Goal: Information Seeking & Learning: Learn about a topic

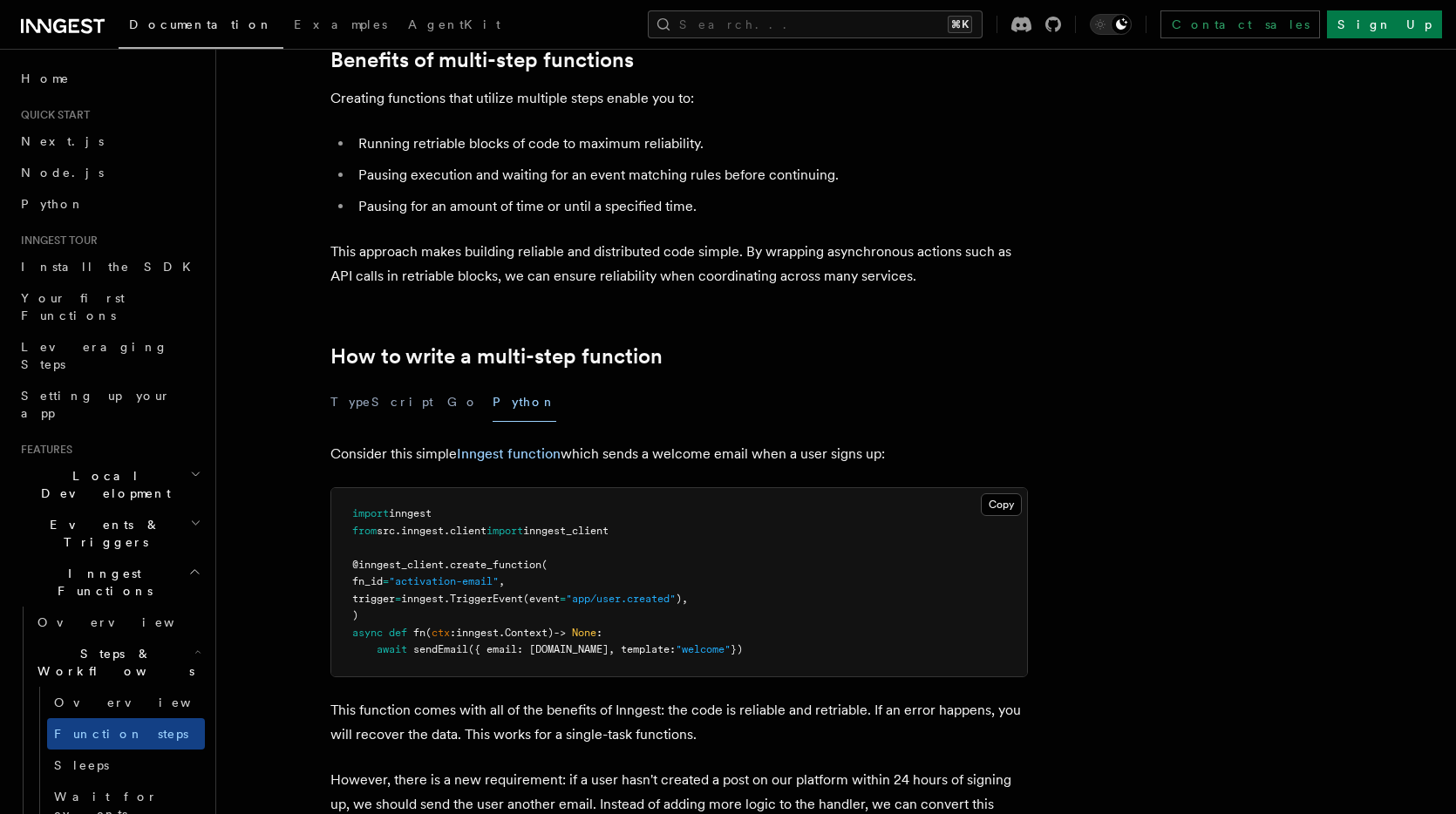
scroll to position [480, 0]
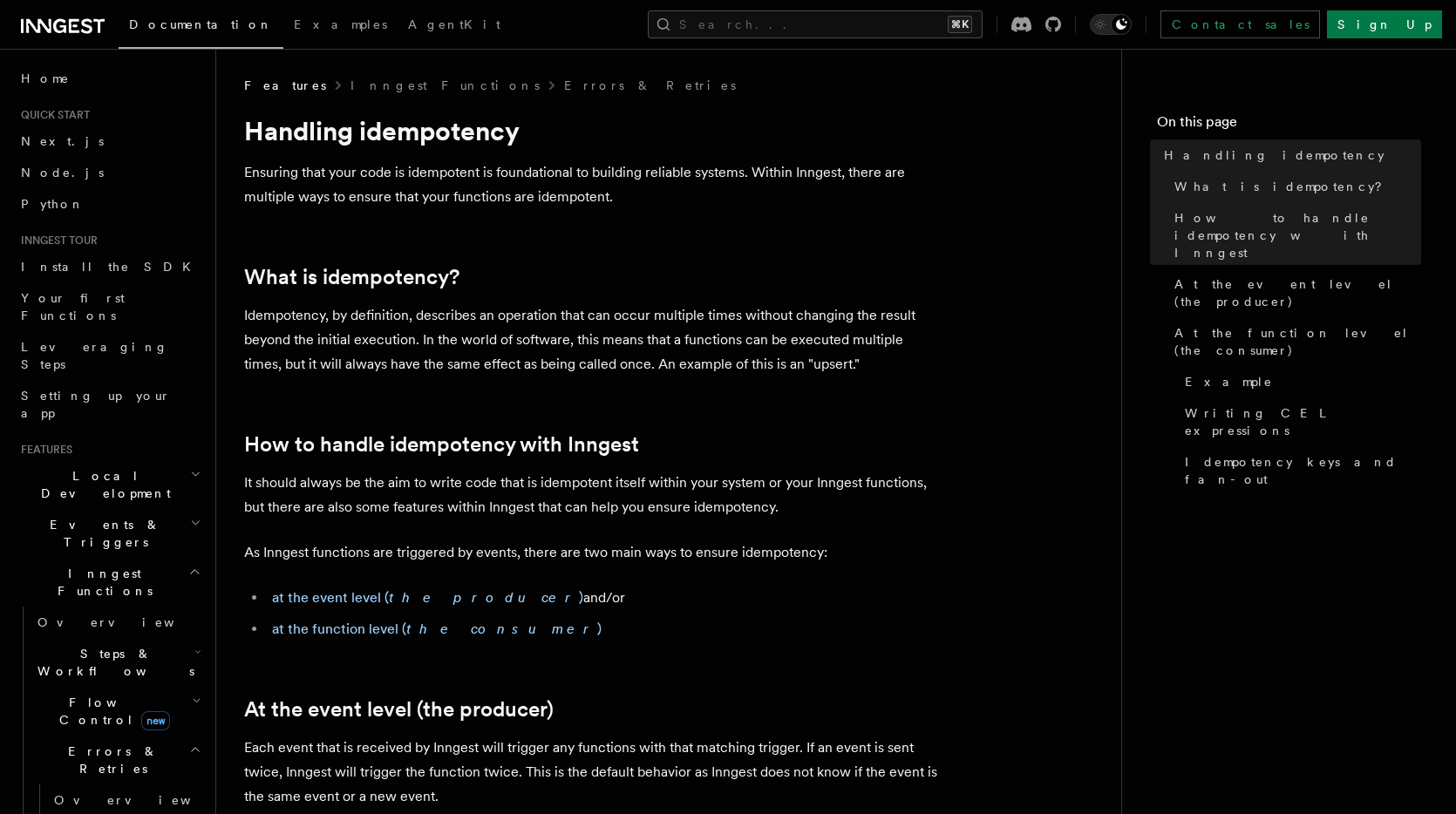
click at [356, 201] on p "Ensuring that your code is idempotent is foundational to building reliable syst…" at bounding box center [593, 184] width 697 height 49
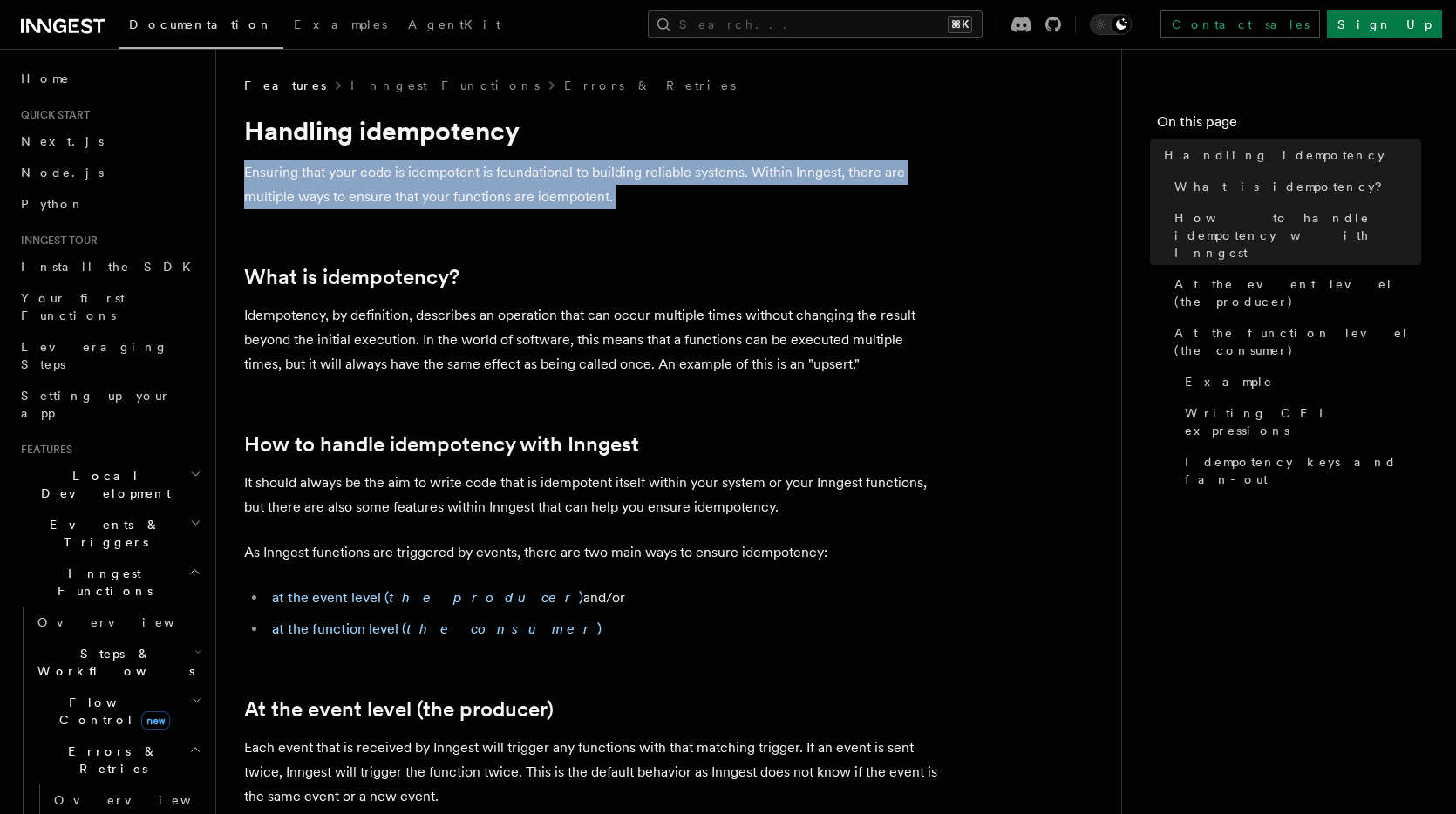
click at [356, 201] on p "Ensuring that your code is idempotent is foundational to building reliable syst…" at bounding box center [593, 184] width 697 height 49
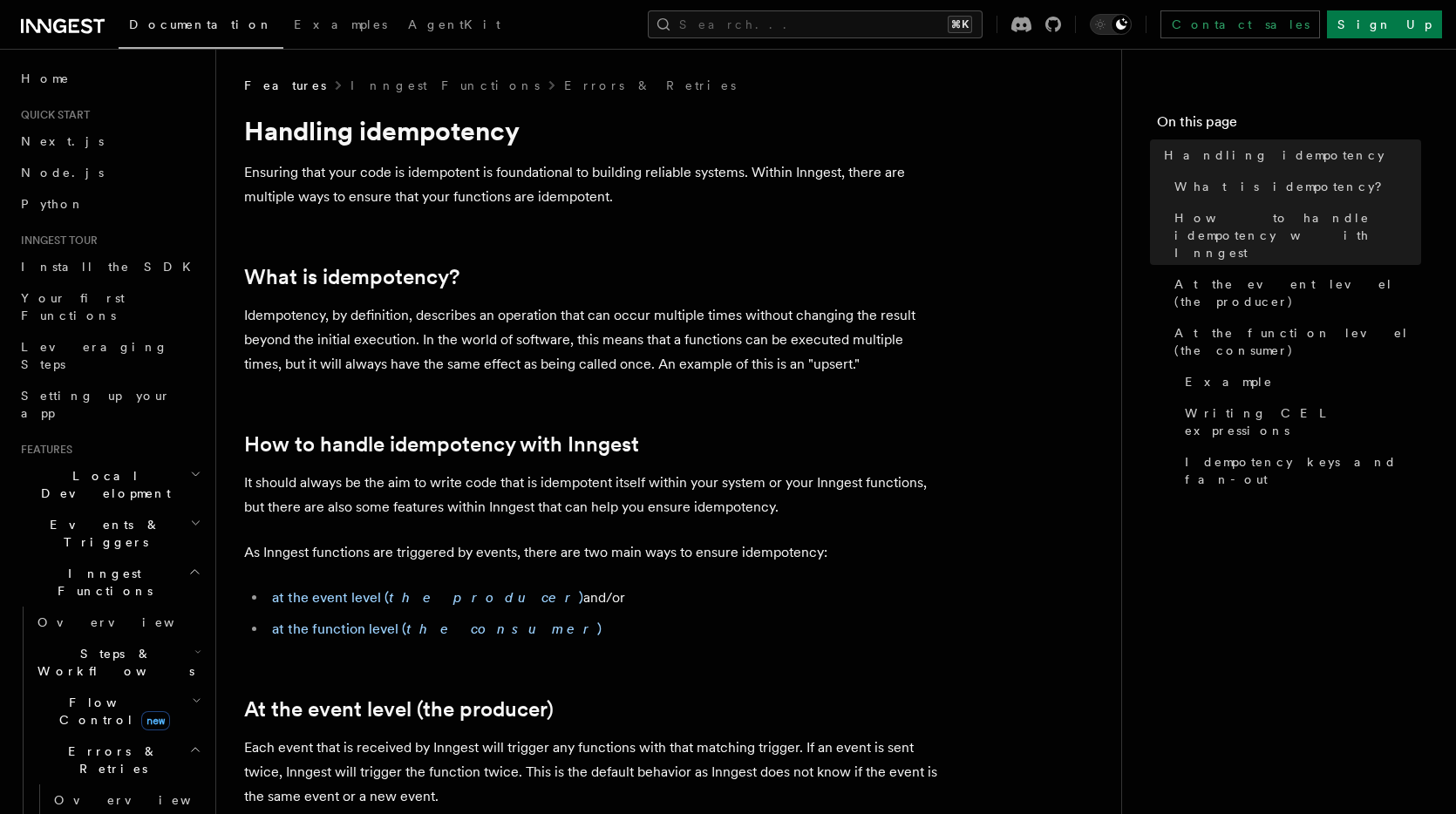
click at [352, 326] on p "Idempotency, by definition, describes an operation that can occur multiple time…" at bounding box center [593, 340] width 697 height 73
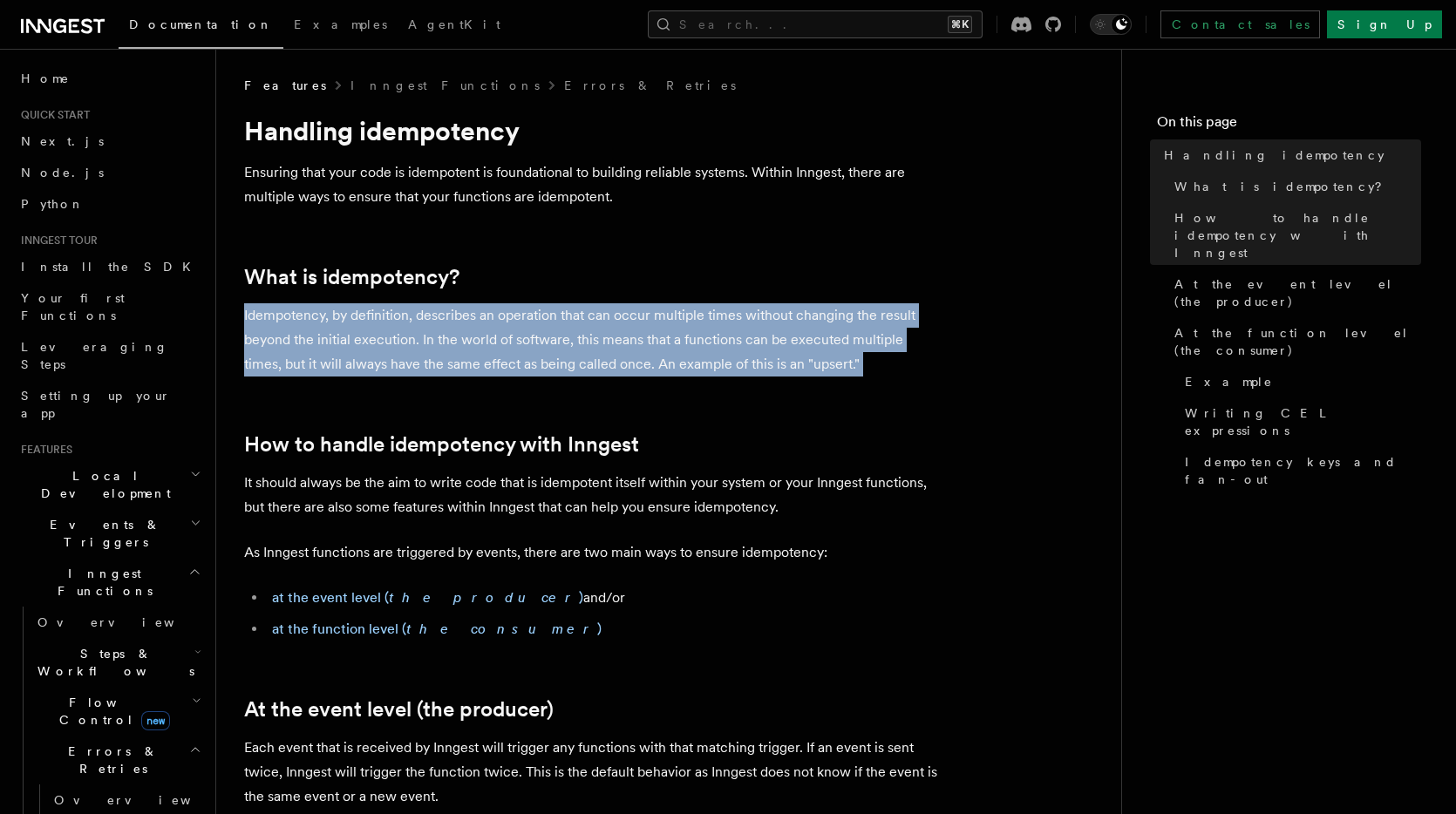
click at [352, 326] on p "Idempotency, by definition, describes an operation that can occur multiple time…" at bounding box center [593, 340] width 697 height 73
click at [412, 345] on p "Idempotency, by definition, describes an operation that can occur multiple time…" at bounding box center [593, 340] width 697 height 73
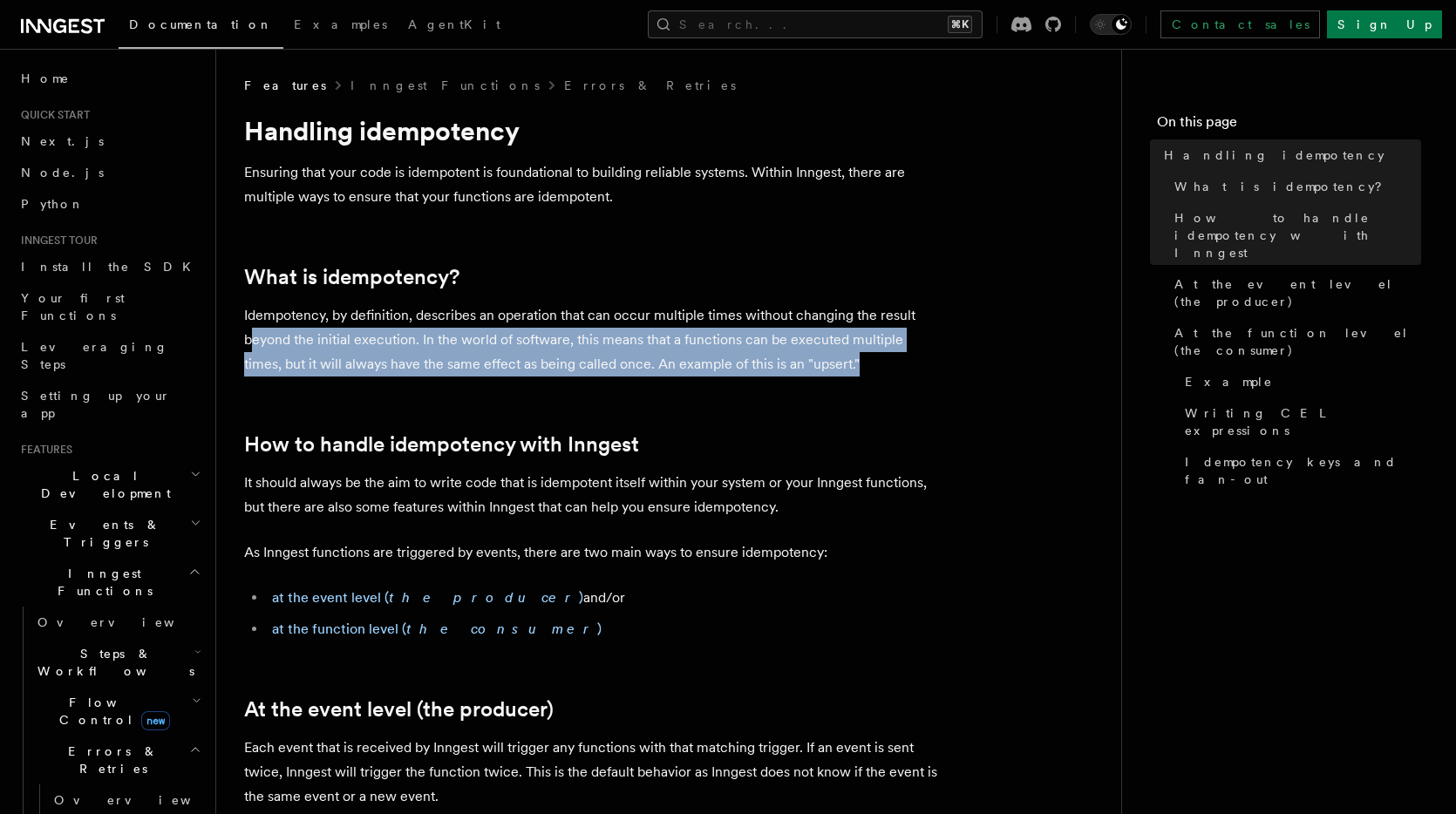
drag, startPoint x: 855, startPoint y: 365, endPoint x: 253, endPoint y: 327, distance: 603.2
click at [253, 327] on p "Idempotency, by definition, describes an operation that can occur multiple time…" at bounding box center [593, 340] width 697 height 73
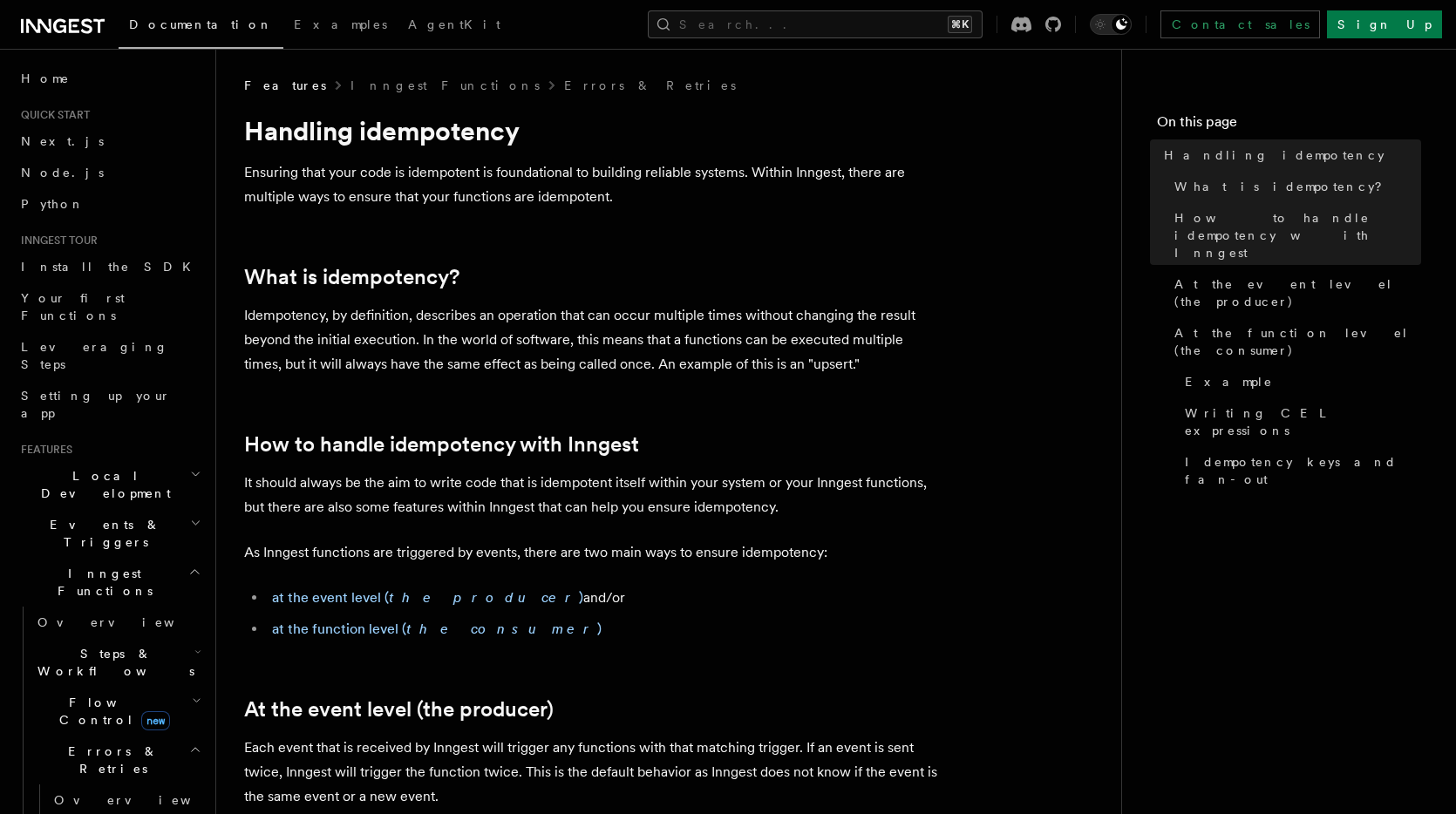
click at [253, 327] on p "Idempotency, by definition, describes an operation that can occur multiple time…" at bounding box center [593, 340] width 697 height 73
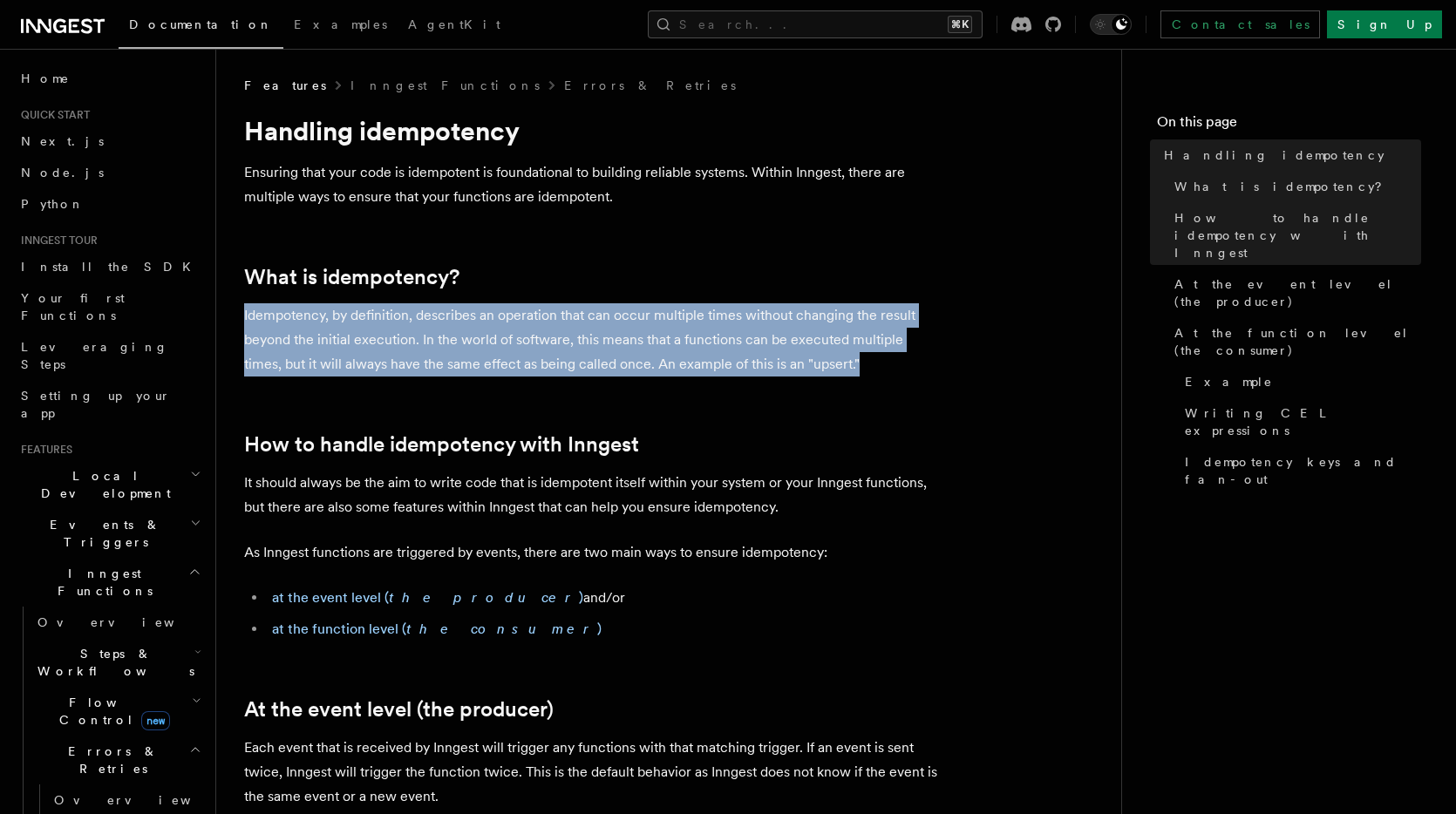
drag, startPoint x: 245, startPoint y: 312, endPoint x: 839, endPoint y: 359, distance: 595.9
click at [839, 359] on p "Idempotency, by definition, describes an operation that can occur multiple time…" at bounding box center [593, 340] width 697 height 73
click at [838, 361] on p "Idempotency, by definition, describes an operation that can occur multiple time…" at bounding box center [593, 340] width 697 height 73
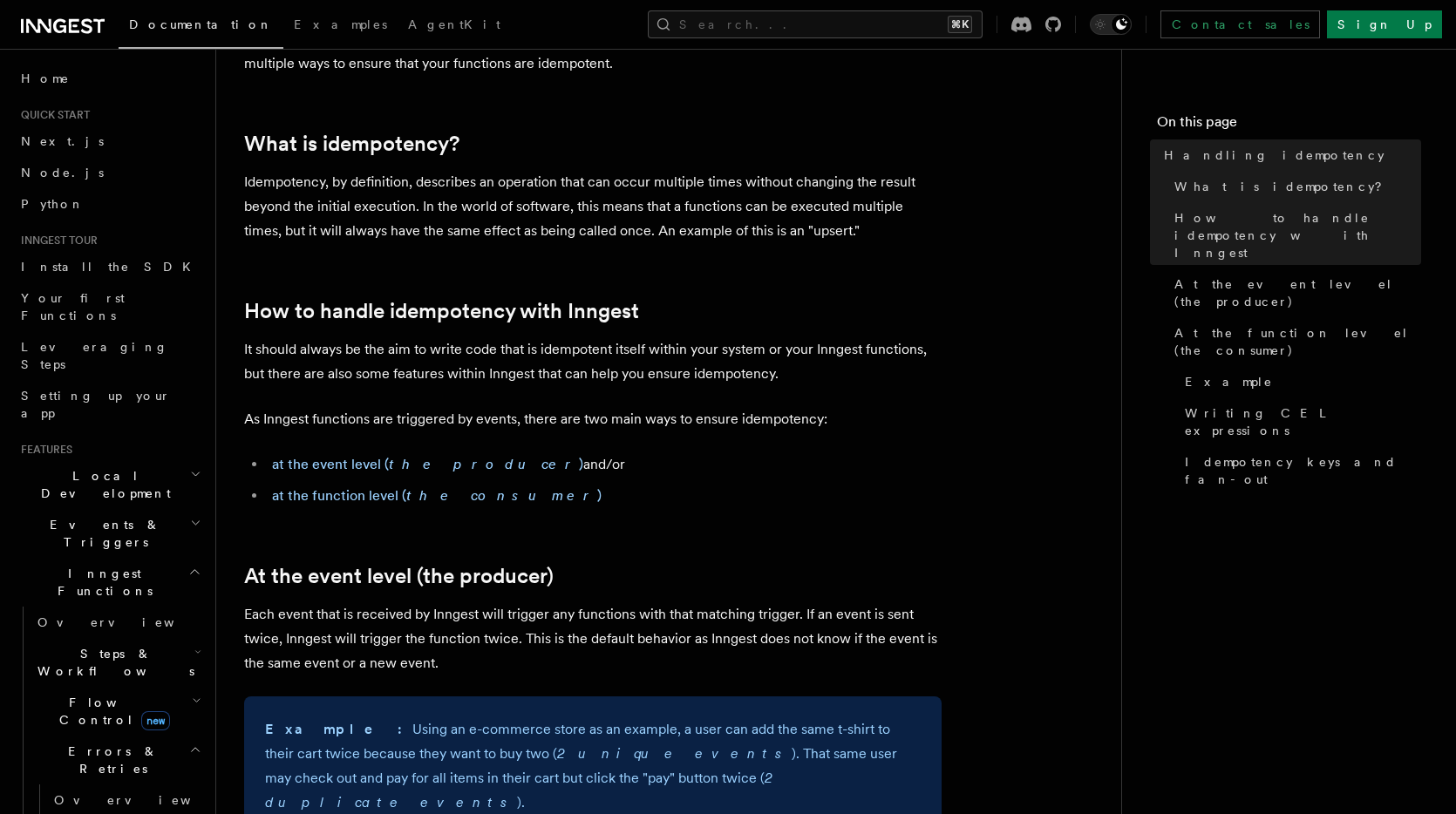
scroll to position [137, 0]
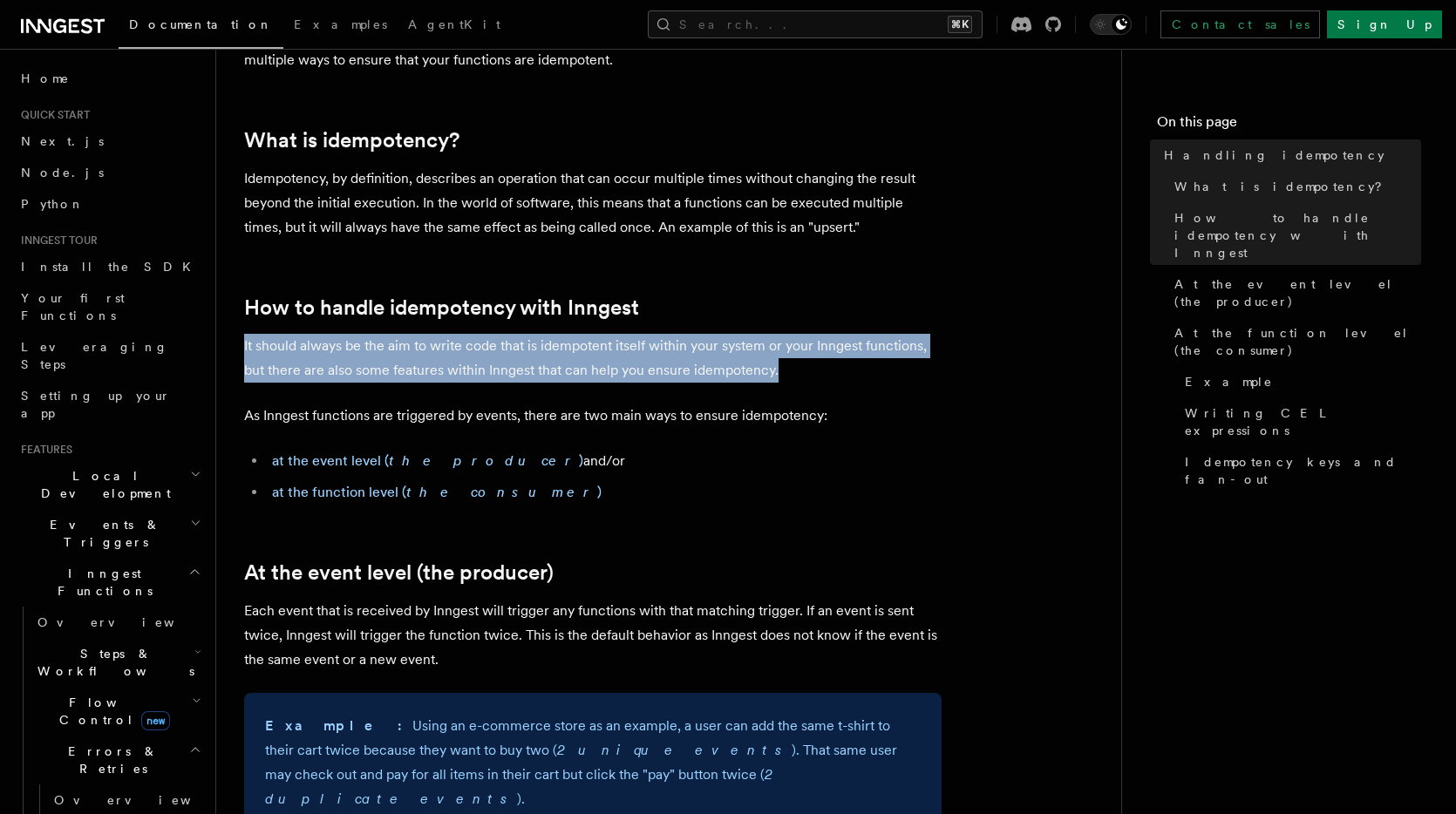
drag, startPoint x: 840, startPoint y: 370, endPoint x: 227, endPoint y: 349, distance: 613.4
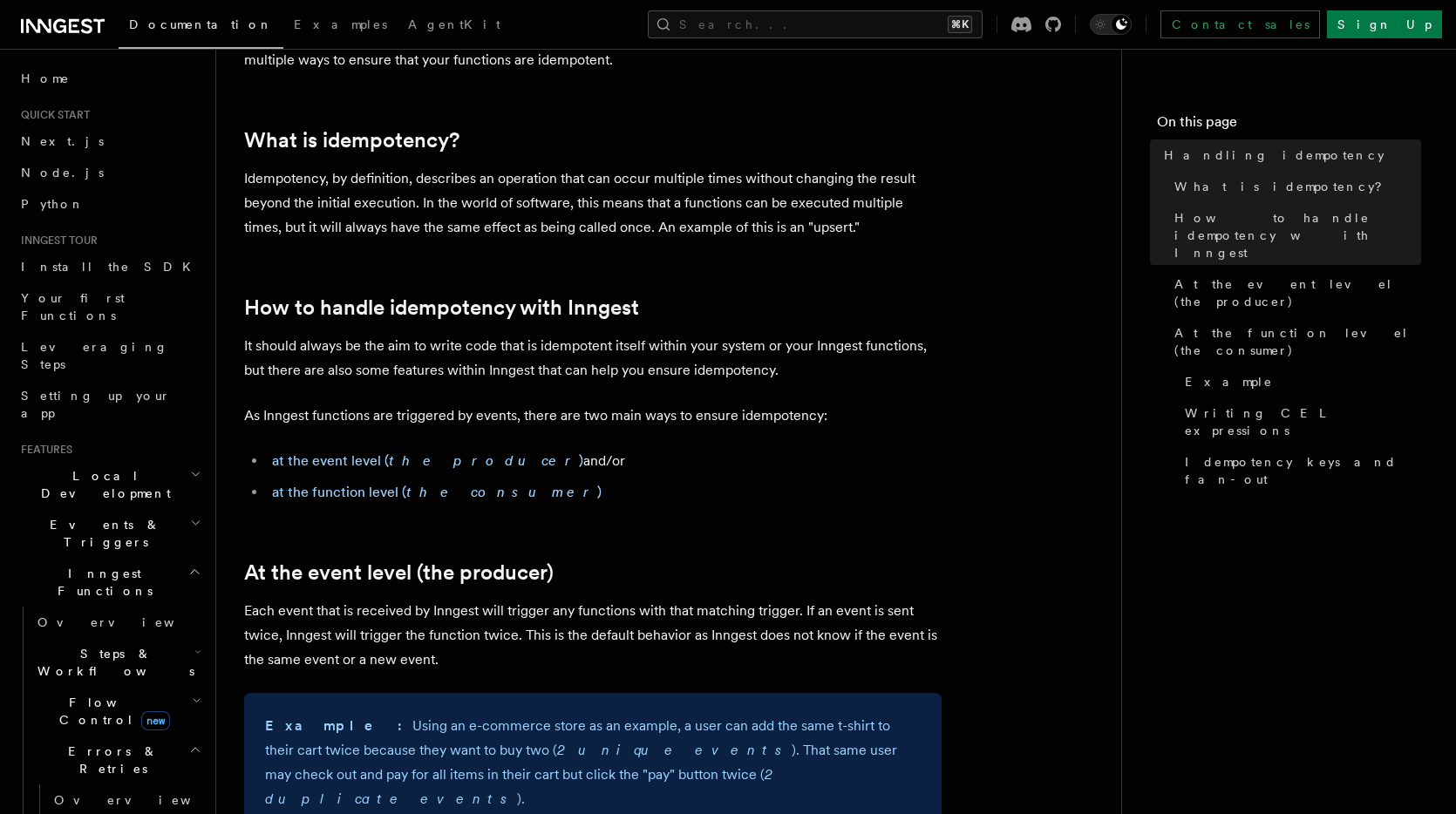
click at [529, 417] on p "As Inngest functions are triggered by events, there are two main ways to ensure…" at bounding box center [593, 416] width 697 height 25
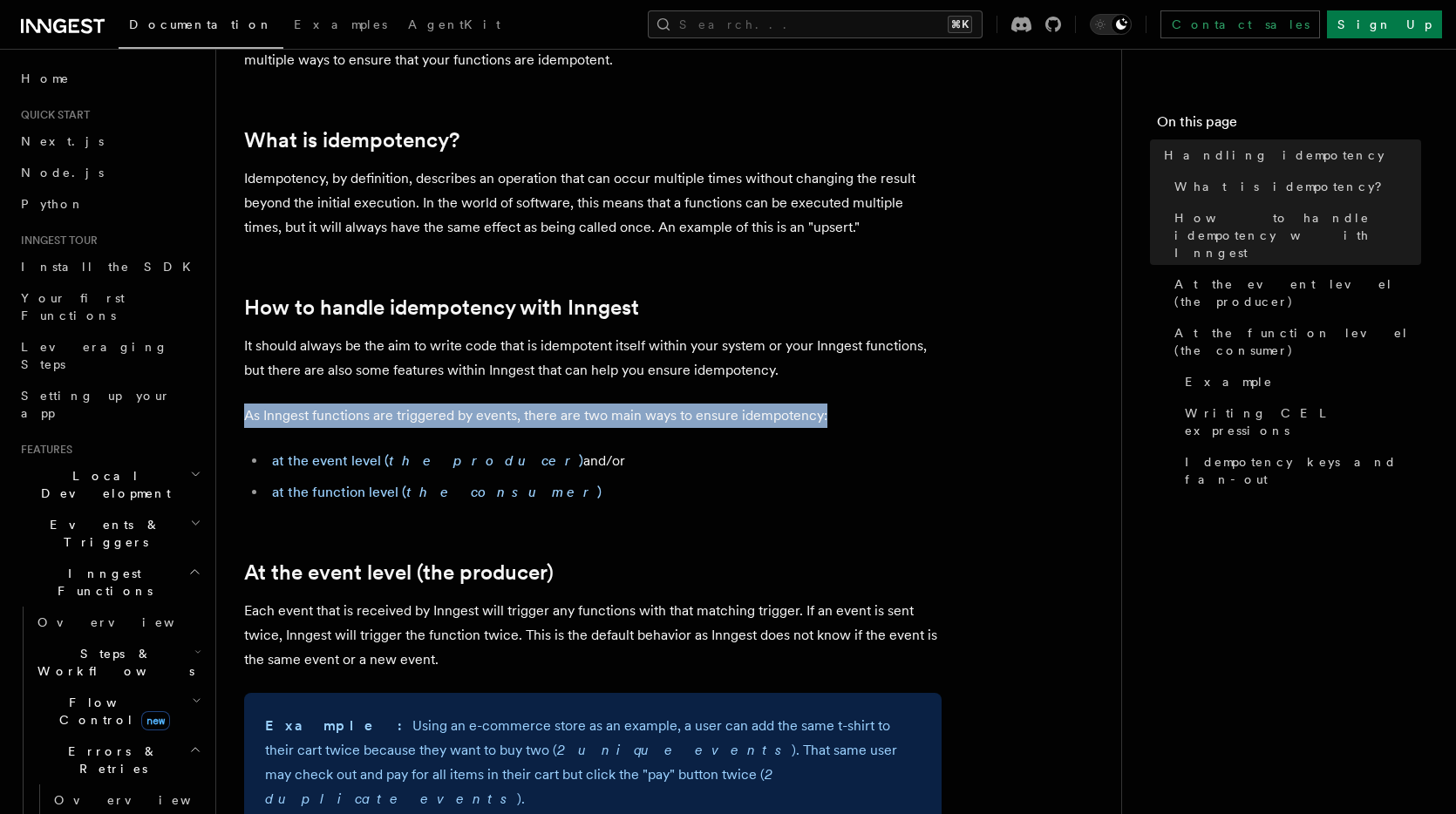
click at [529, 417] on p "As Inngest functions are triggered by events, there are two main ways to ensure…" at bounding box center [593, 416] width 697 height 25
click at [519, 405] on p "As Inngest functions are triggered by events, there are two main ways to ensure…" at bounding box center [593, 416] width 697 height 25
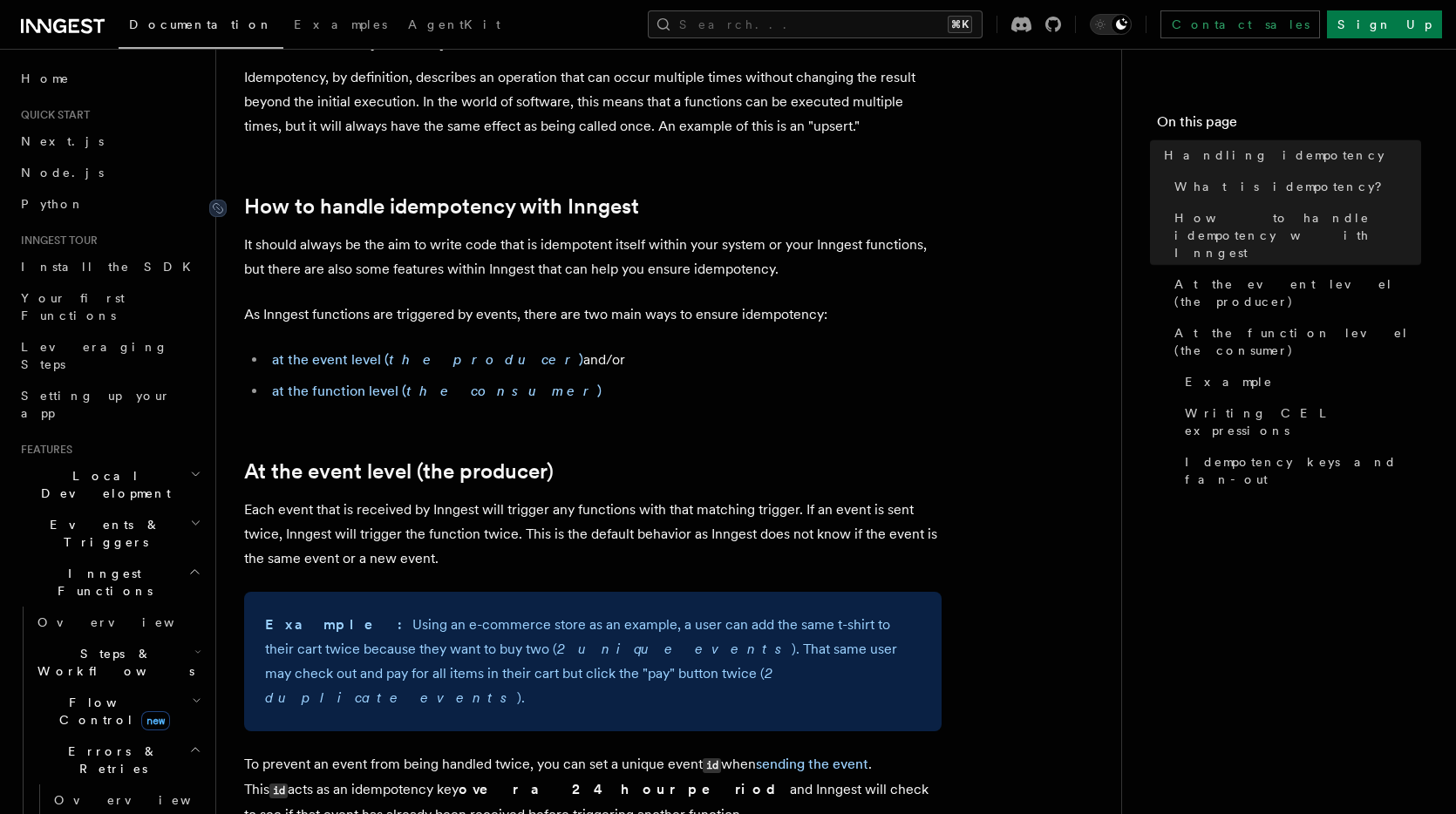
scroll to position [271, 0]
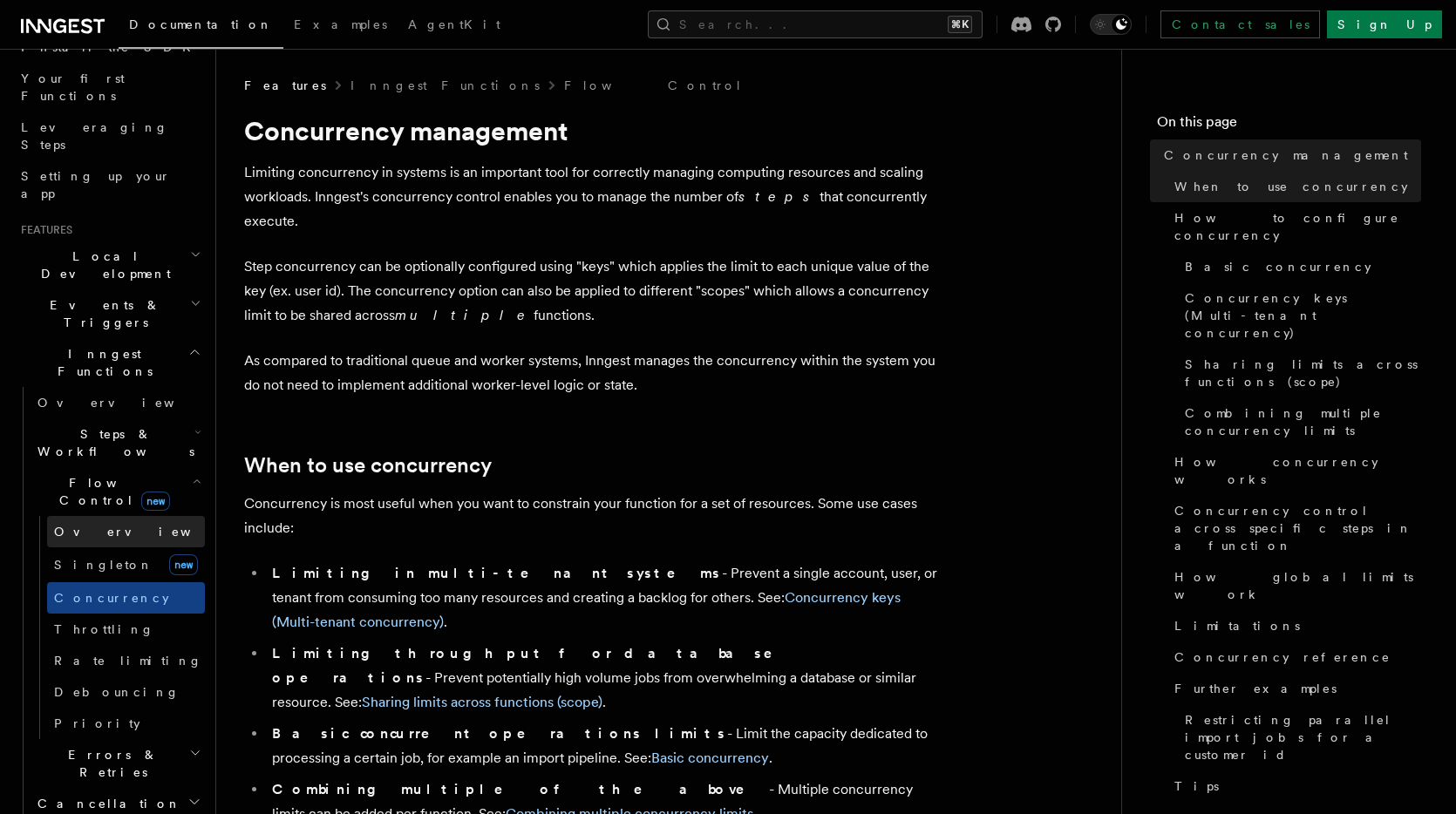
scroll to position [233, 0]
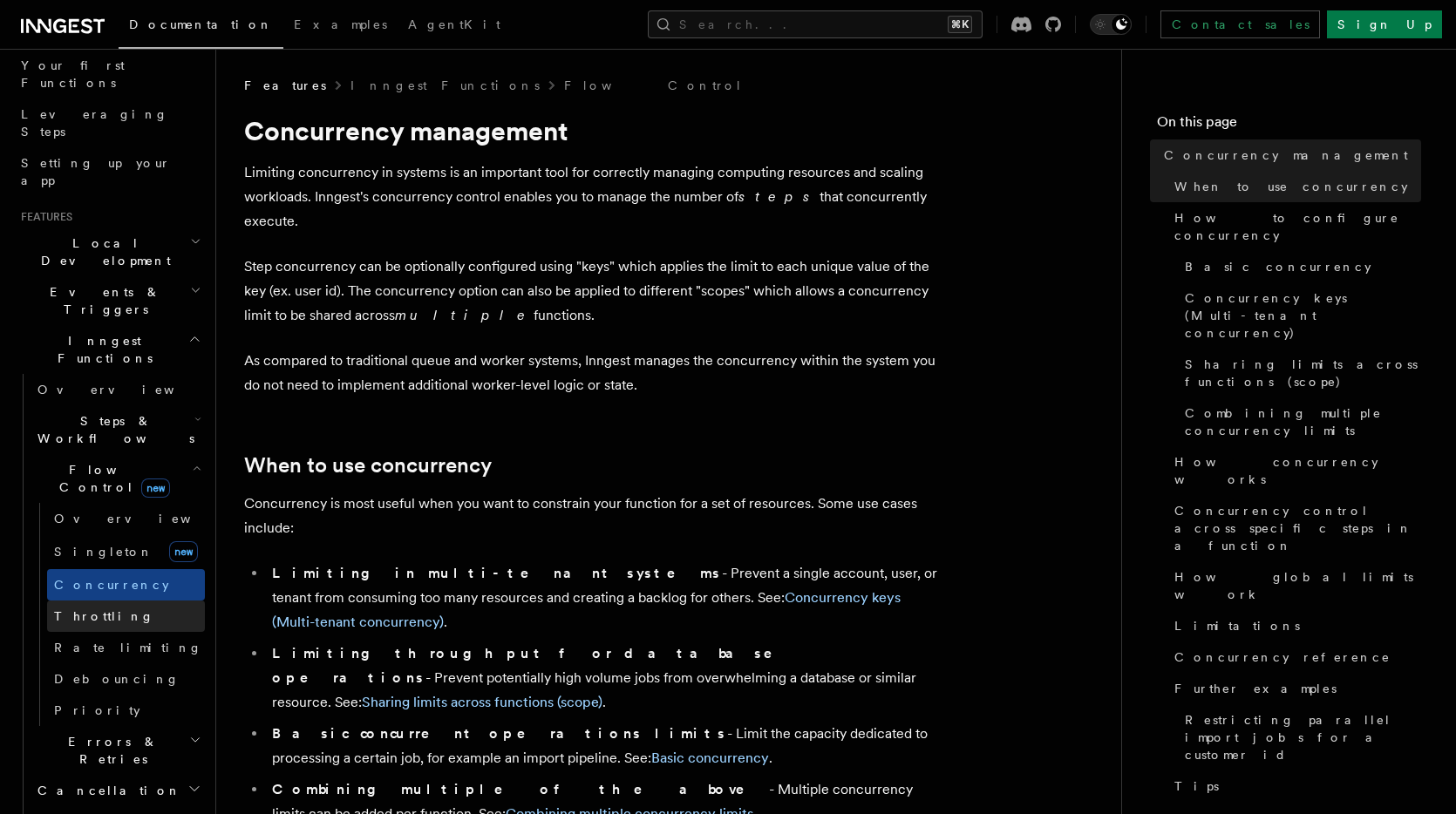
click at [109, 601] on link "Throttling" at bounding box center [126, 616] width 158 height 31
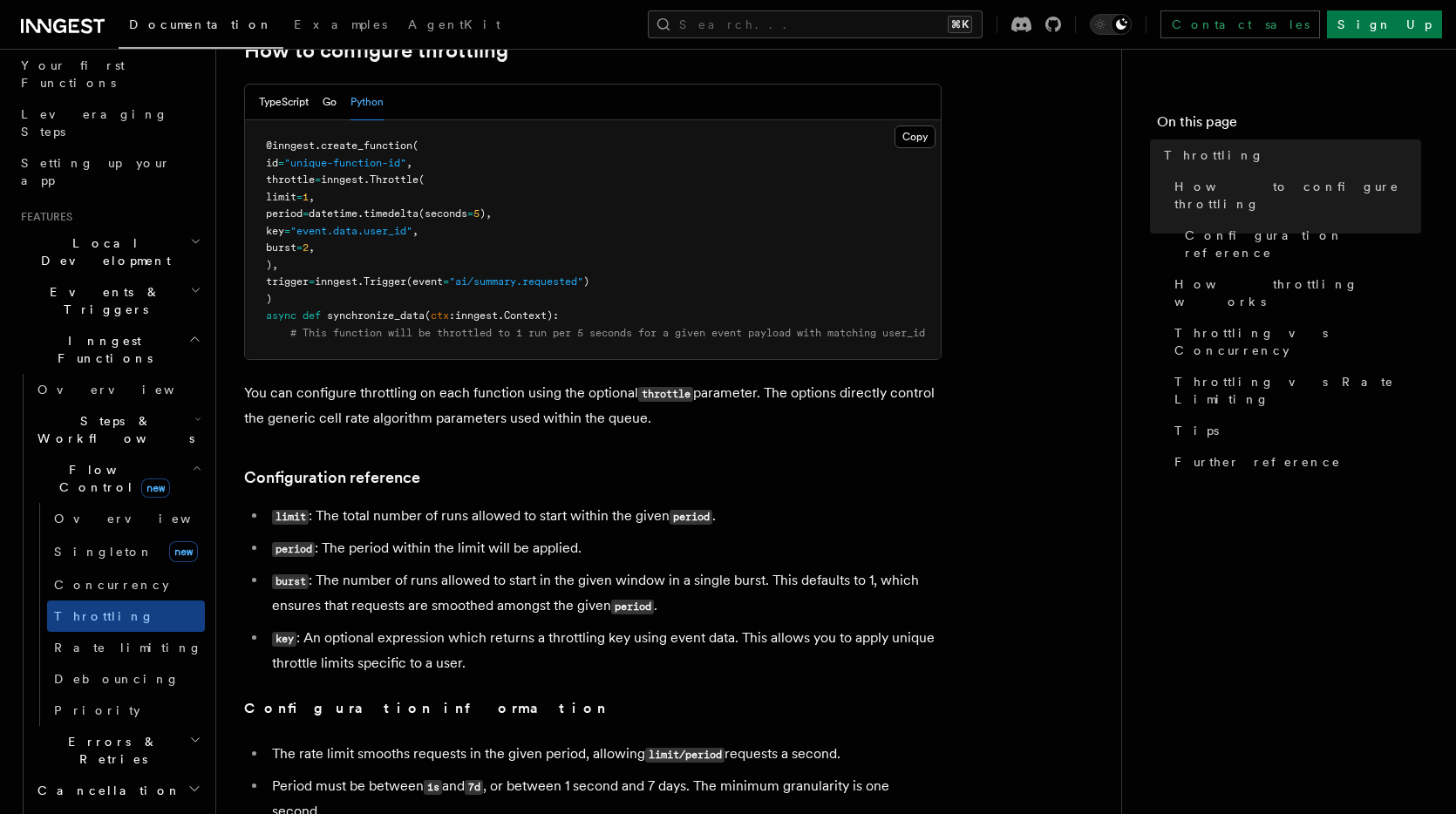
scroll to position [445, 0]
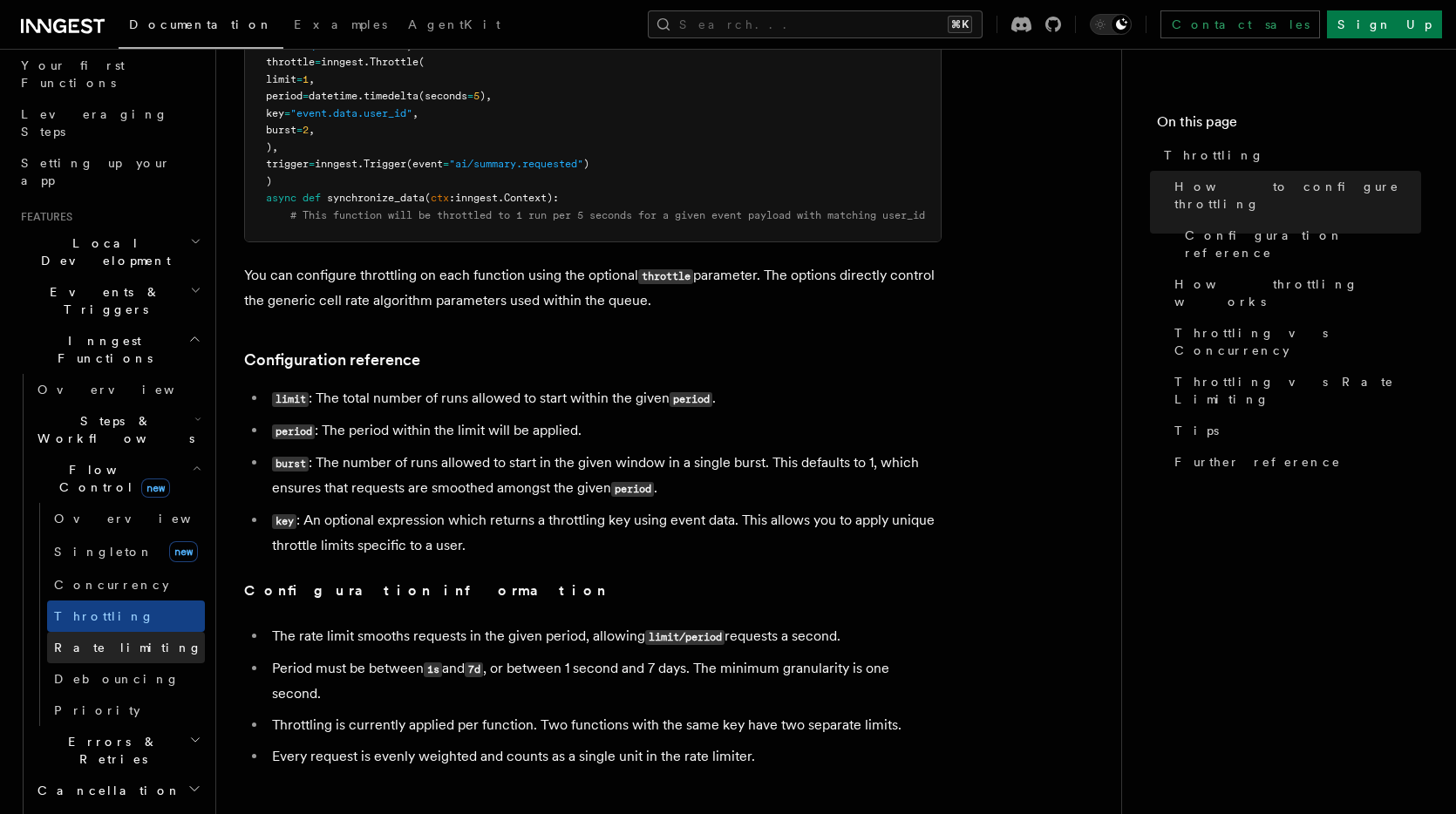
click at [99, 641] on span "Rate limiting" at bounding box center [127, 648] width 148 height 14
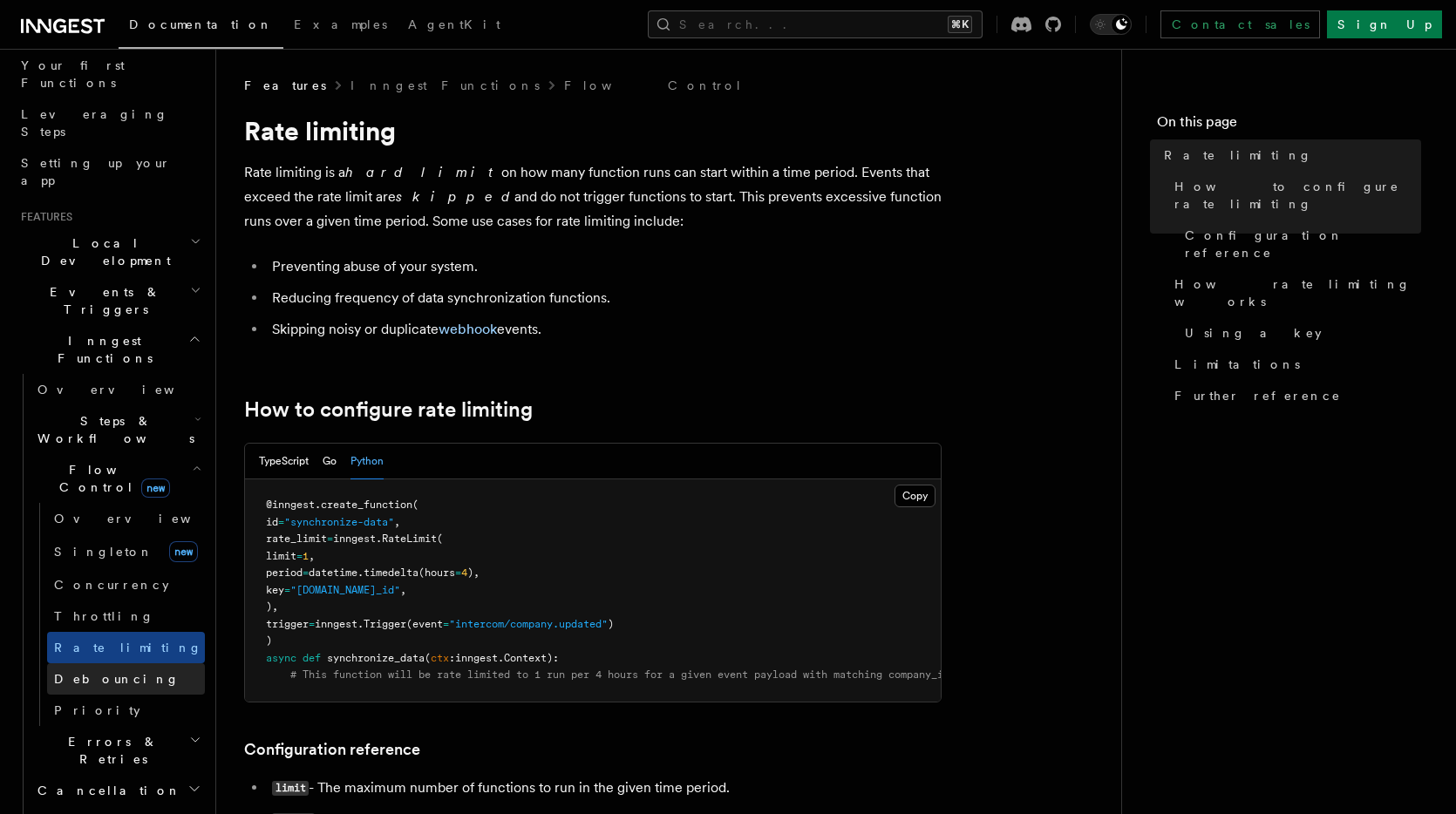
click at [99, 672] on span "Debouncing" at bounding box center [117, 680] width 126 height 14
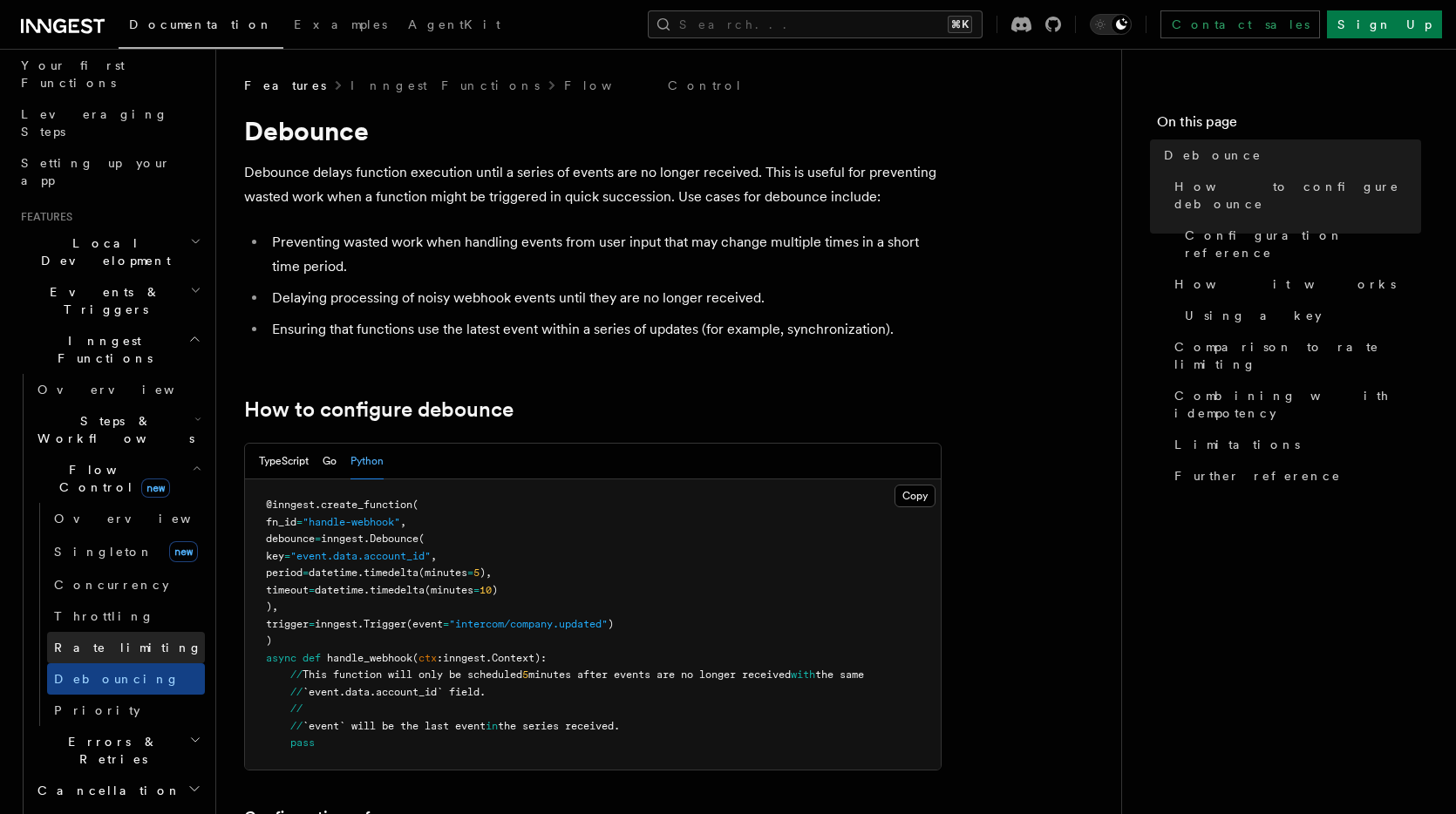
click at [109, 641] on span "Rate limiting" at bounding box center [127, 648] width 148 height 14
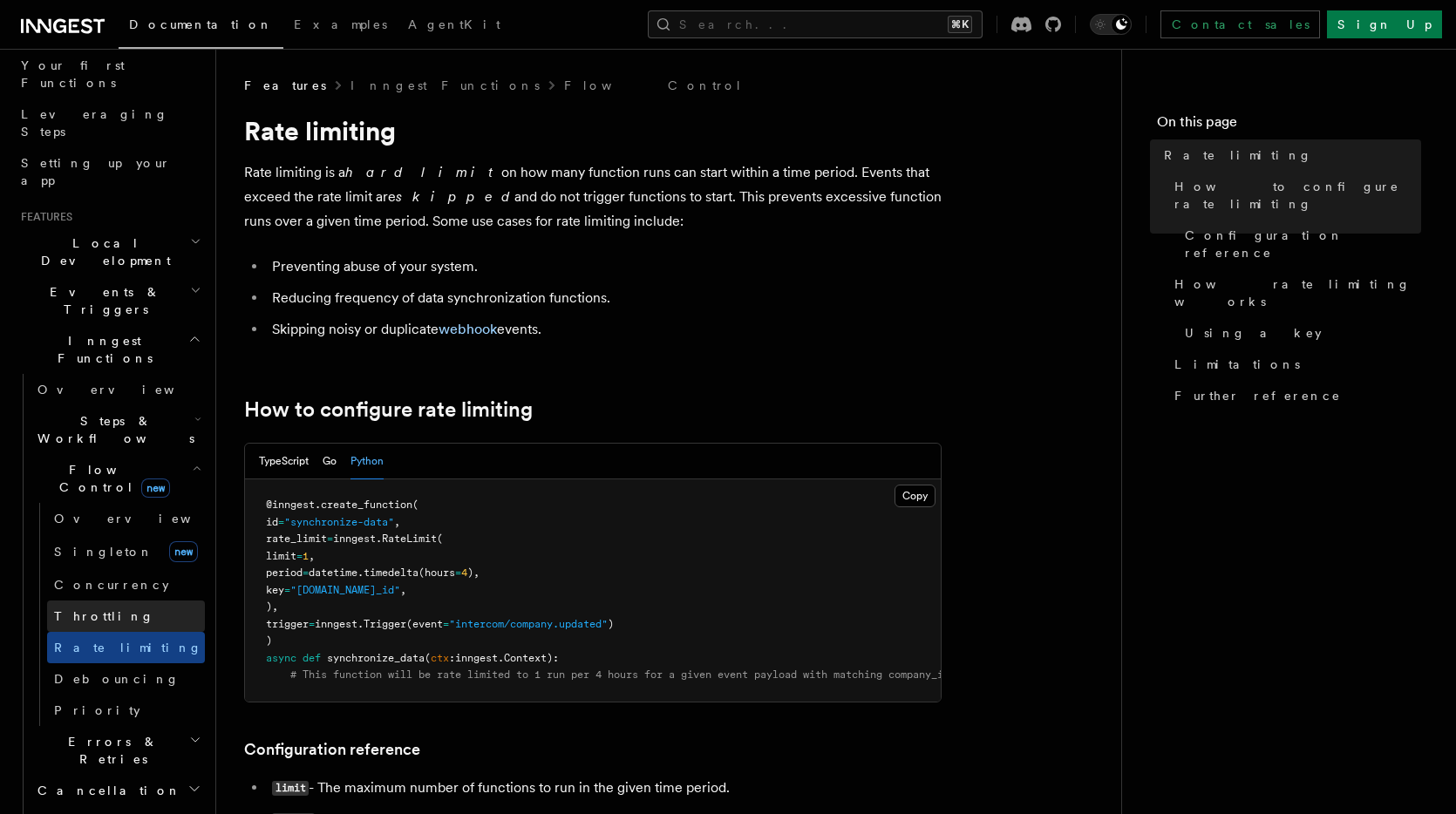
click at [111, 601] on link "Throttling" at bounding box center [126, 616] width 158 height 31
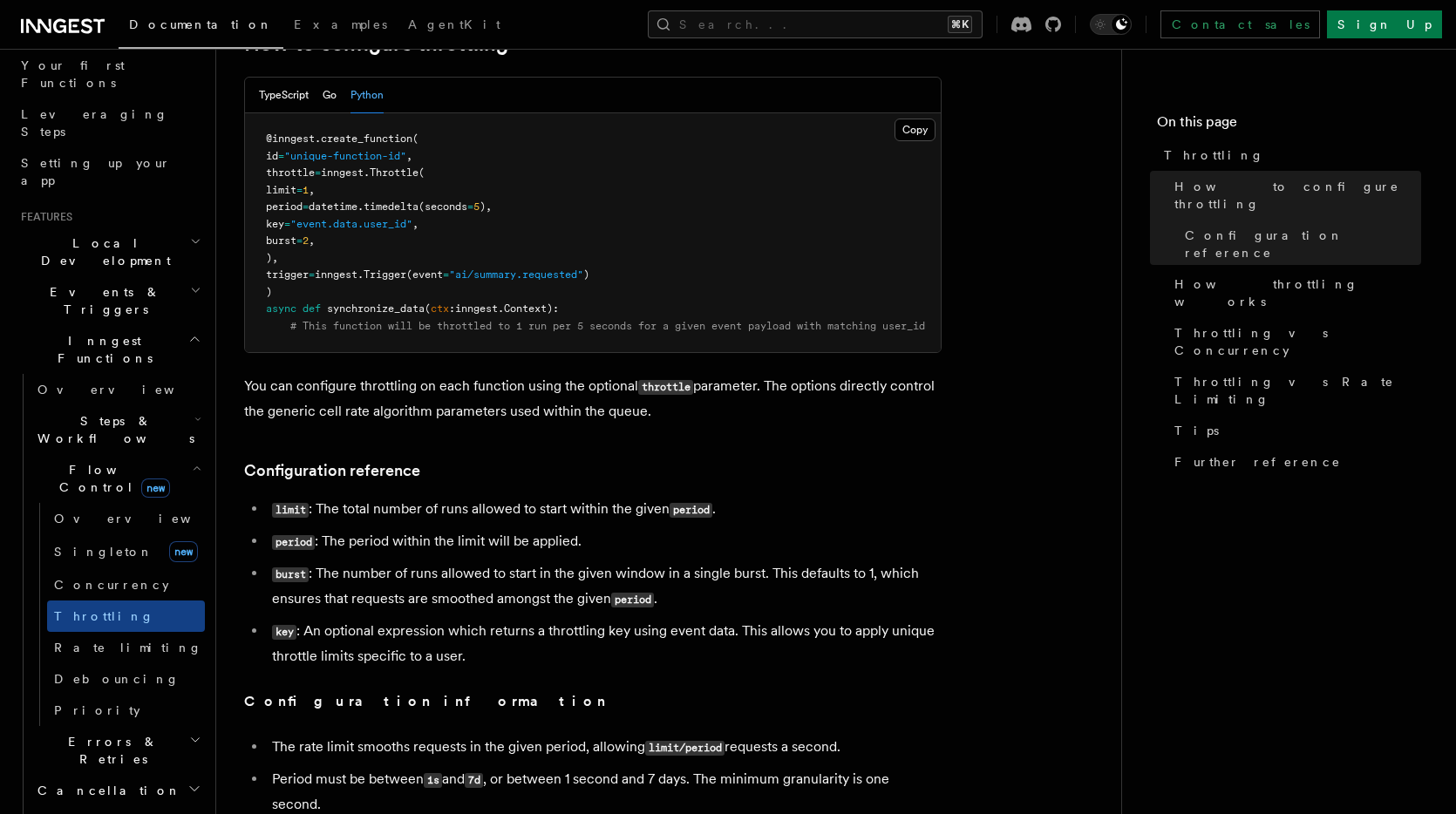
scroll to position [215, 0]
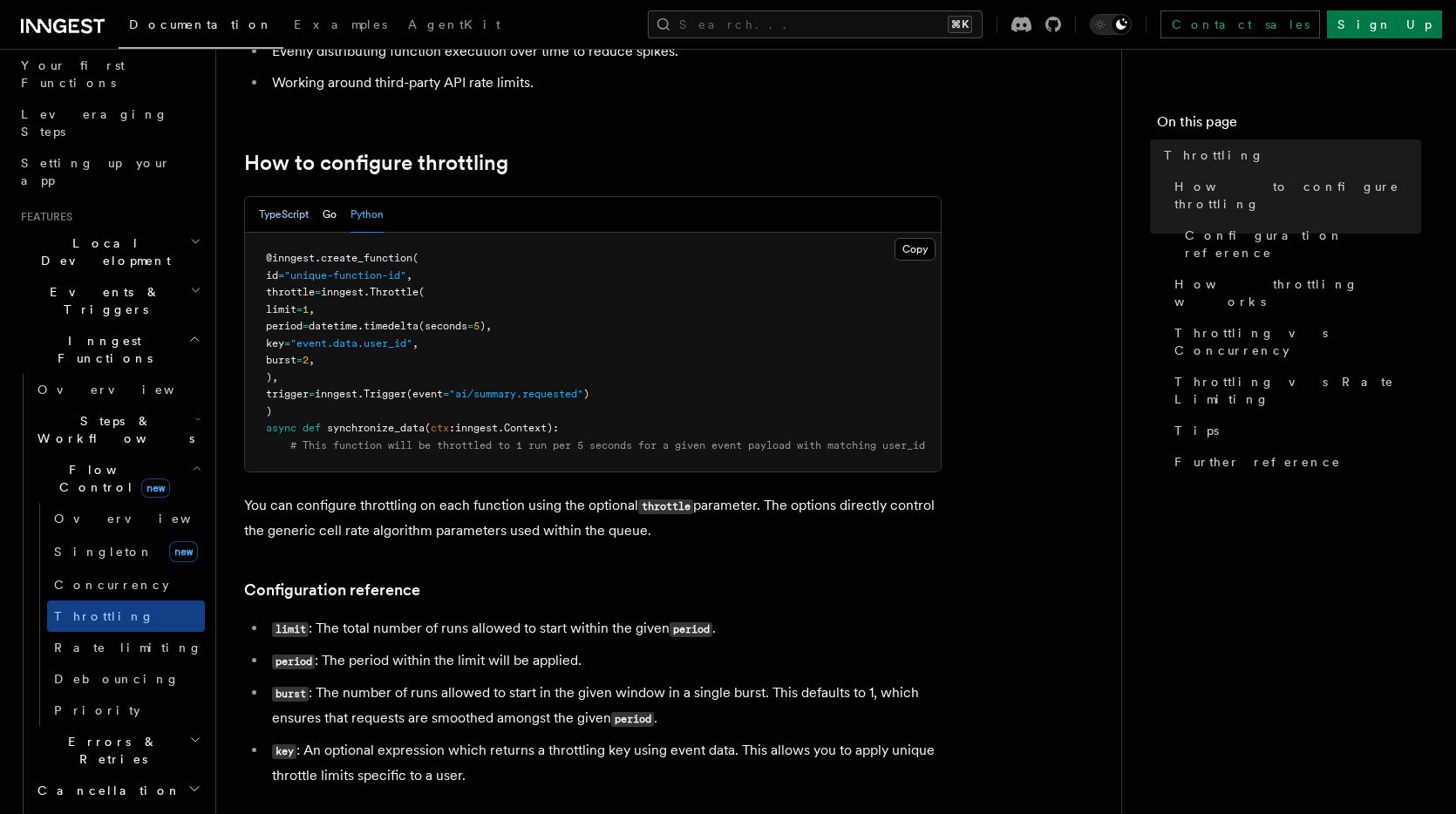
click at [296, 208] on button "TypeScript" at bounding box center [284, 215] width 50 height 35
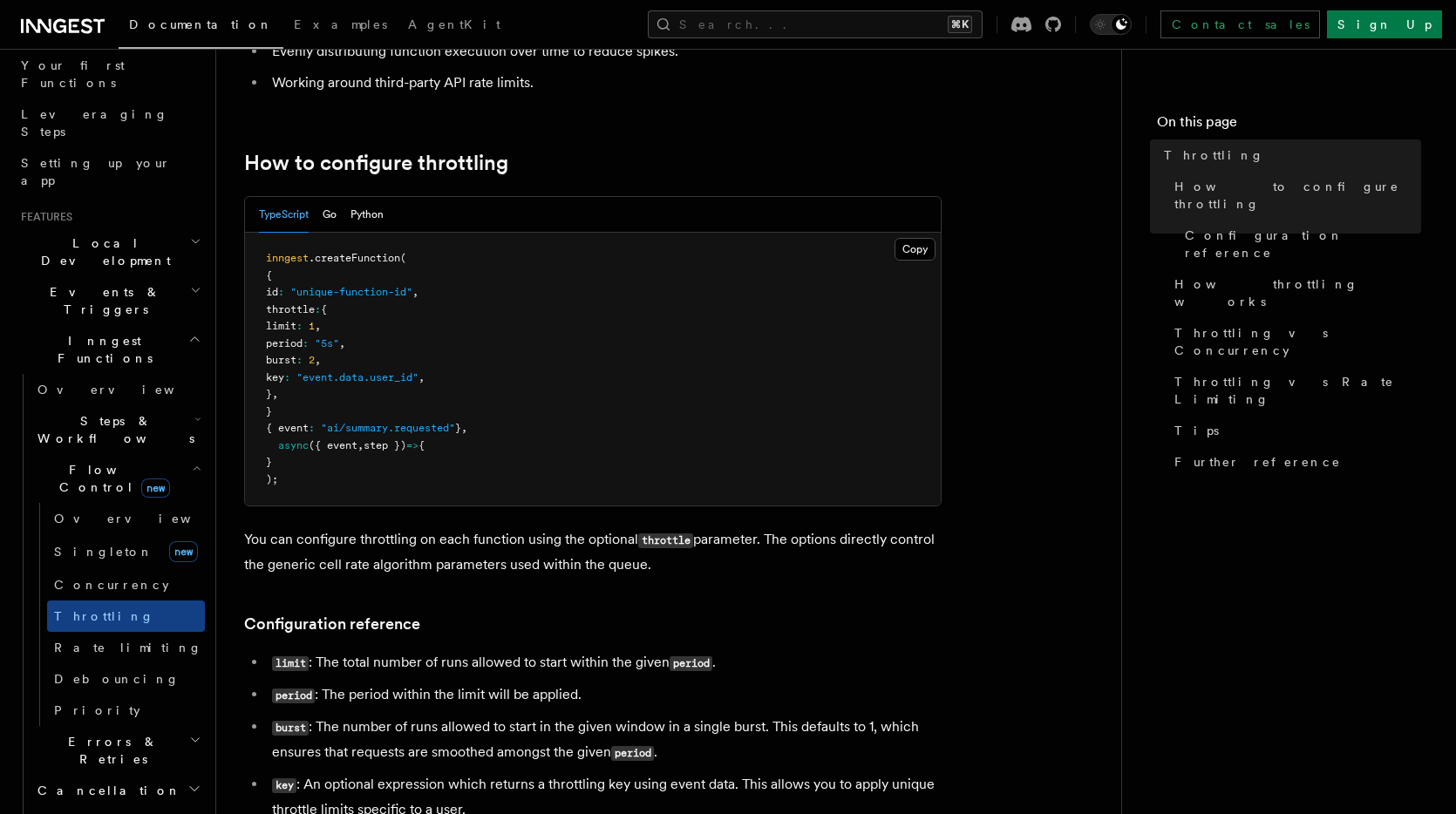
click at [303, 342] on span "period" at bounding box center [283, 343] width 36 height 12
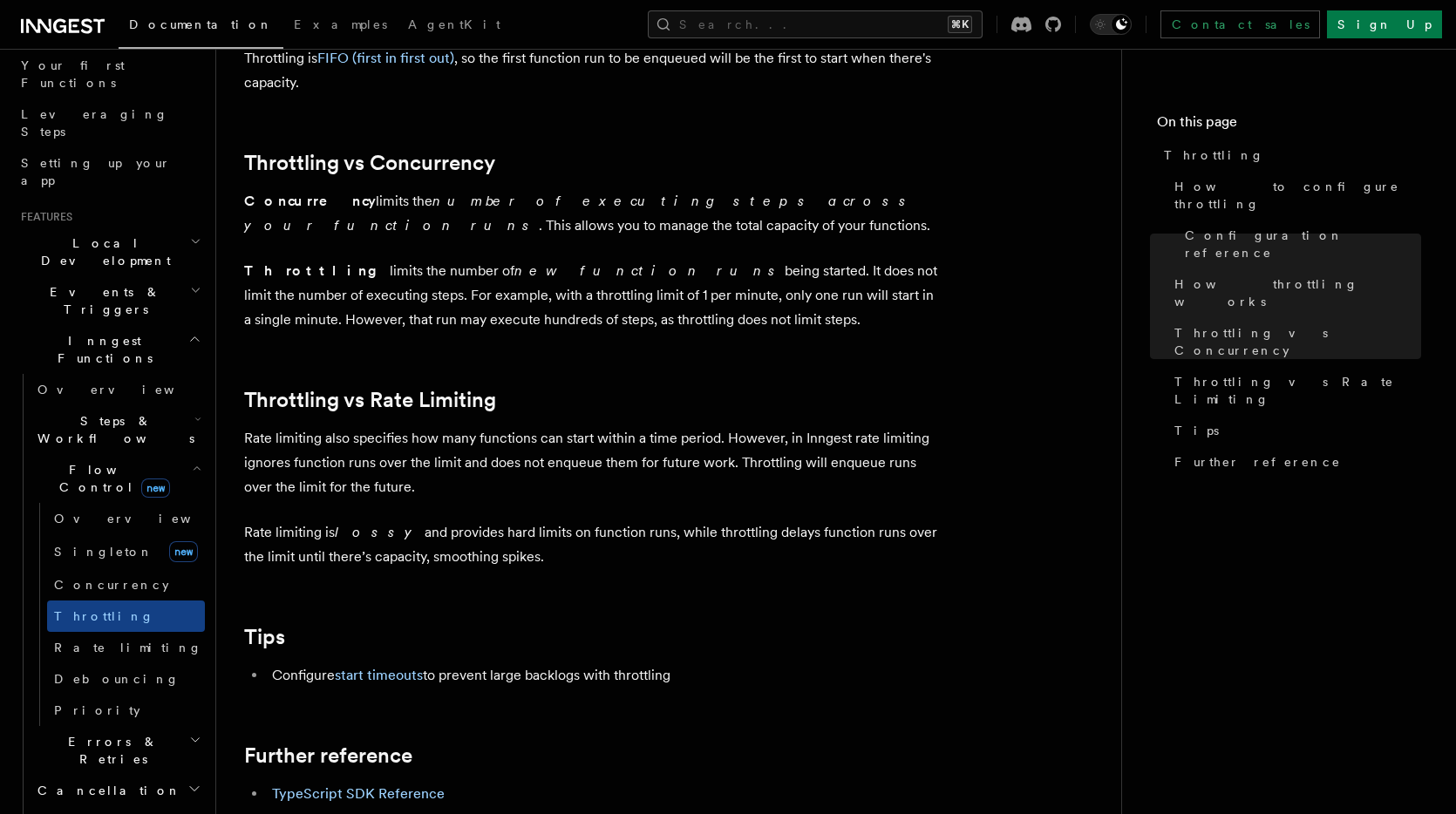
scroll to position [1566, 0]
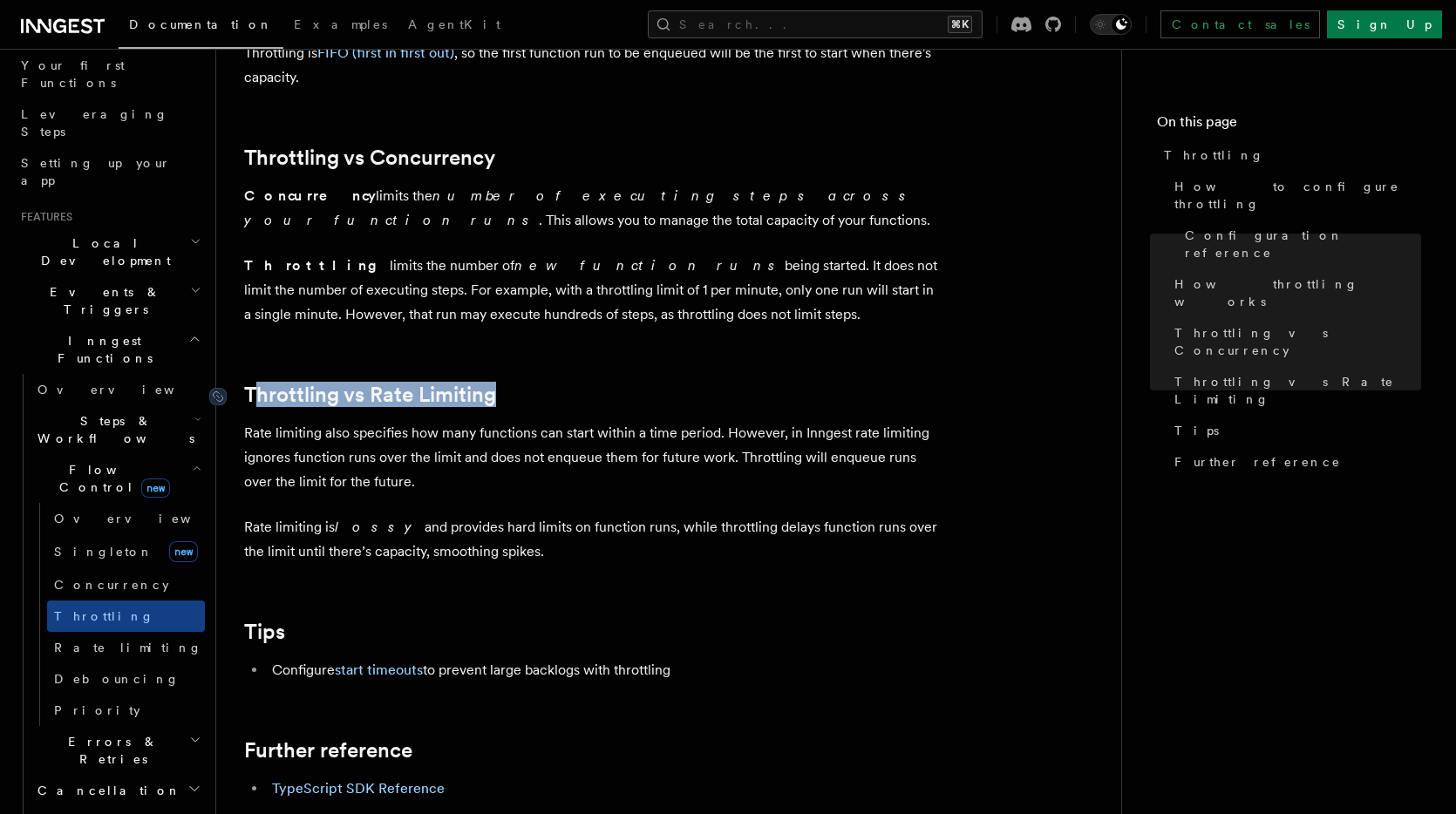
drag, startPoint x: 544, startPoint y: 388, endPoint x: 258, endPoint y: 390, distance: 286.0
click at [258, 390] on h2 "Throttling vs Rate Limiting" at bounding box center [593, 395] width 697 height 25
click at [594, 388] on h2 "Throttling vs Rate Limiting" at bounding box center [593, 395] width 697 height 25
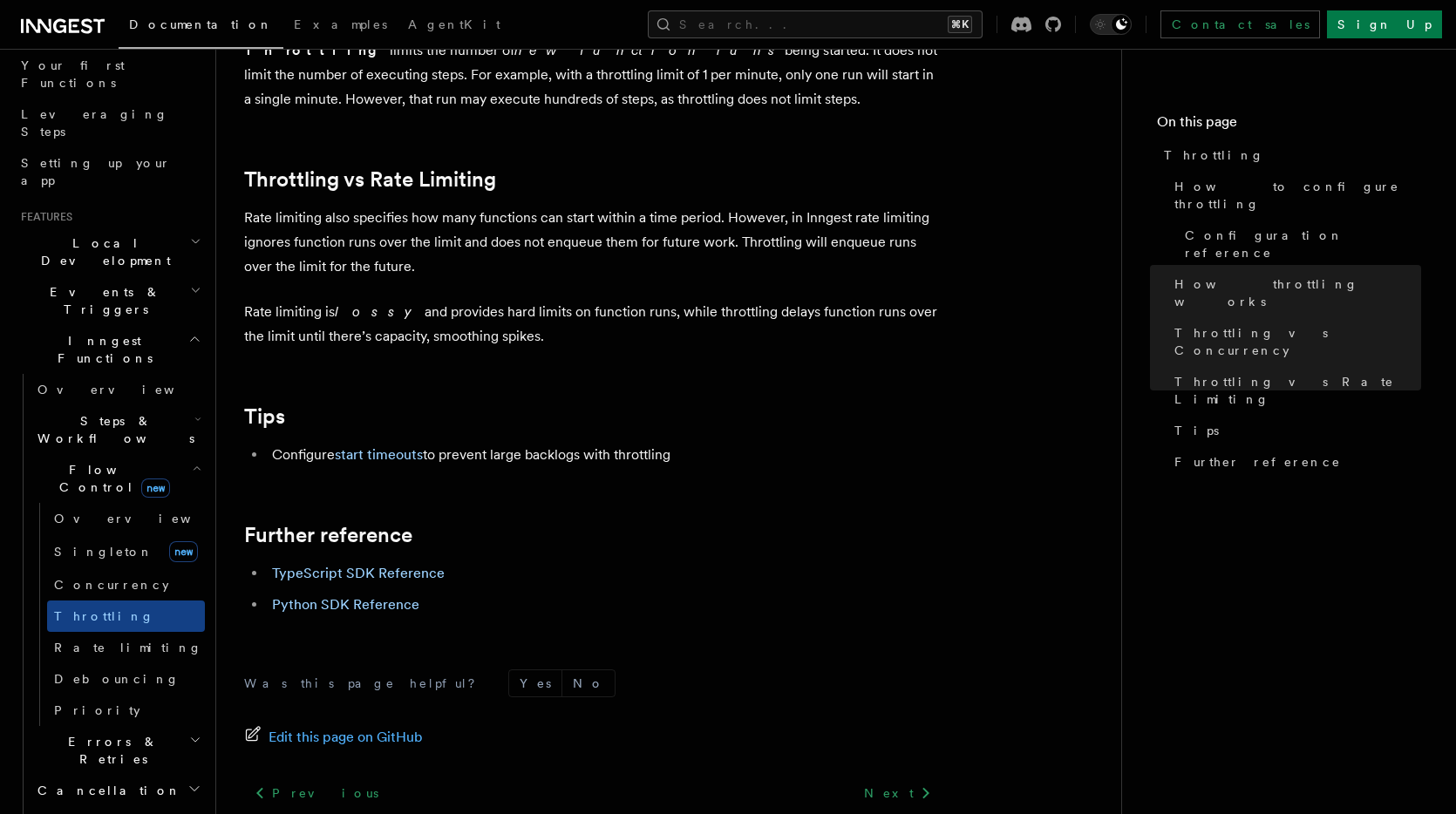
scroll to position [1783, 0]
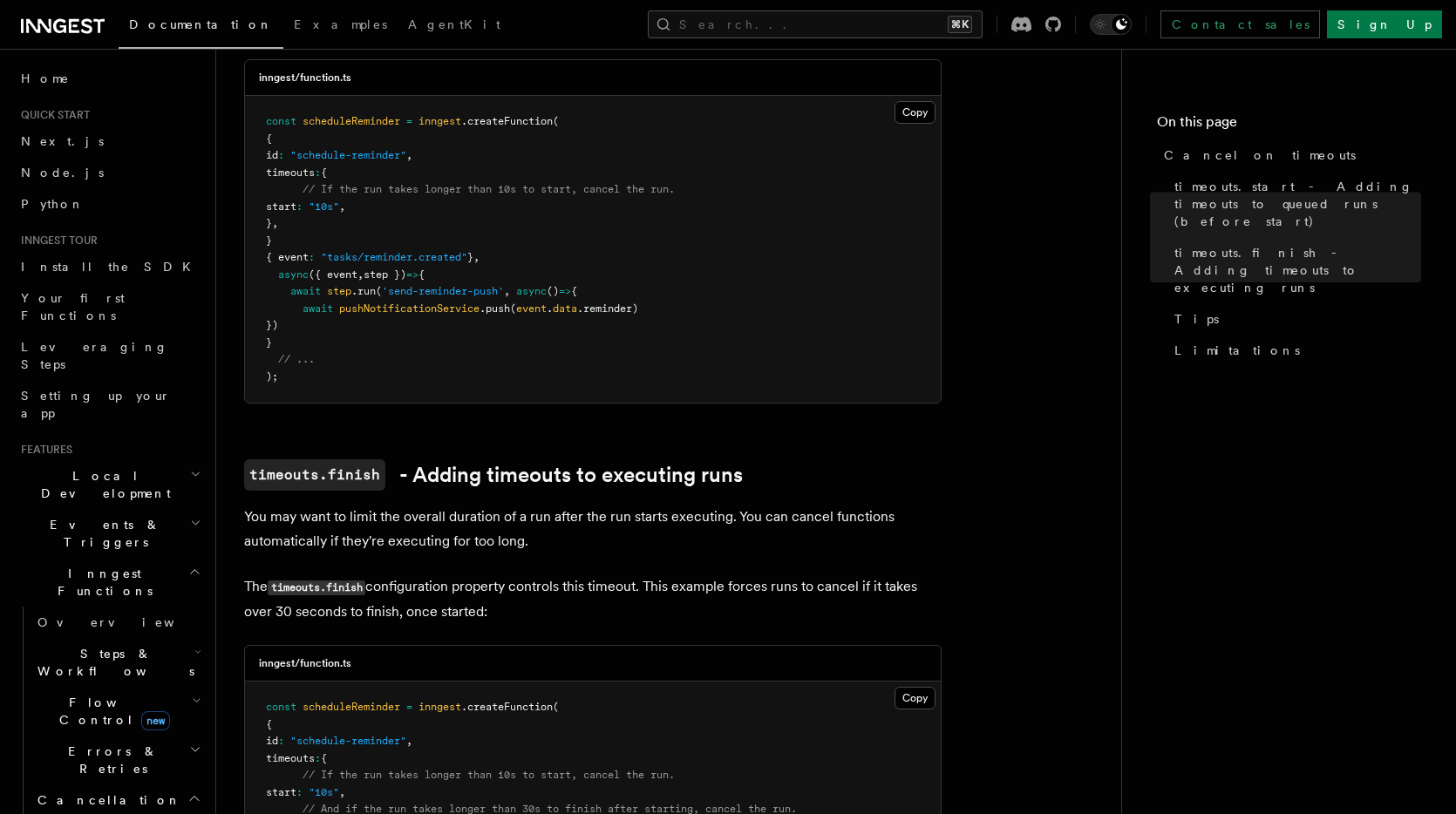
scroll to position [592, 0]
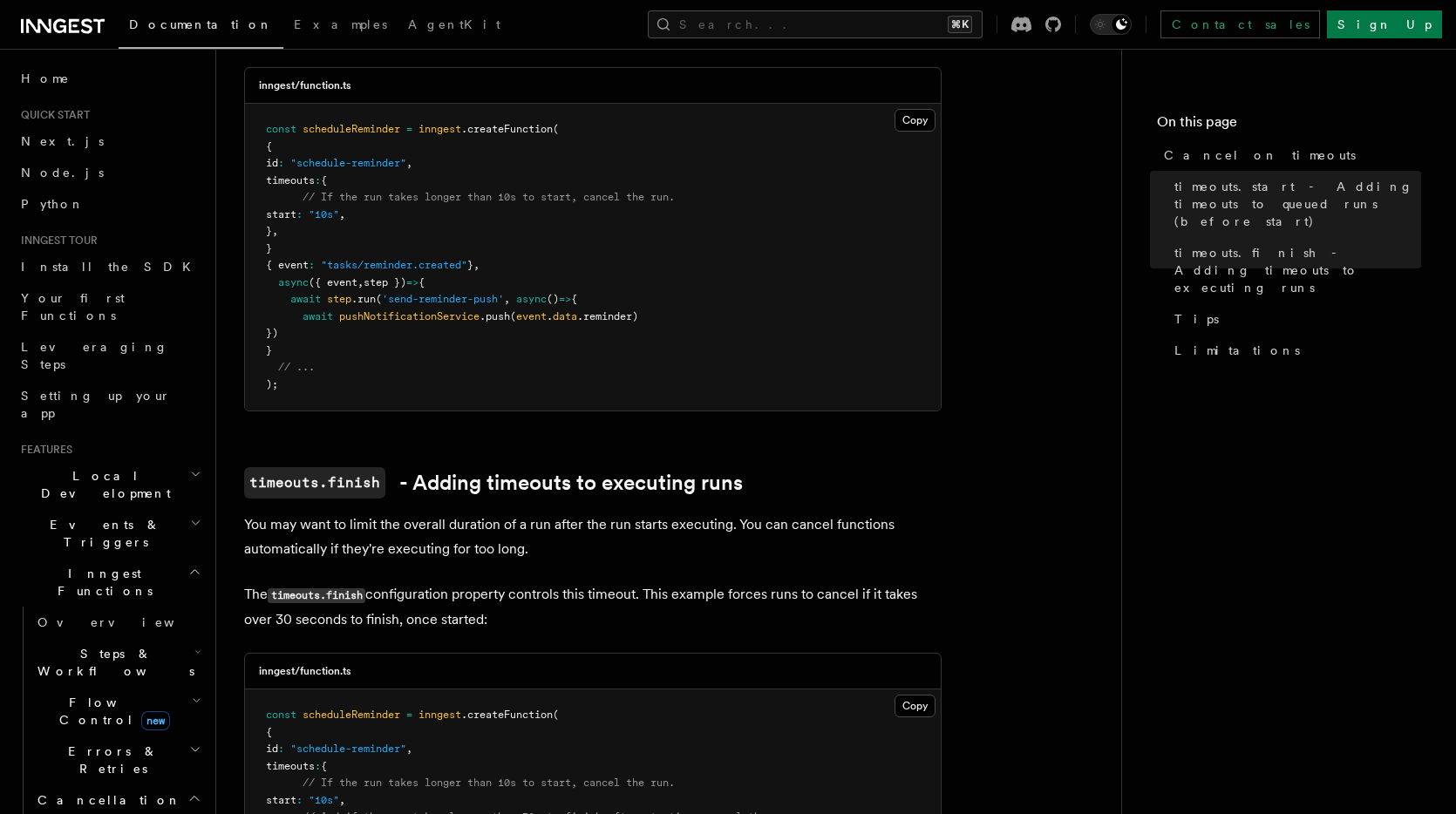
click at [146, 687] on h2 "Flow Control new" at bounding box center [117, 710] width 174 height 49
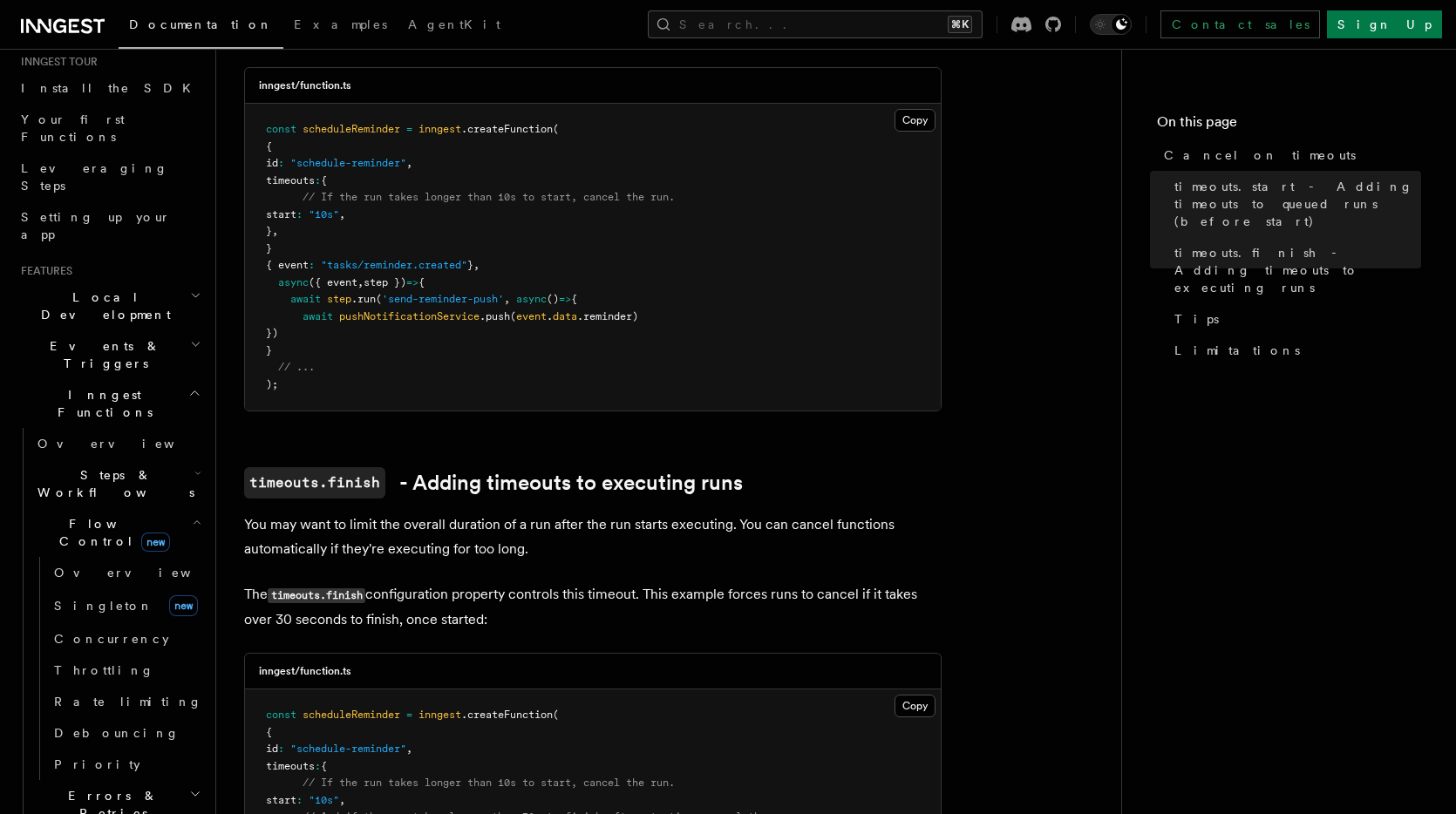
scroll to position [288, 0]
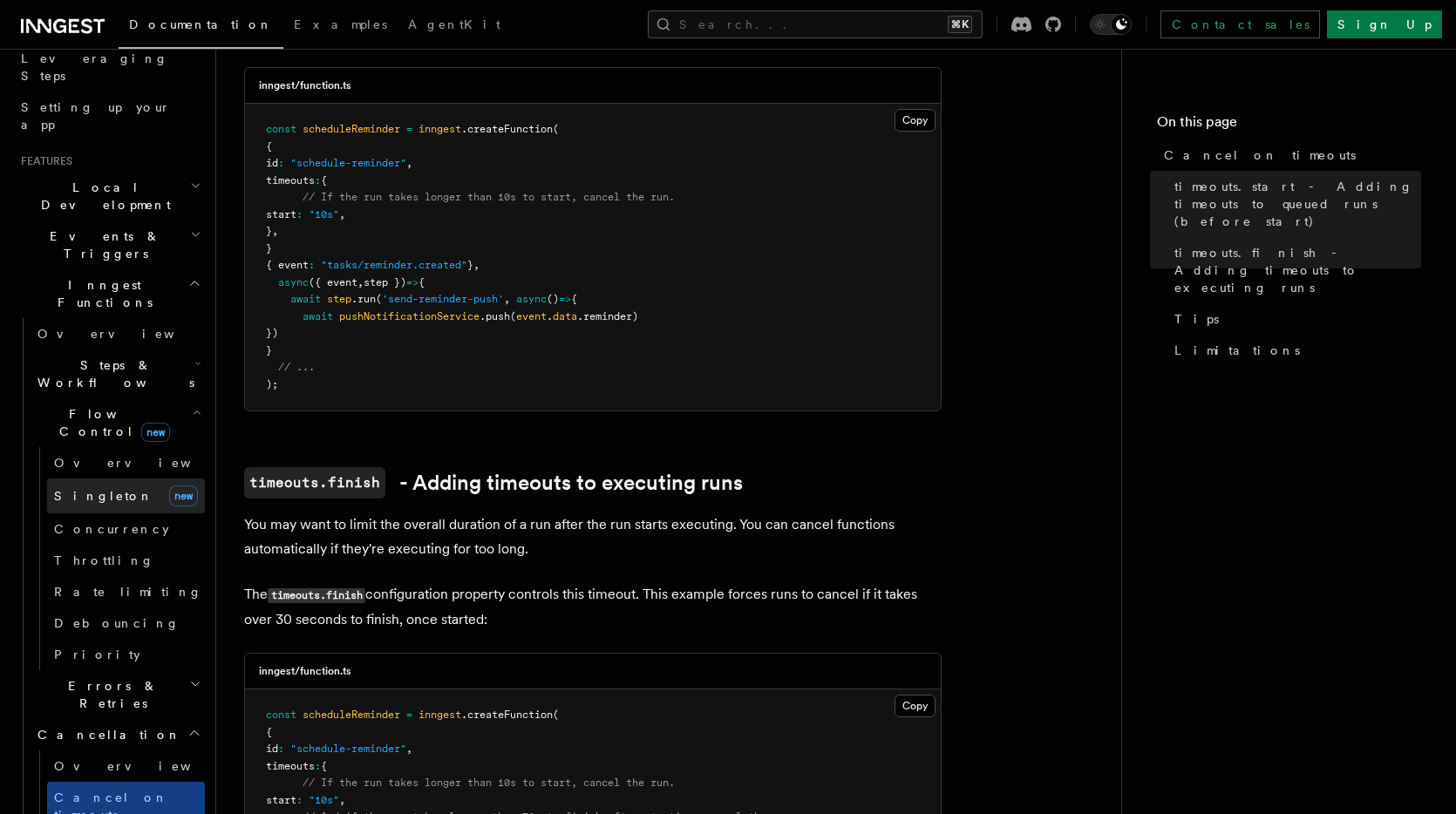
click at [129, 479] on link "Singleton new" at bounding box center [126, 495] width 158 height 35
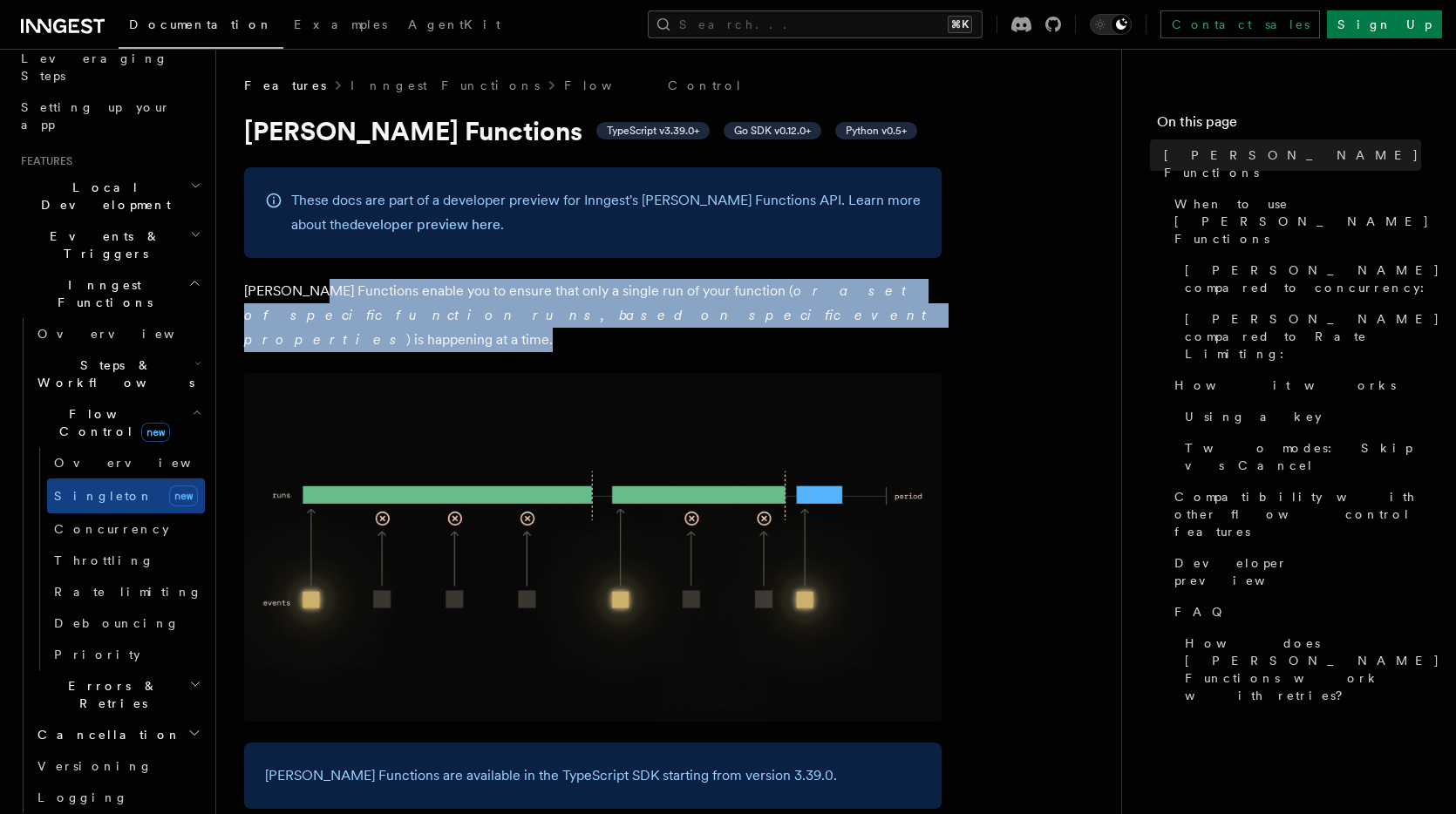
drag, startPoint x: 634, startPoint y: 319, endPoint x: 308, endPoint y: 289, distance: 327.4
click at [309, 290] on p "Singleton Functions enable you to ensure that only a single run of your functio…" at bounding box center [593, 315] width 697 height 73
click at [308, 289] on p "Singleton Functions enable you to ensure that only a single run of your functio…" at bounding box center [593, 315] width 697 height 73
drag, startPoint x: 699, startPoint y: 304, endPoint x: 283, endPoint y: 293, distance: 416.1
click at [284, 293] on p "Singleton Functions enable you to ensure that only a single run of your functio…" at bounding box center [593, 315] width 697 height 73
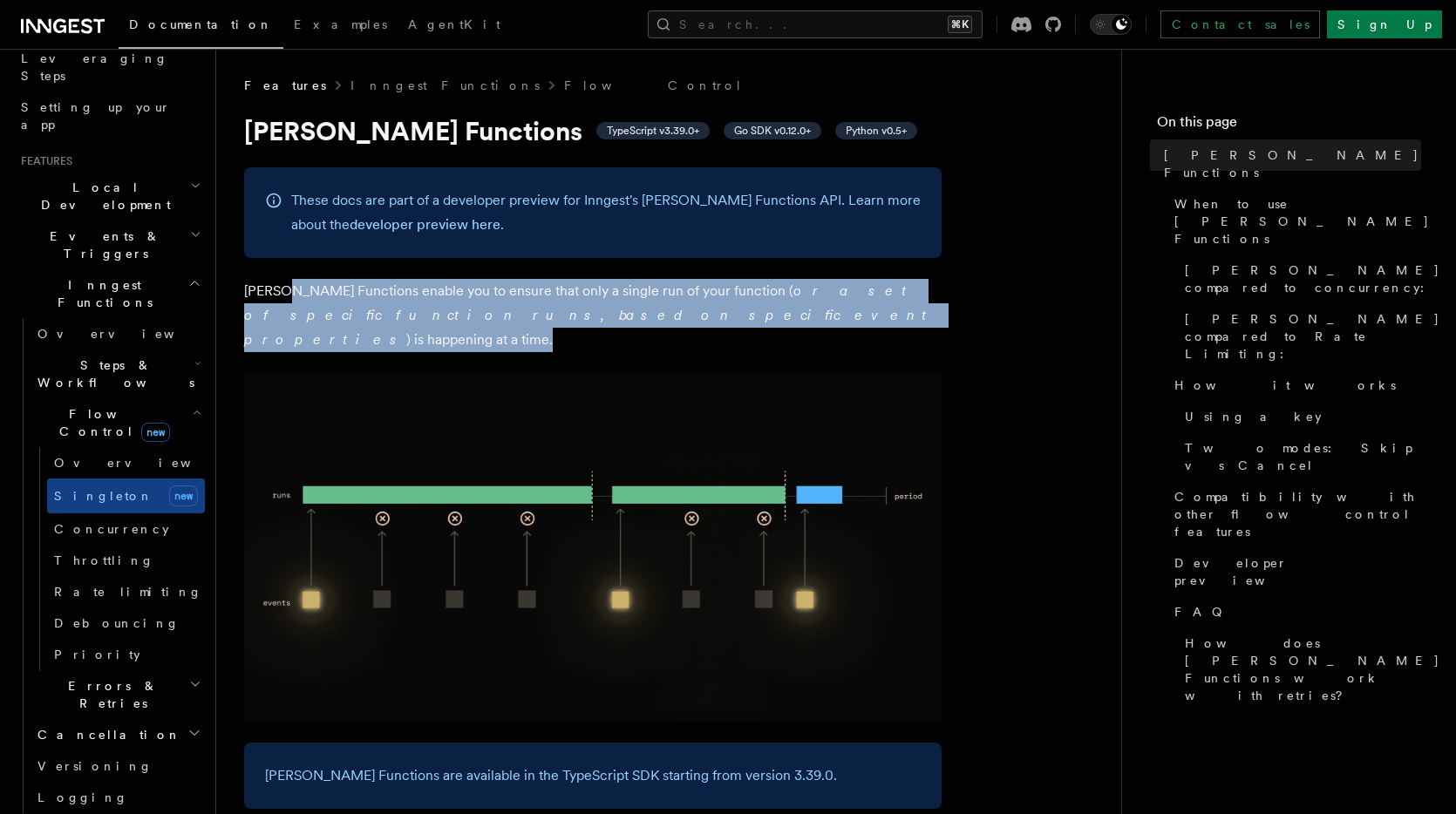
click at [283, 293] on p "Singleton Functions enable you to ensure that only a single run of your functio…" at bounding box center [593, 315] width 697 height 73
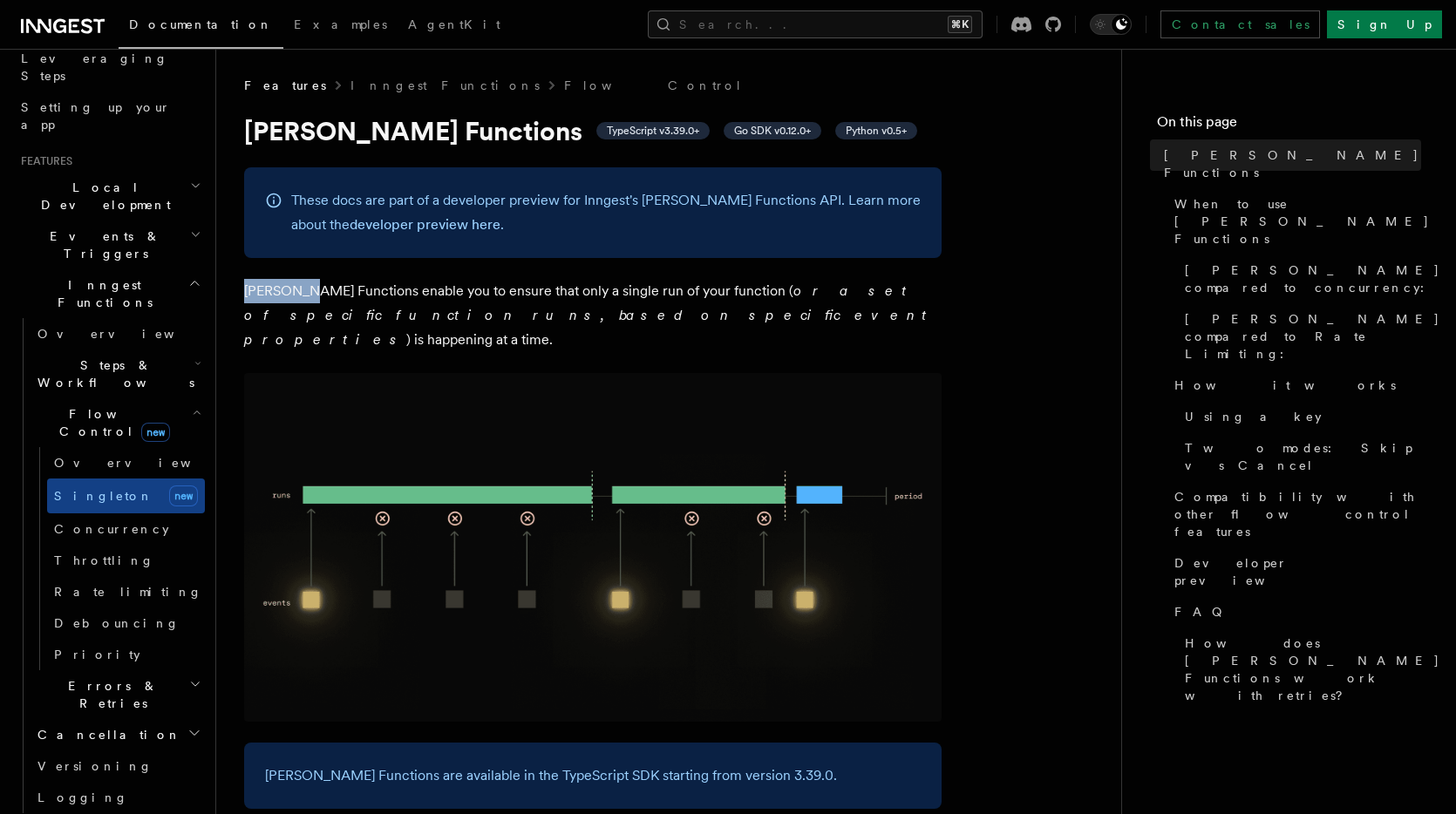
click at [282, 293] on p "Singleton Functions enable you to ensure that only a single run of your functio…" at bounding box center [593, 315] width 697 height 73
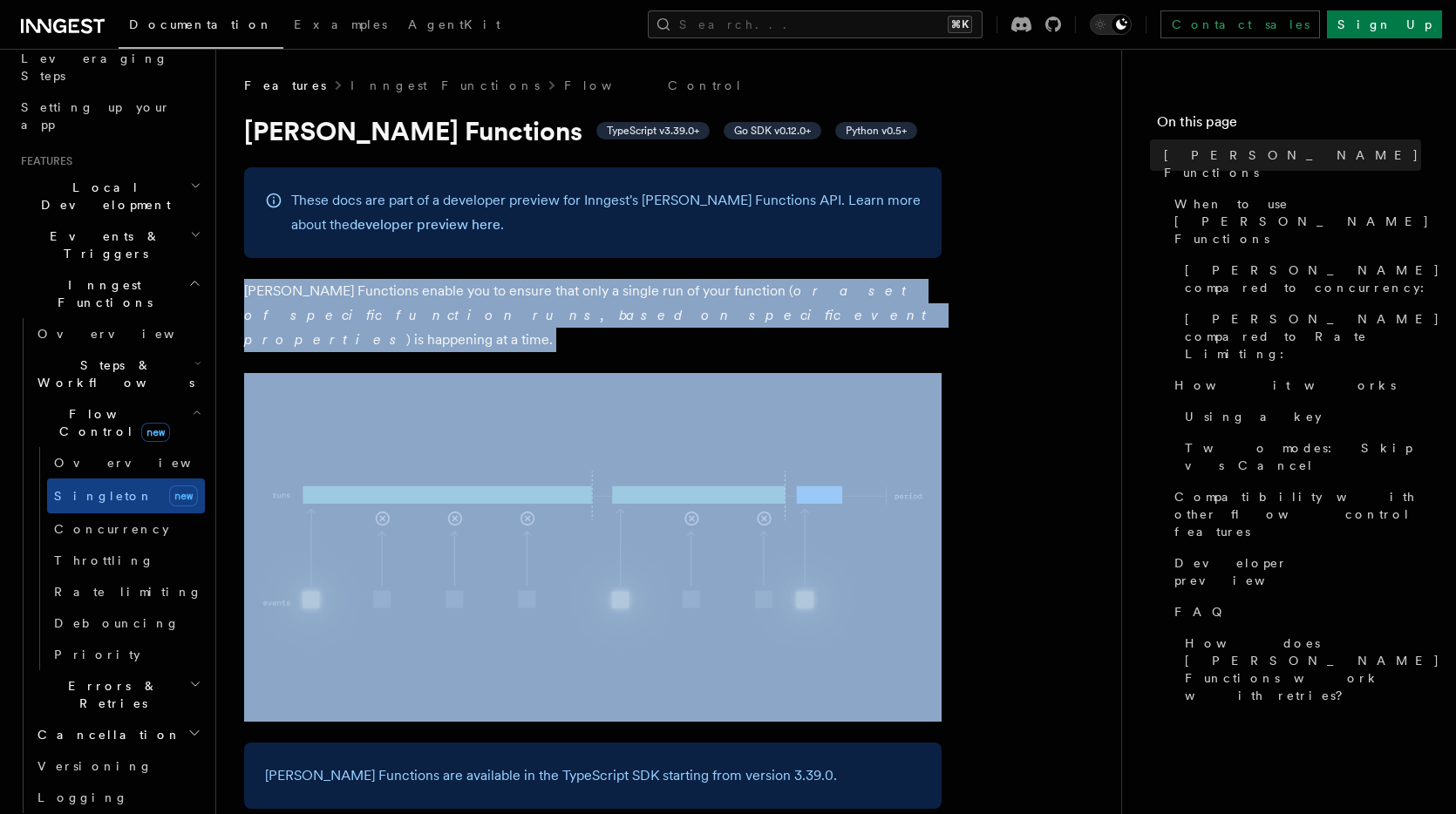
click at [282, 293] on p "Singleton Functions enable you to ensure that only a single run of your functio…" at bounding box center [593, 315] width 697 height 73
click at [318, 296] on p "Singleton Functions enable you to ensure that only a single run of your functio…" at bounding box center [593, 315] width 697 height 73
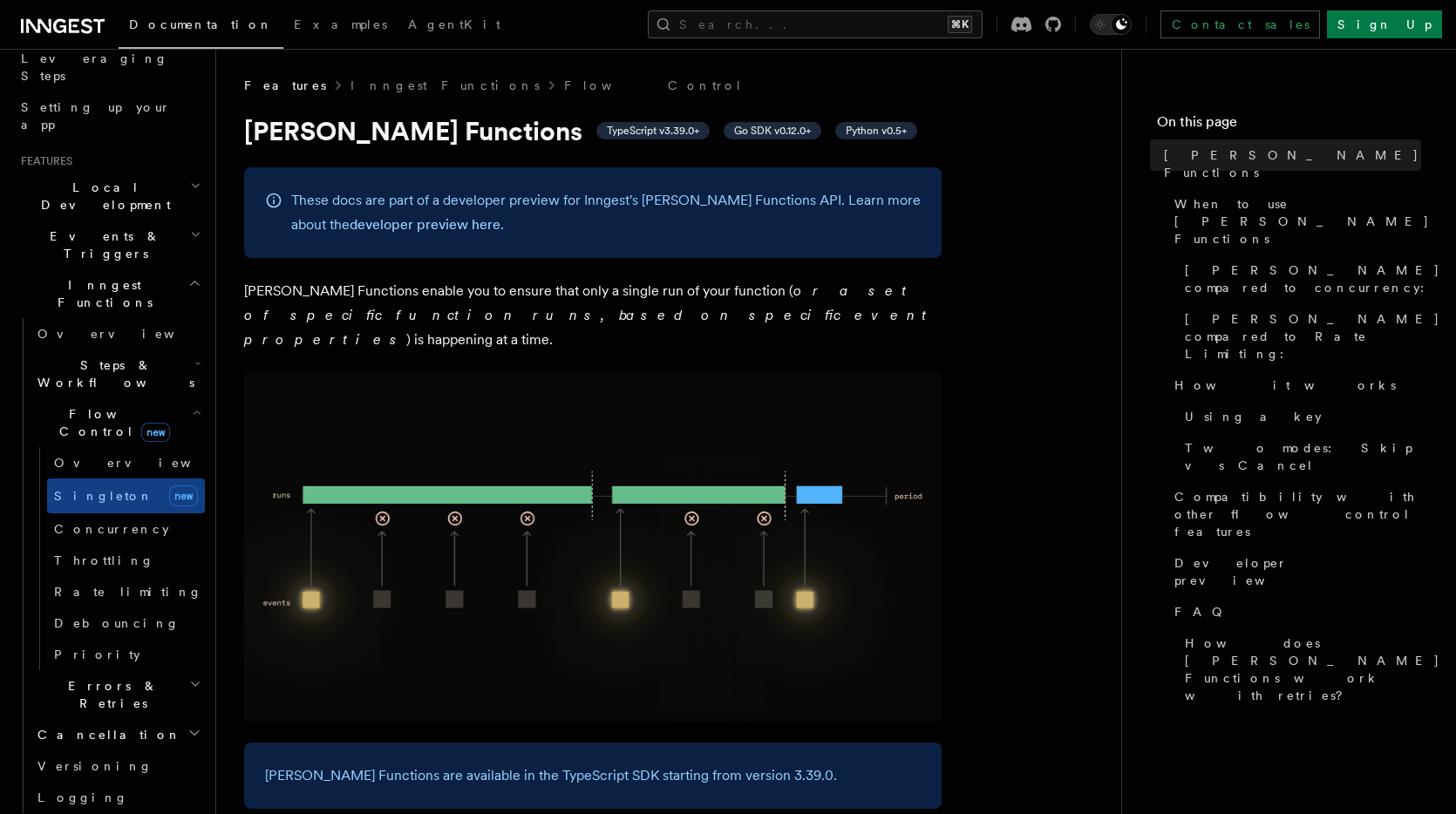
click at [324, 293] on p "Singleton Functions enable you to ensure that only a single run of your functio…" at bounding box center [593, 315] width 697 height 73
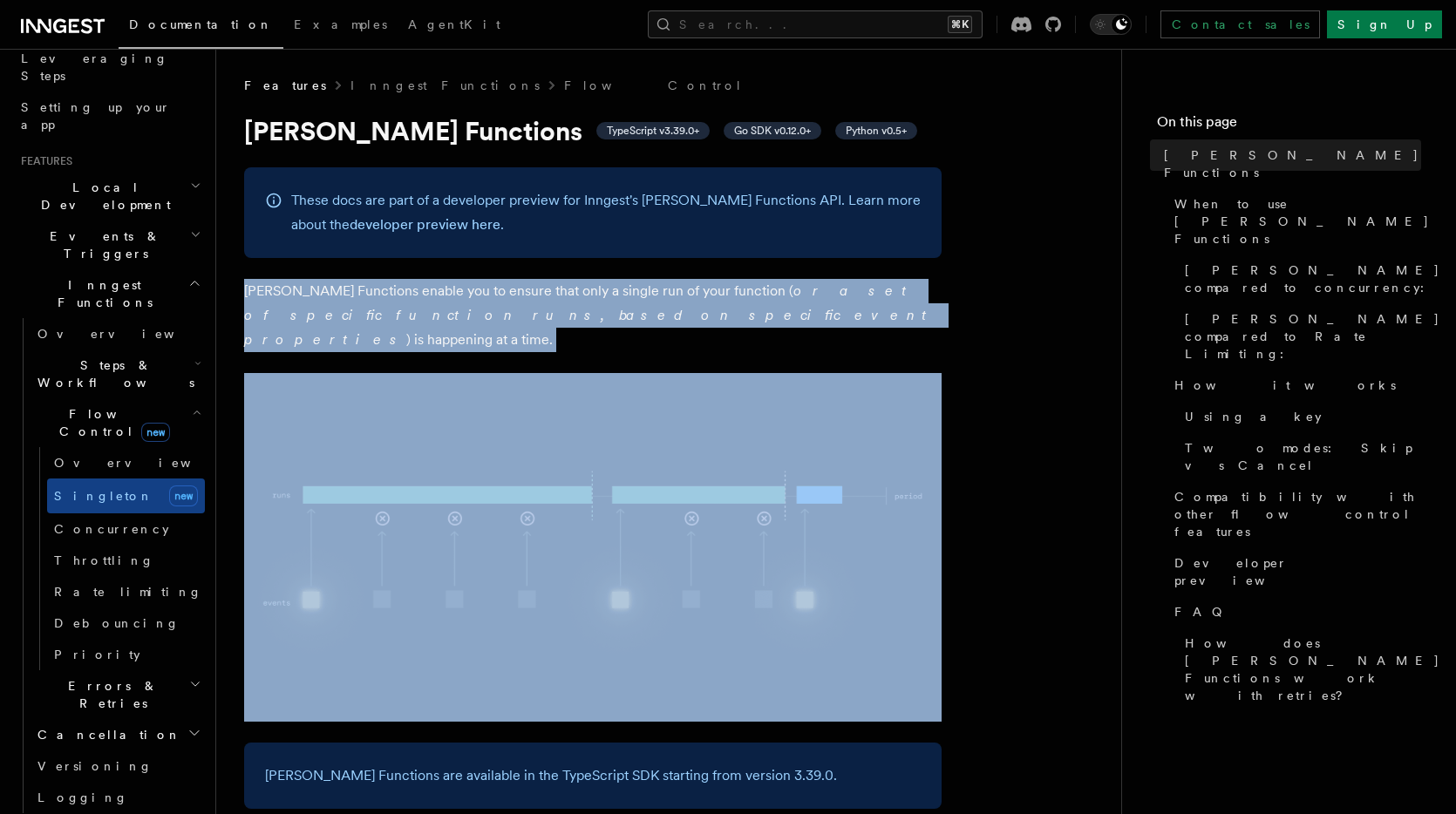
click at [324, 293] on p "Singleton Functions enable you to ensure that only a single run of your functio…" at bounding box center [593, 315] width 697 height 73
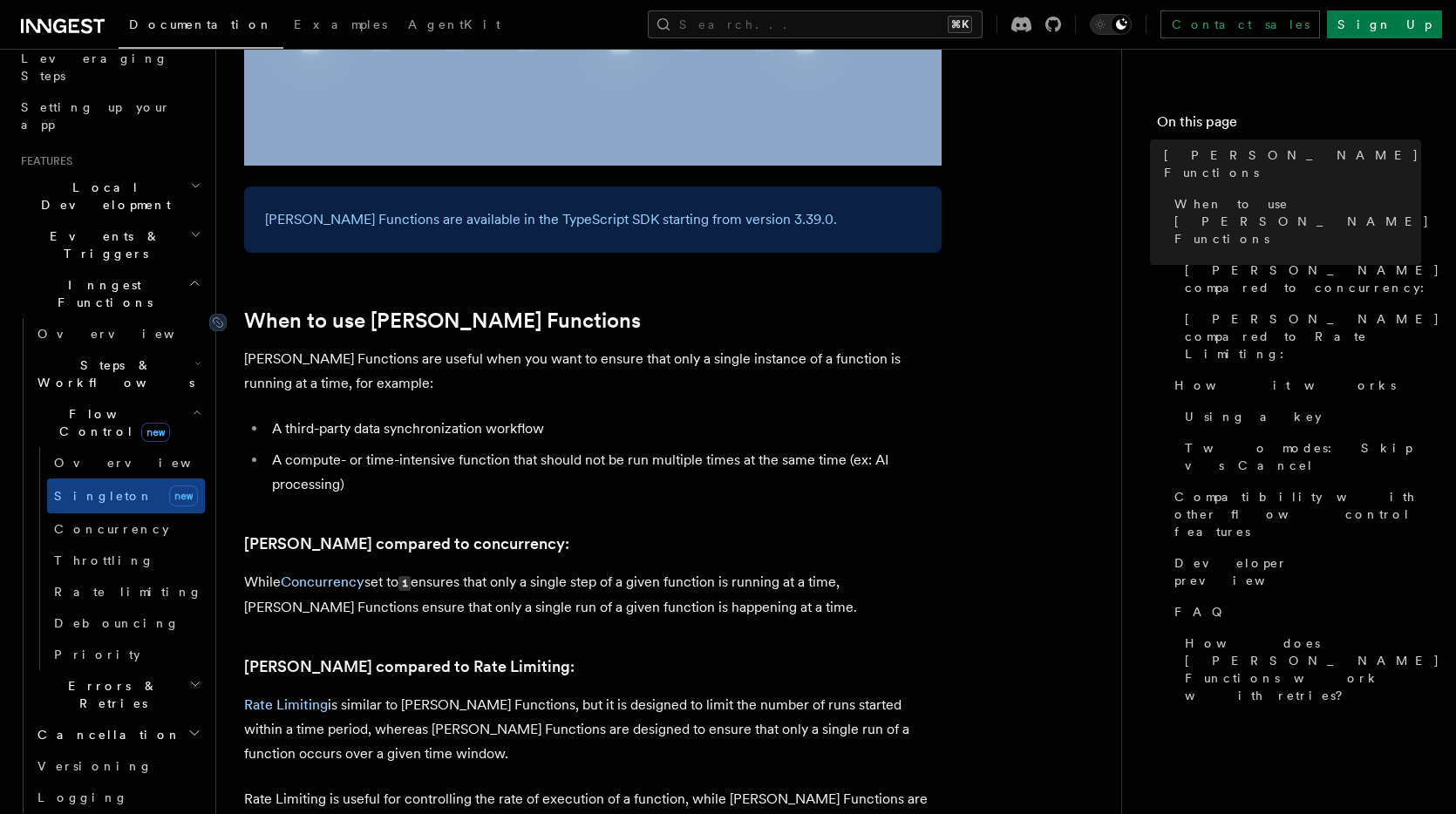
scroll to position [563, 0]
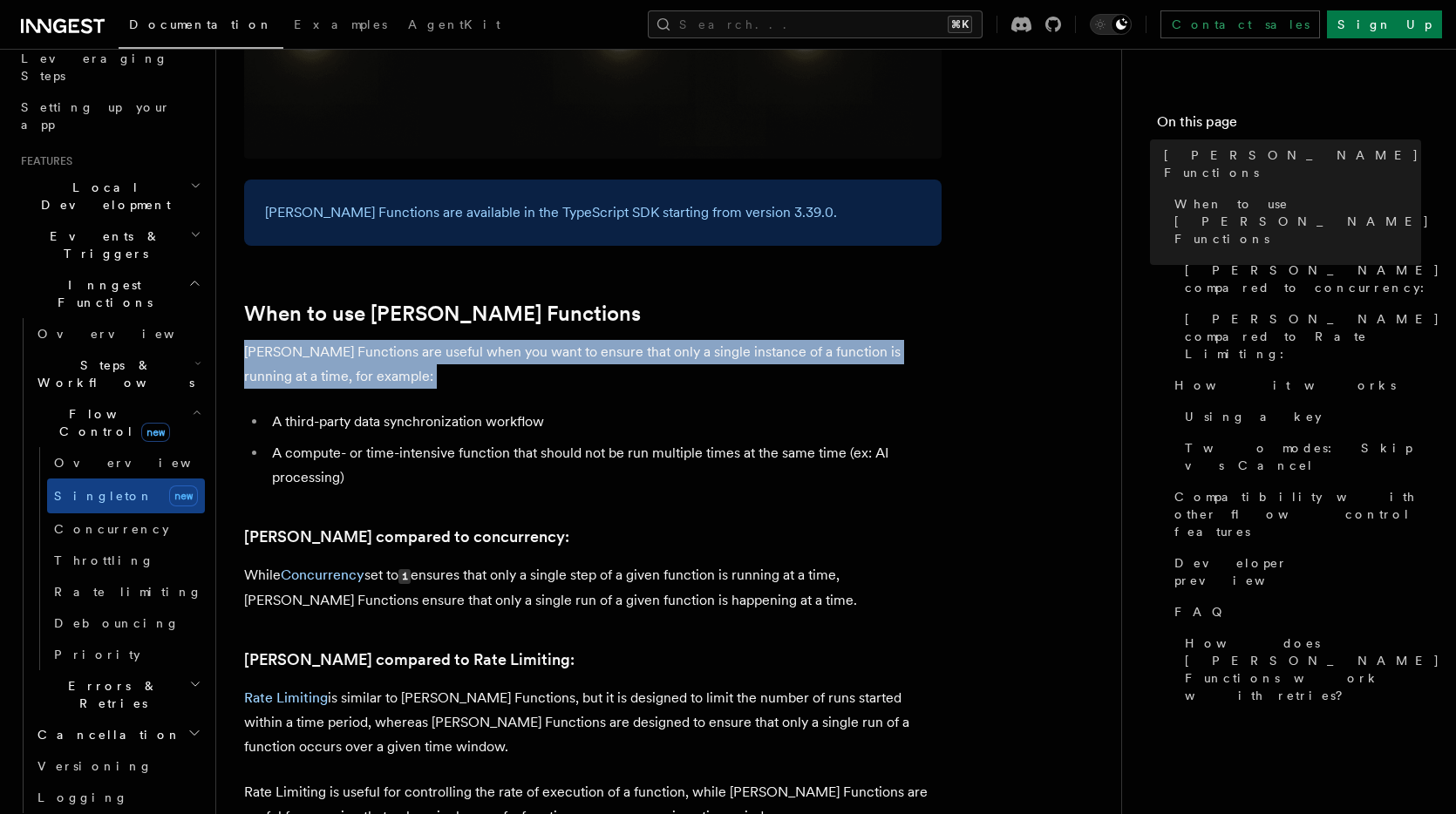
drag, startPoint x: 472, startPoint y: 370, endPoint x: 240, endPoint y: 331, distance: 235.3
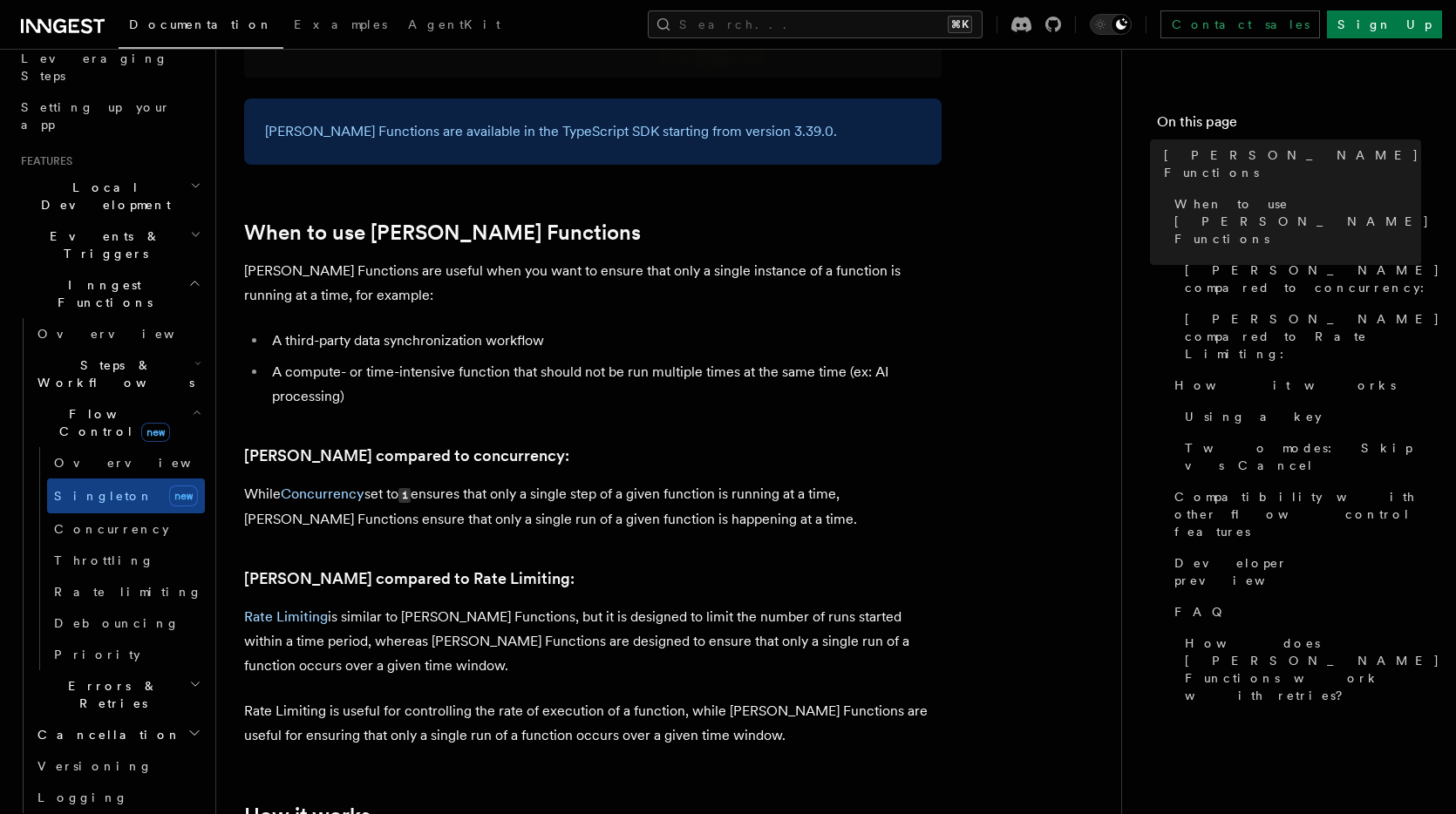
scroll to position [683, 0]
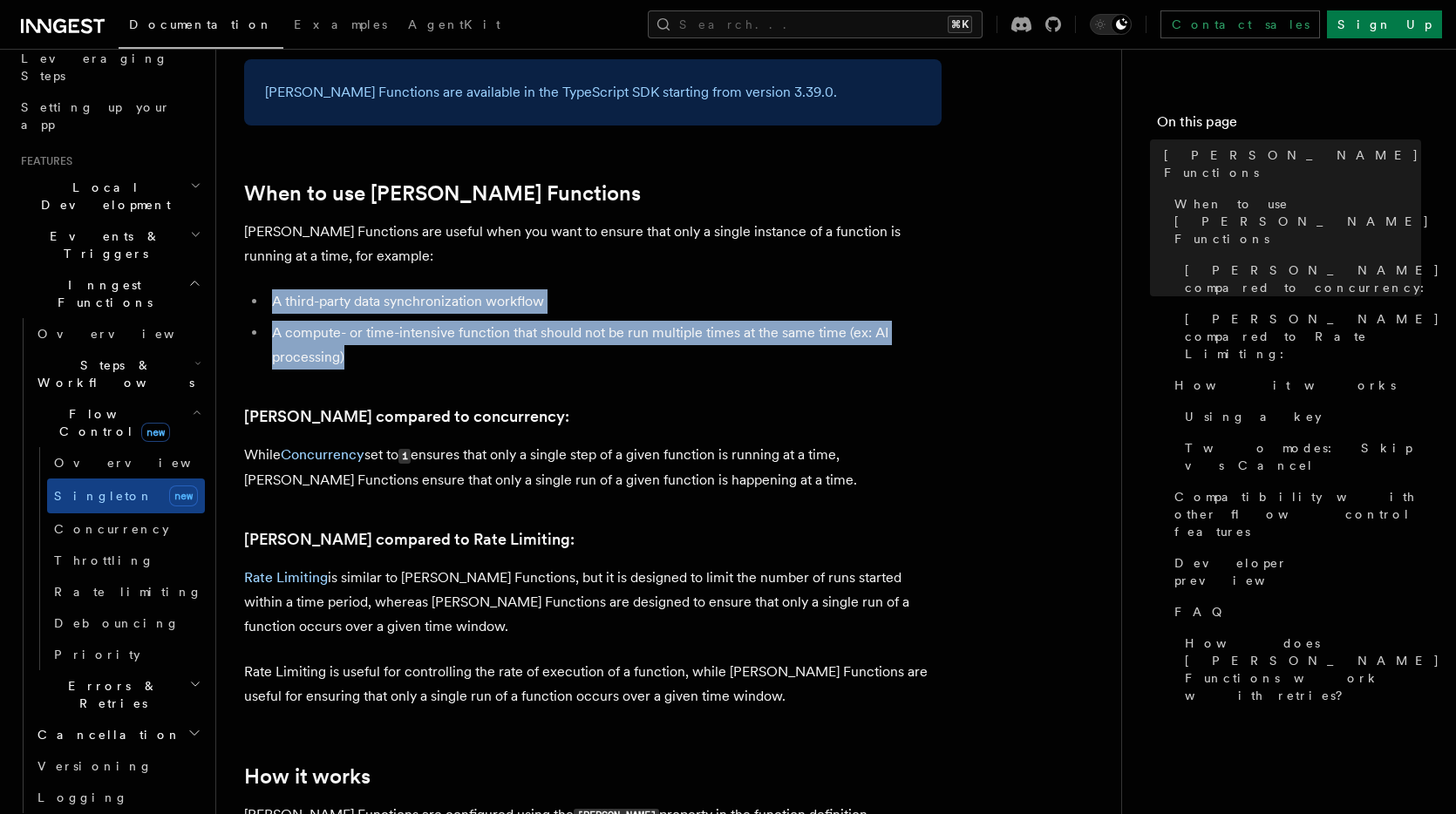
drag, startPoint x: 320, startPoint y: 316, endPoint x: 283, endPoint y: 257, distance: 69.6
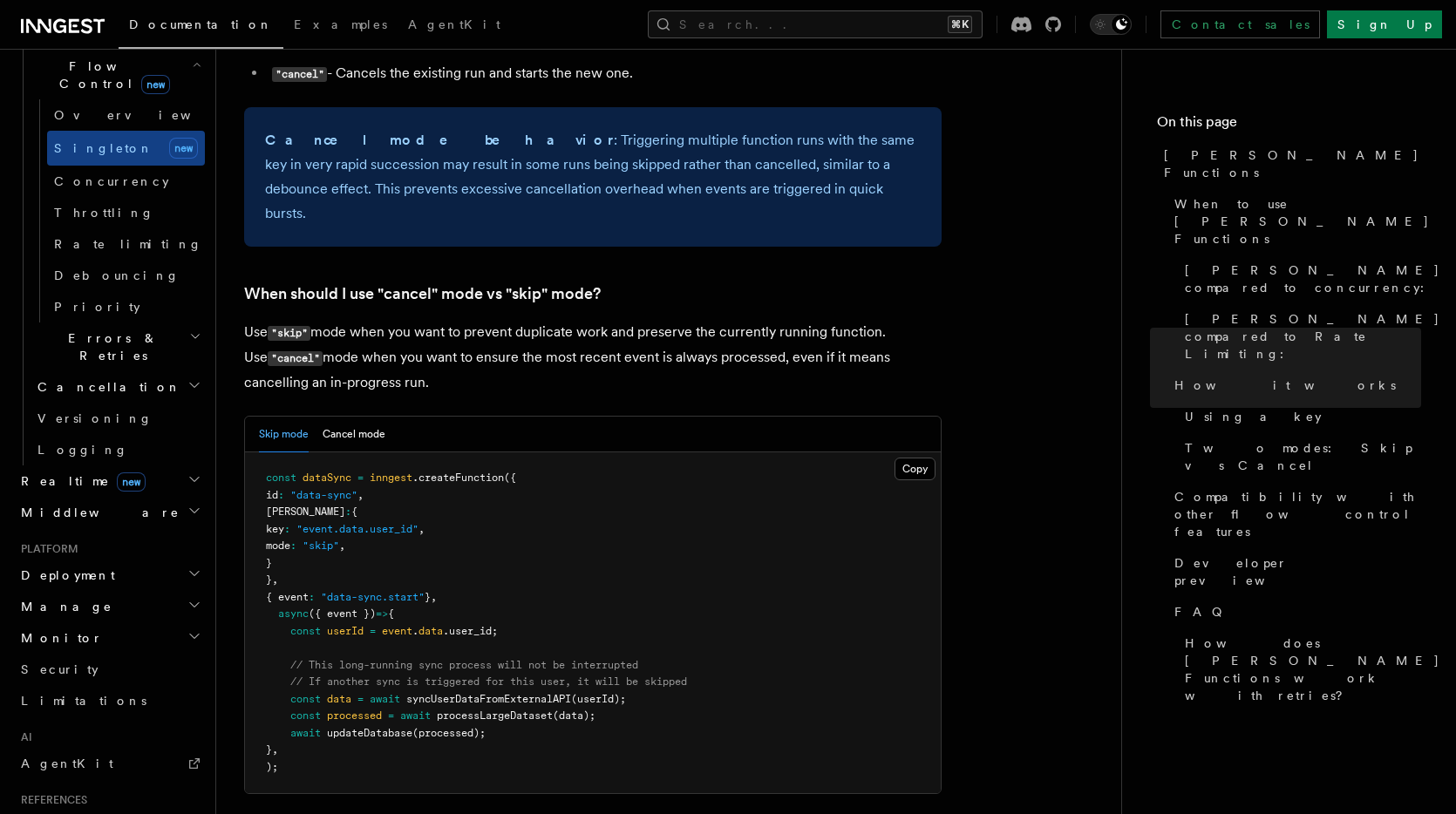
scroll to position [633, 0]
click at [71, 626] on h2 "Monitor" at bounding box center [110, 641] width 191 height 31
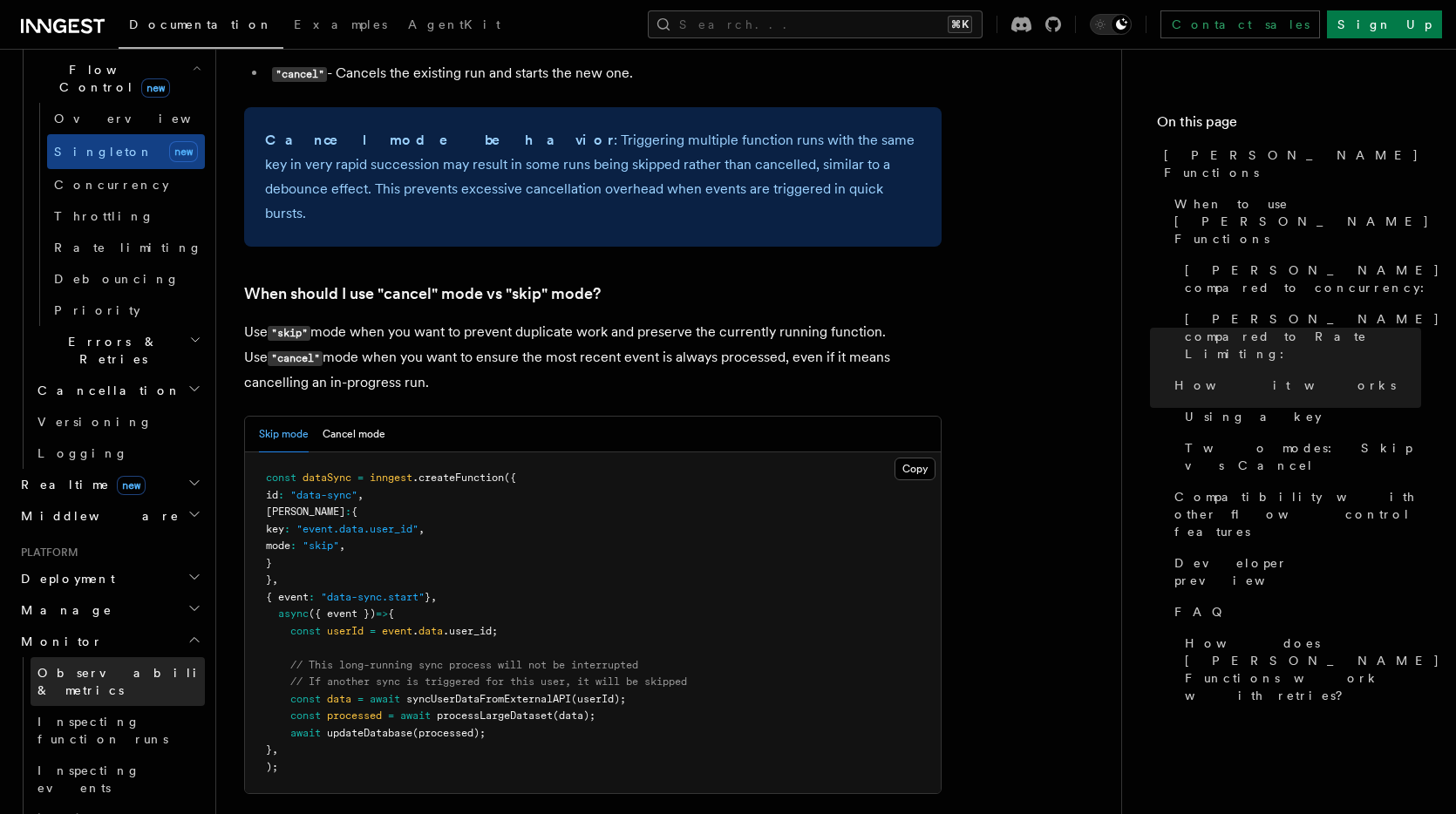
click at [100, 666] on span "Observability & metrics" at bounding box center [127, 681] width 180 height 31
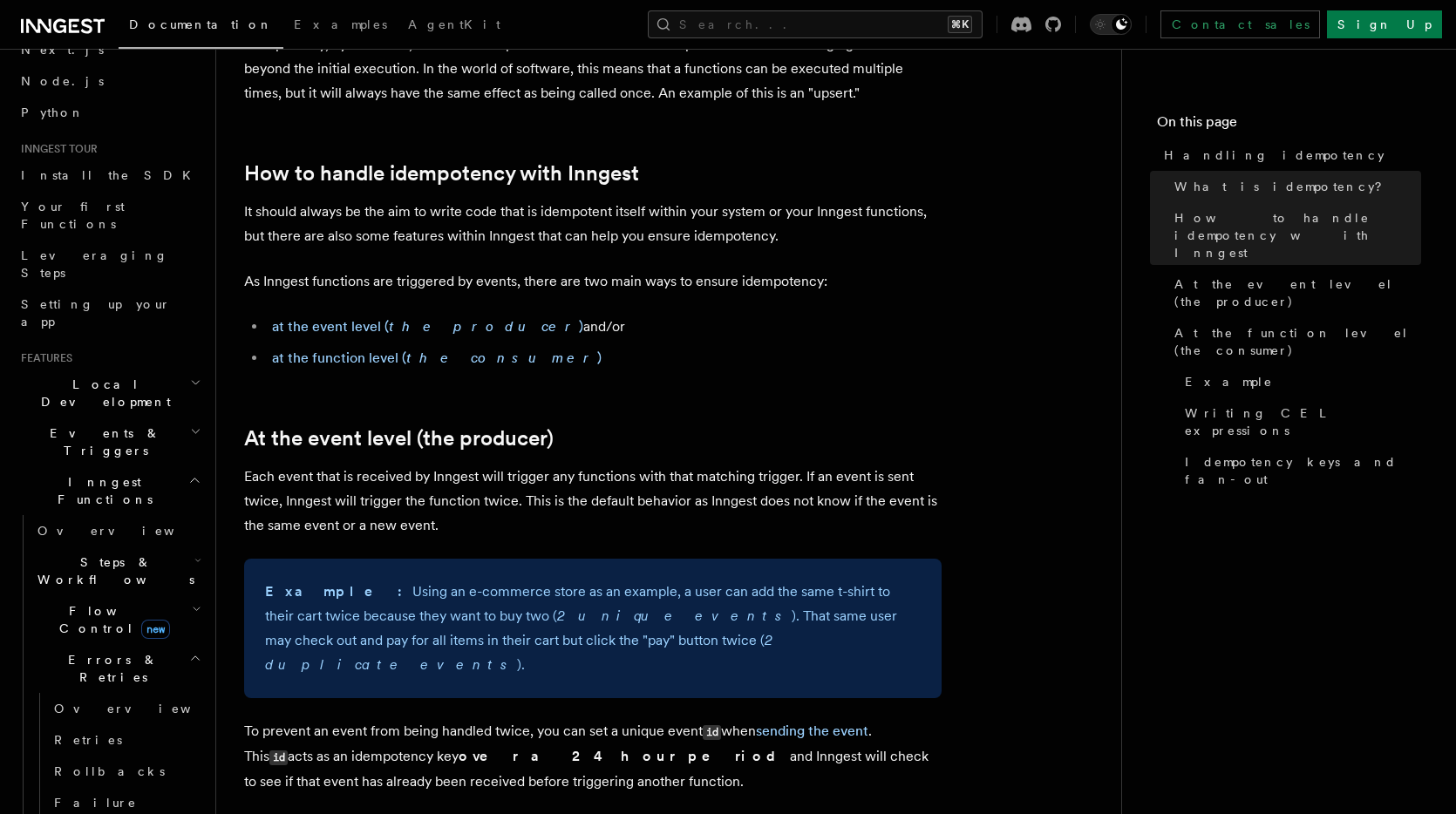
scroll to position [344, 0]
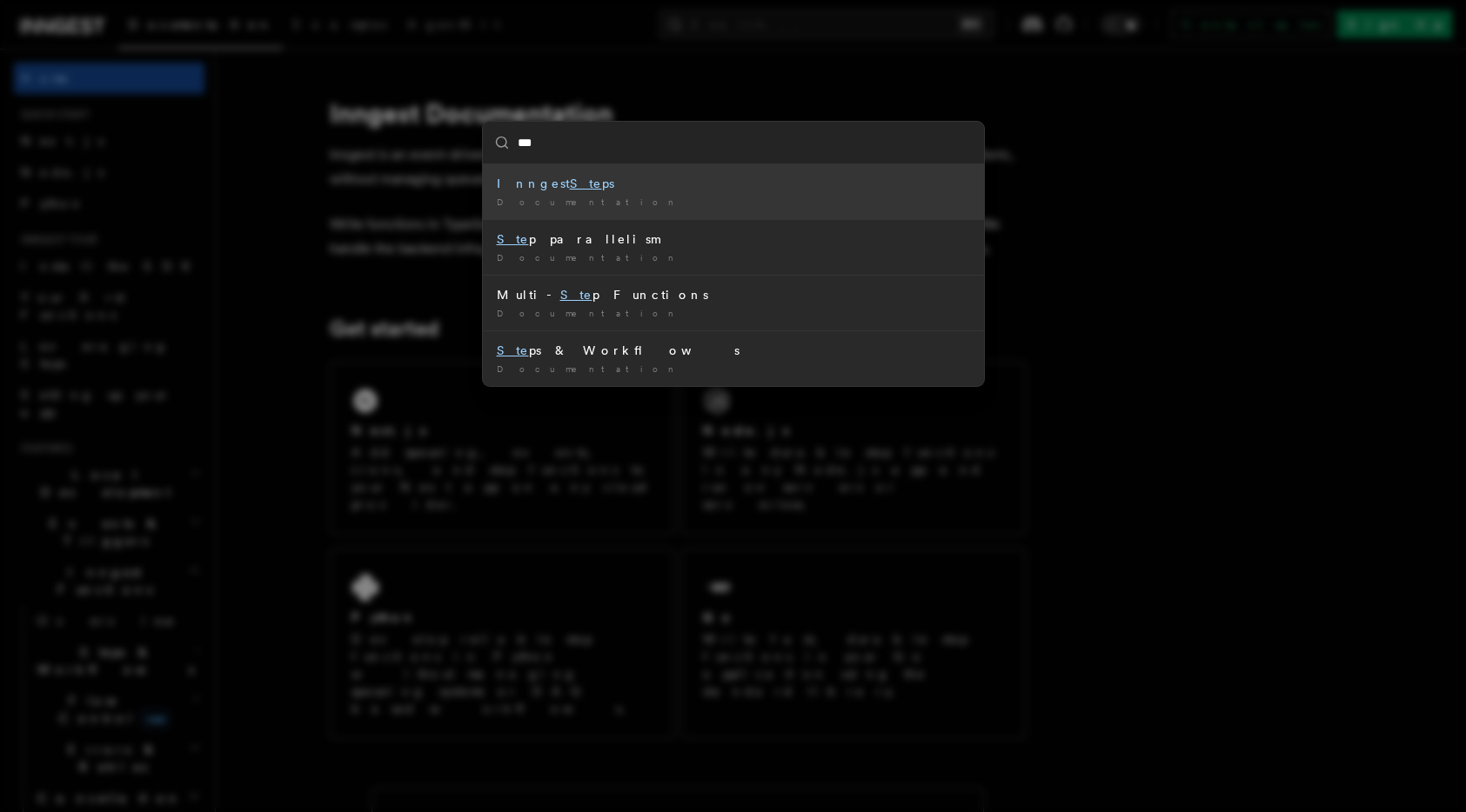
type input "****"
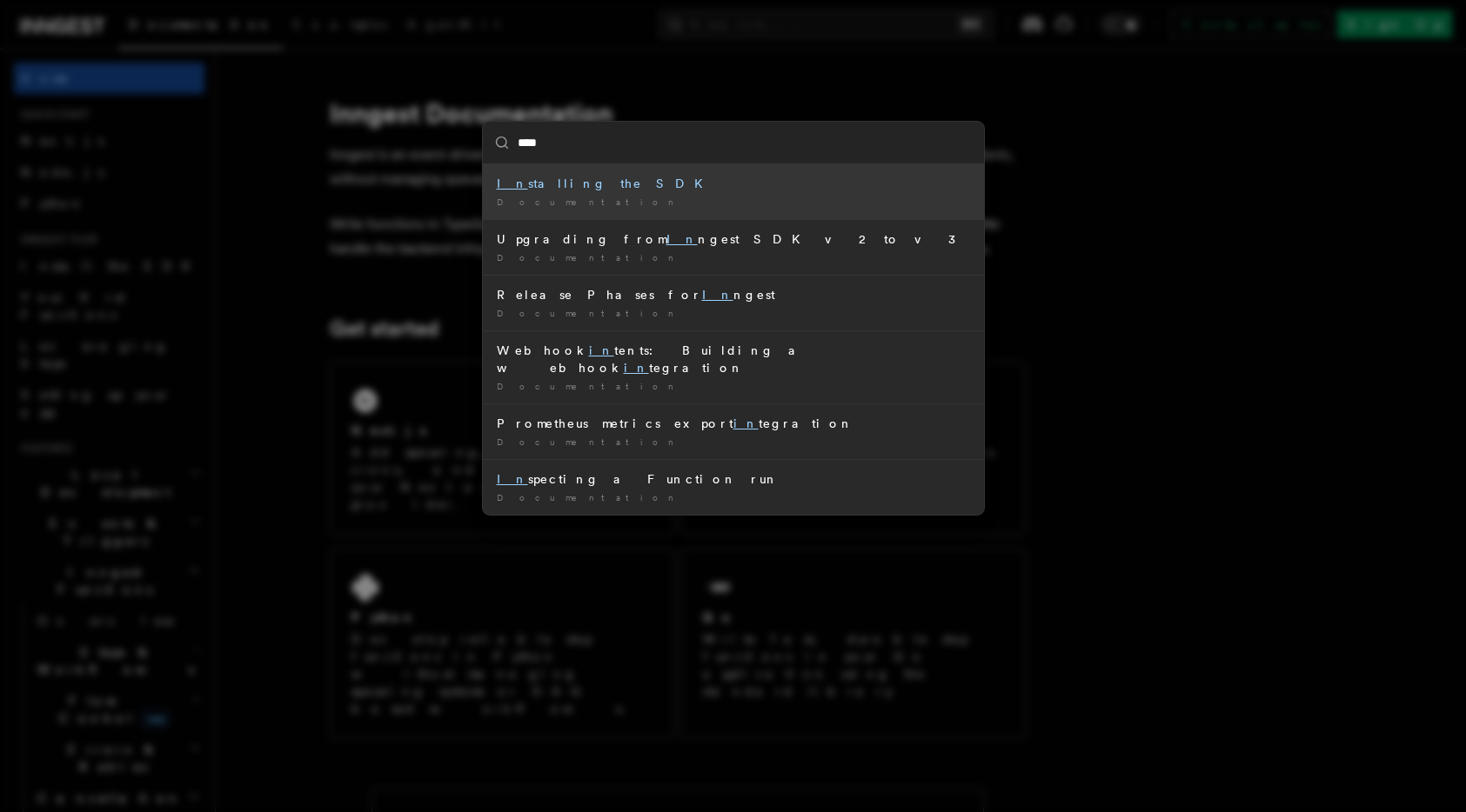
type input "*****"
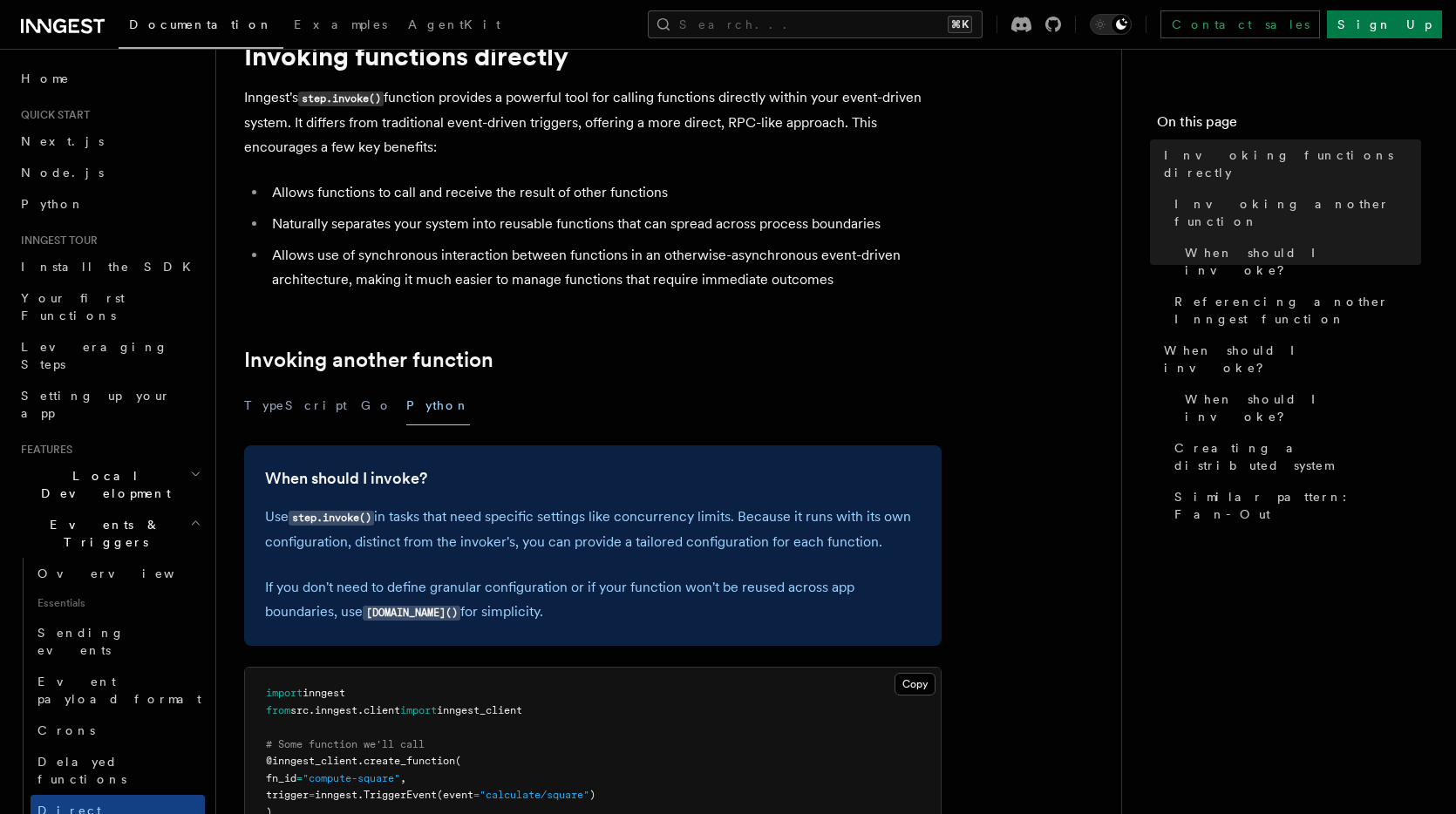
scroll to position [108, 0]
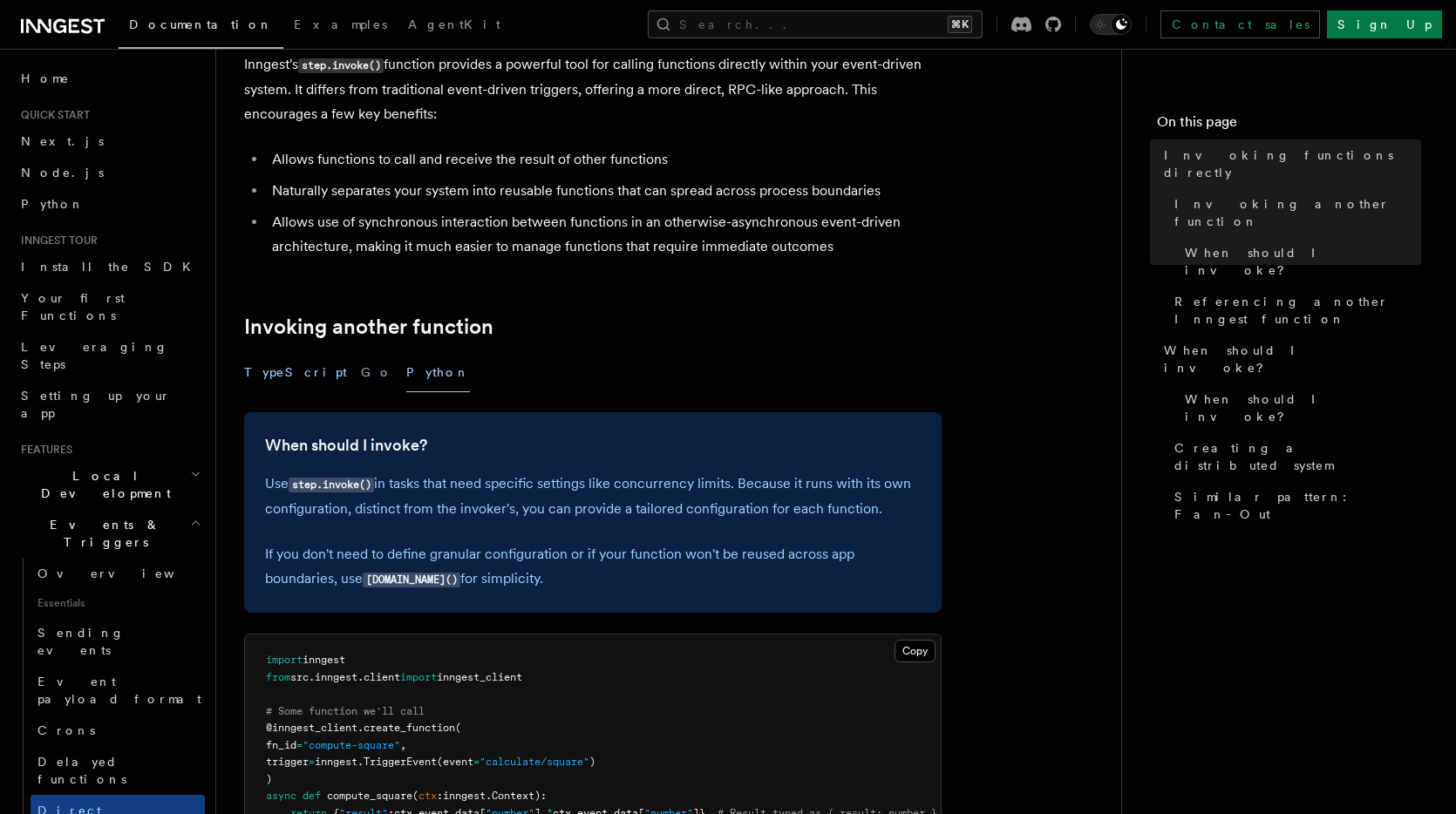
click at [281, 356] on button "TypeScript" at bounding box center [296, 372] width 103 height 39
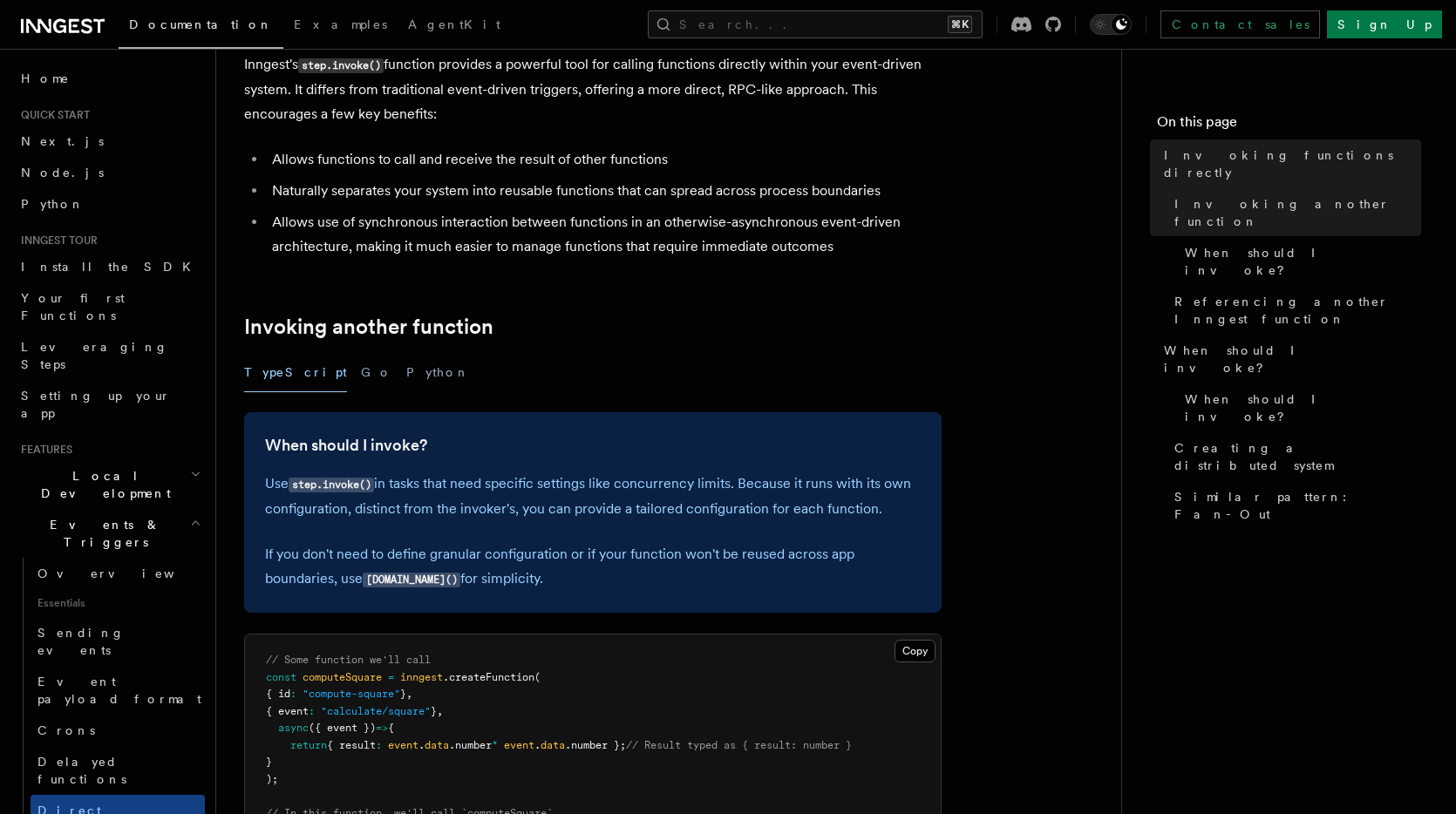
click at [284, 362] on button "TypeScript" at bounding box center [296, 372] width 103 height 39
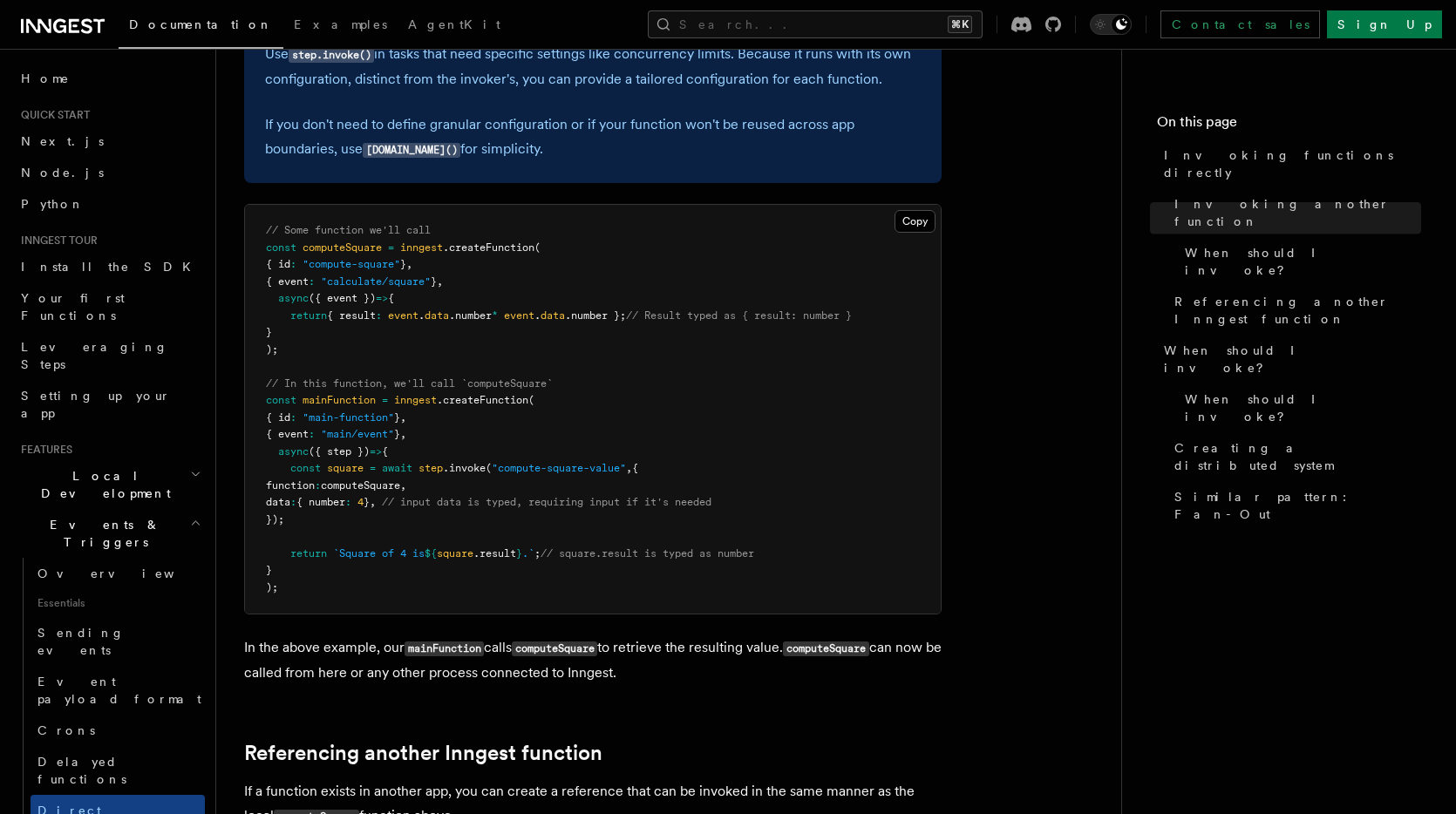
scroll to position [541, 0]
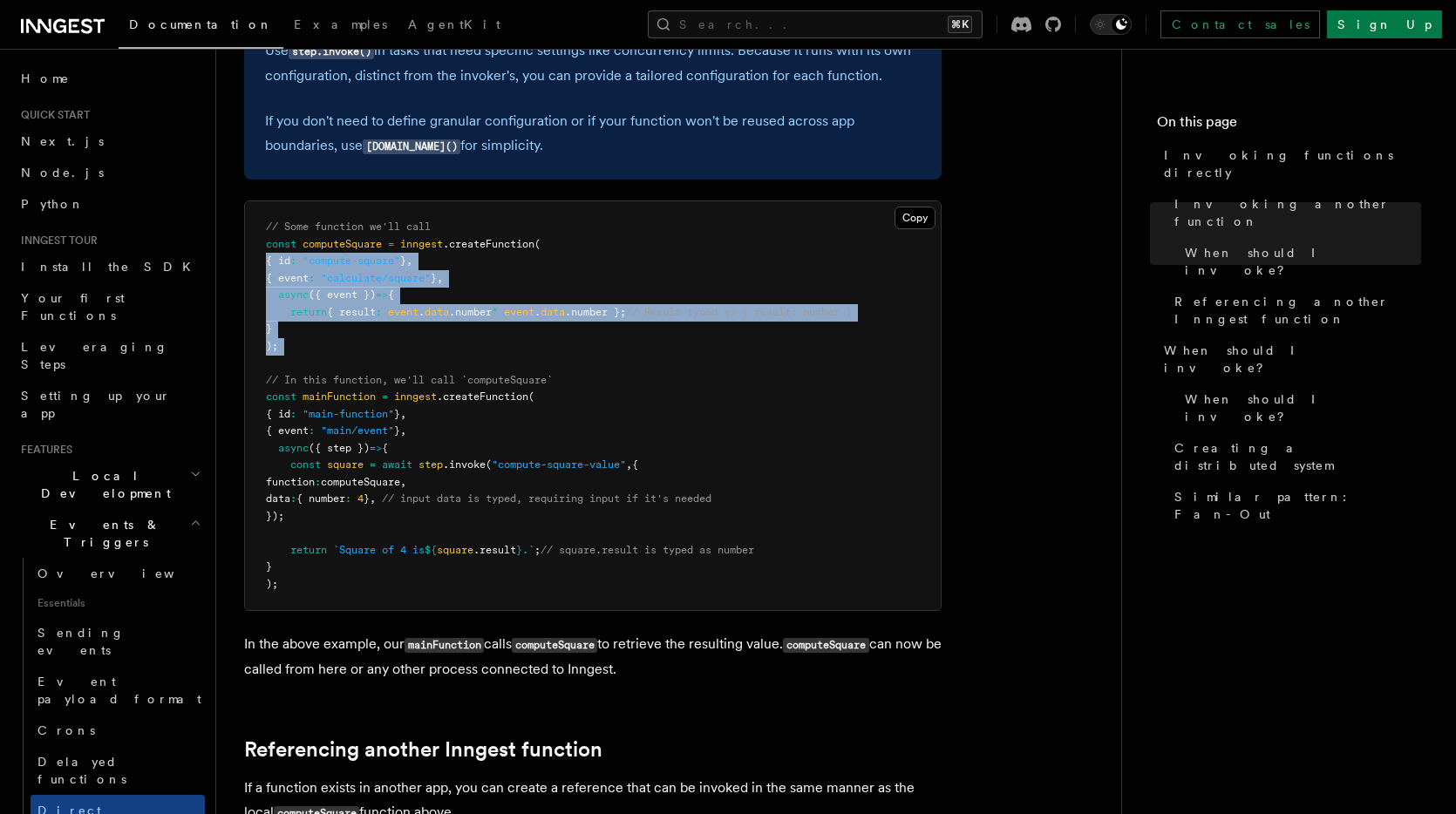
drag, startPoint x: 328, startPoint y: 355, endPoint x: 223, endPoint y: 257, distance: 143.6
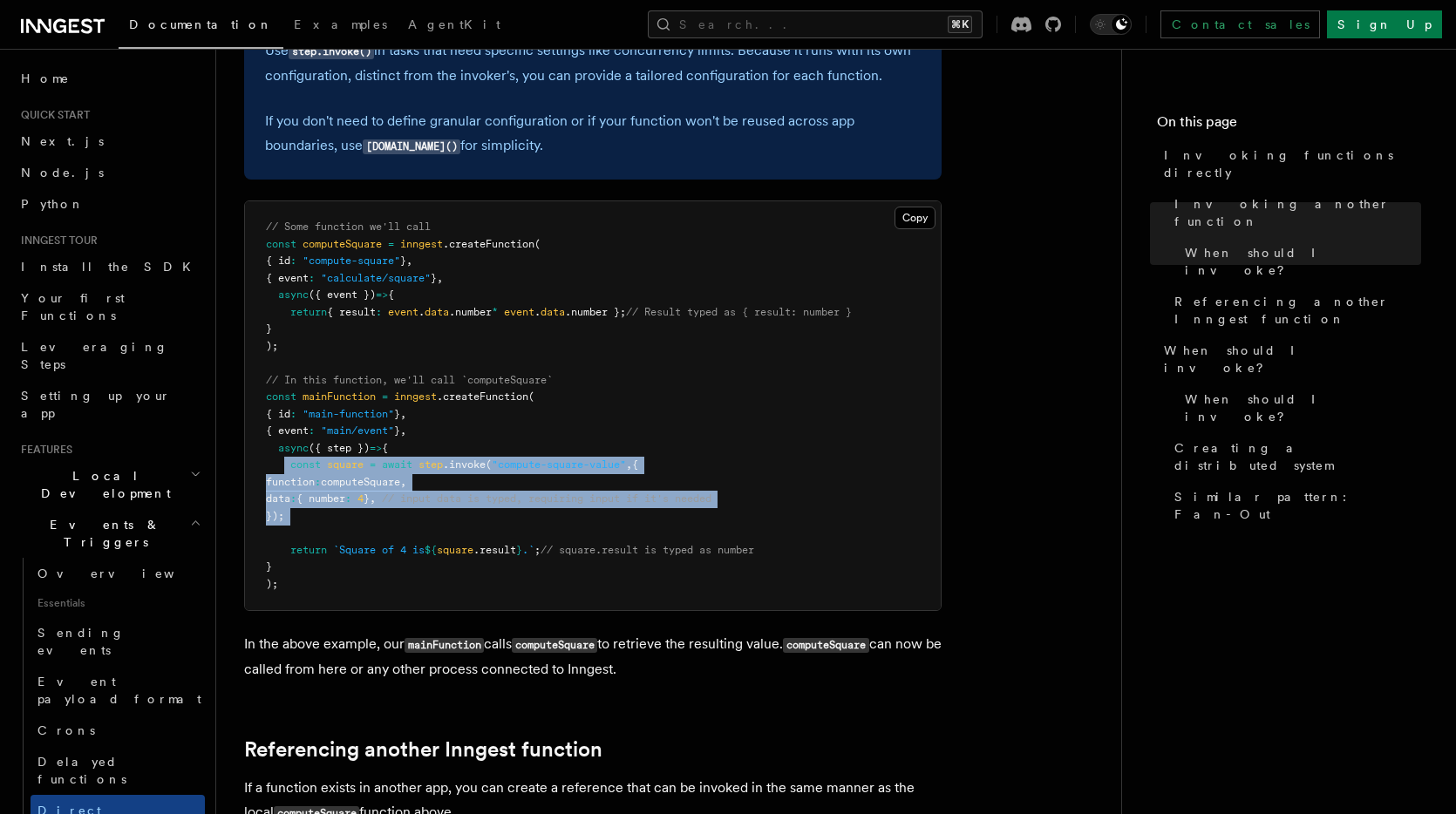
drag, startPoint x: 285, startPoint y: 470, endPoint x: 390, endPoint y: 531, distance: 121.4
click at [392, 533] on pre "// Some function we'll call const computeSquare = inngest .createFunction ( { i…" at bounding box center [593, 406] width 696 height 409
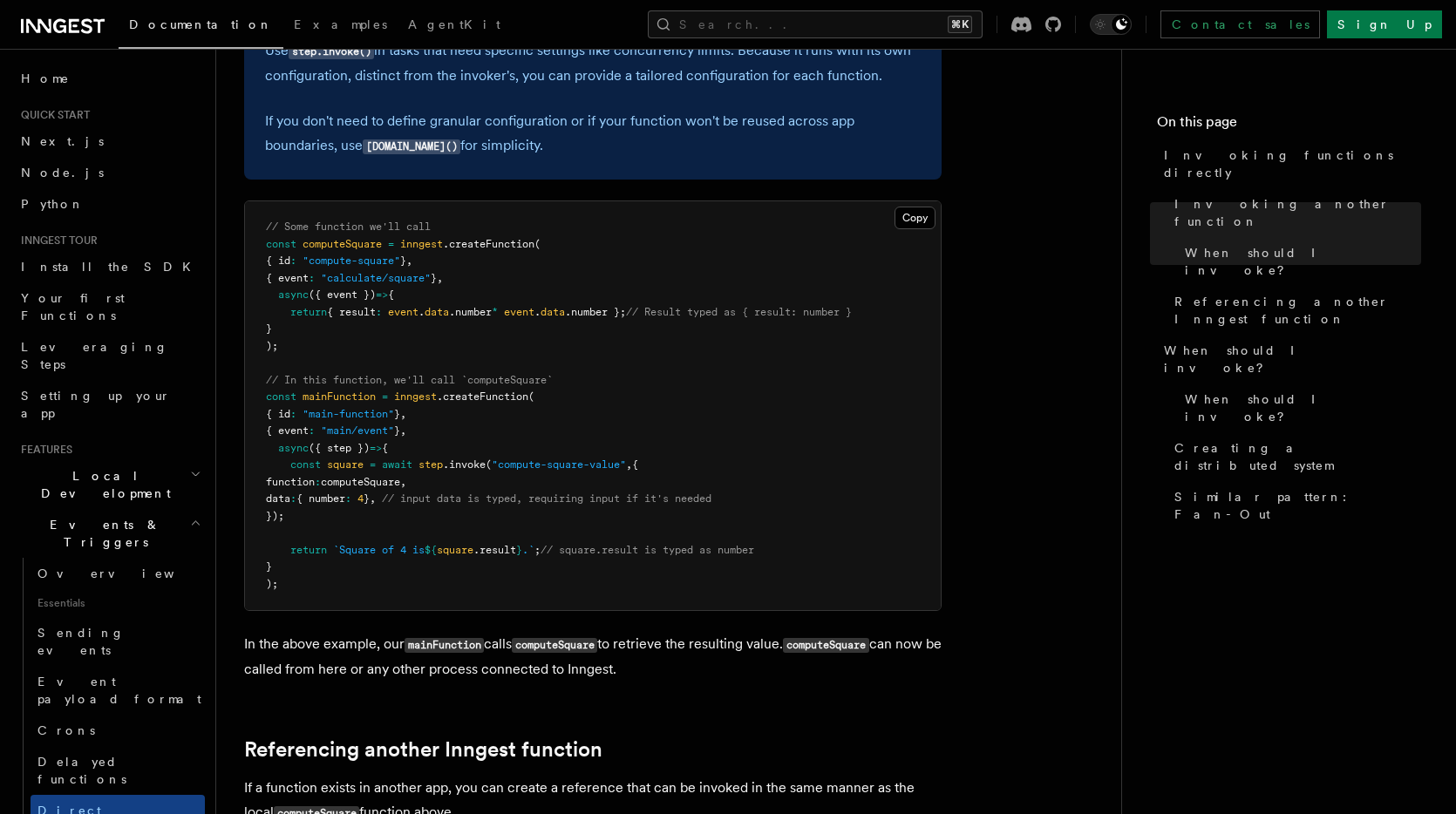
click at [389, 530] on pre "// Some function we'll call const computeSquare = inngest .createFunction ( { i…" at bounding box center [593, 406] width 696 height 409
drag, startPoint x: 386, startPoint y: 465, endPoint x: 480, endPoint y: 506, distance: 102.6
click at [481, 512] on pre "// Some function we'll call const computeSquare = inngest .createFunction ( { i…" at bounding box center [593, 406] width 696 height 409
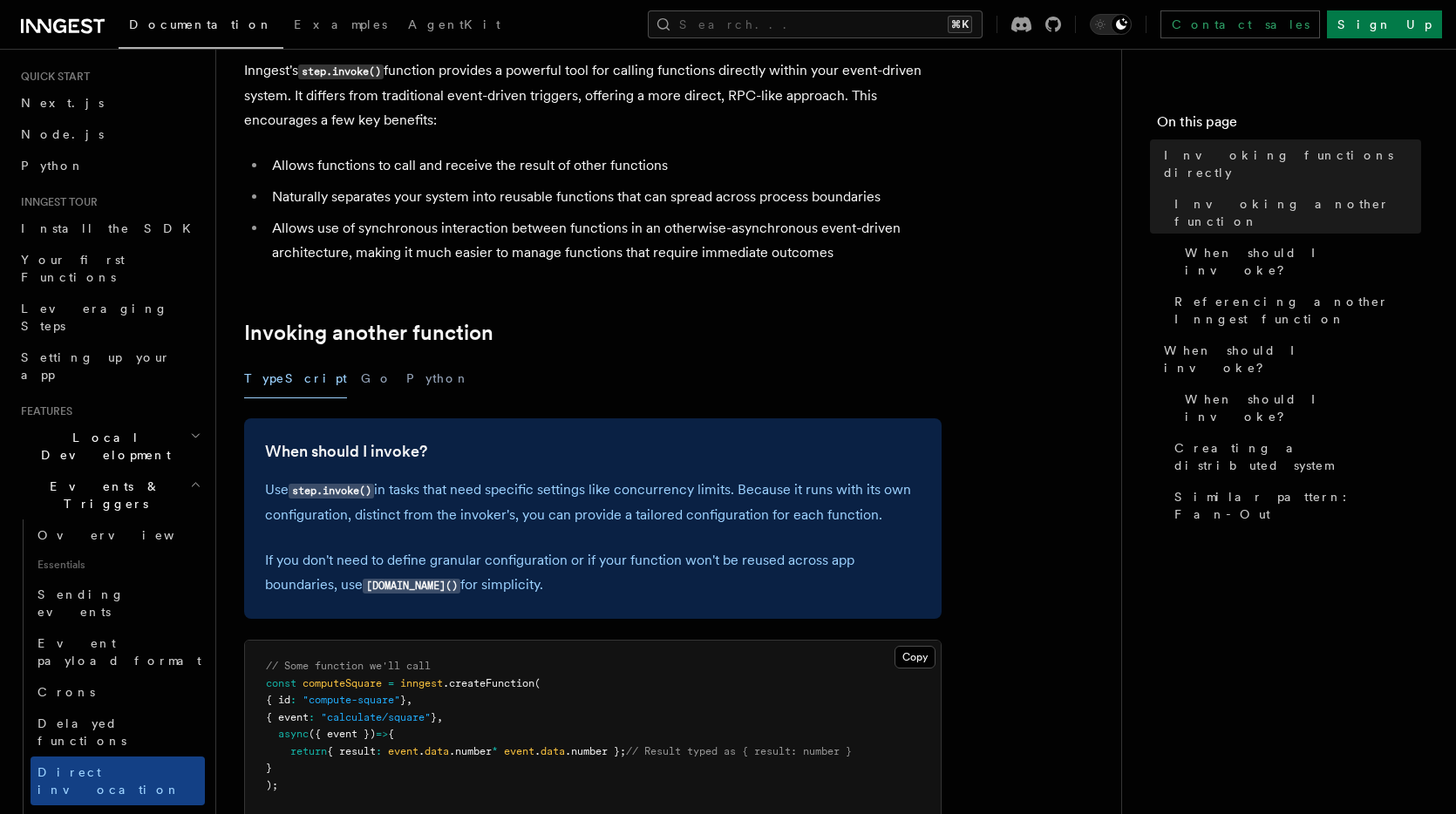
scroll to position [141, 0]
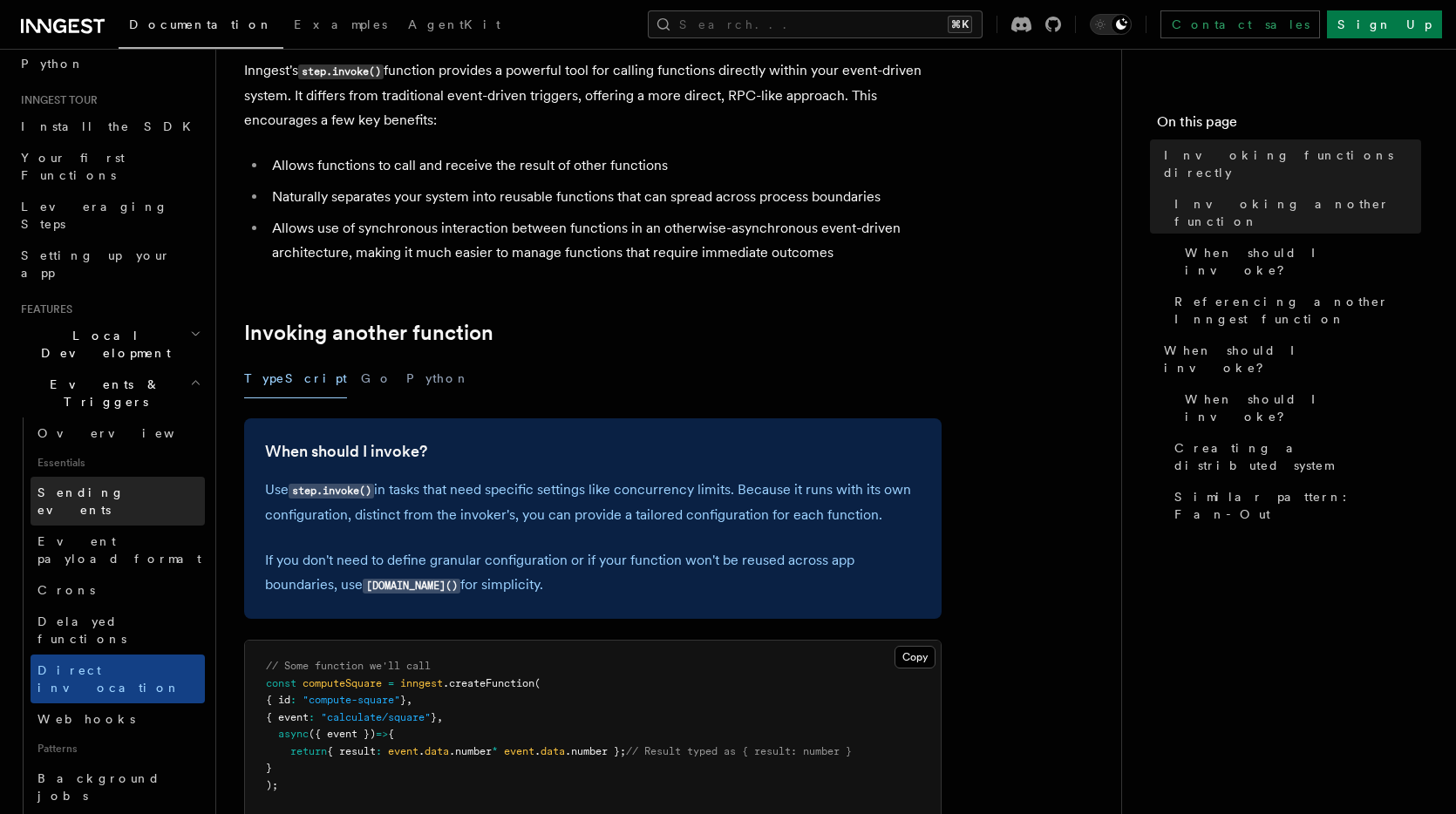
click at [96, 486] on span "Sending events" at bounding box center [81, 501] width 88 height 31
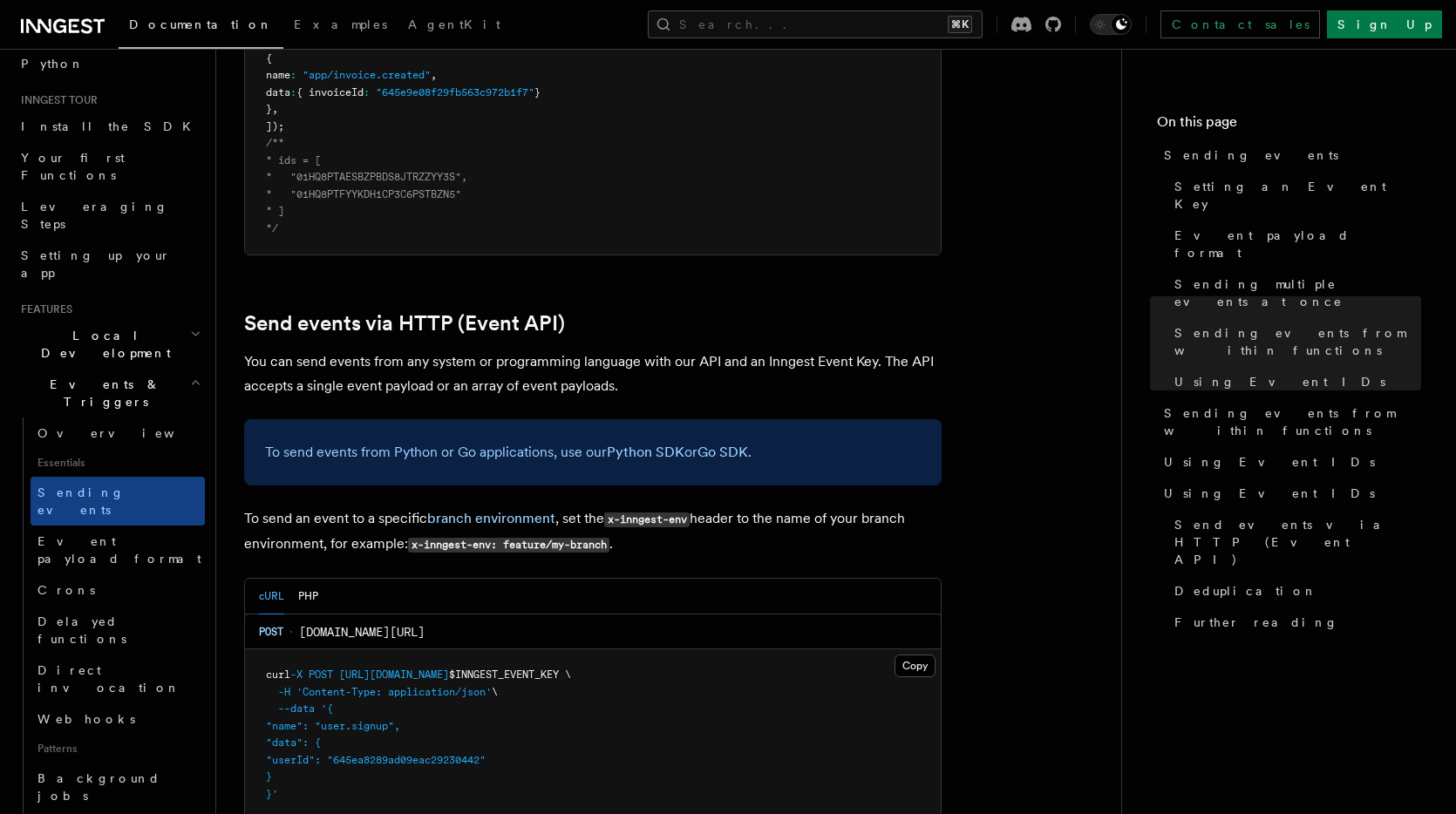
scroll to position [3419, 0]
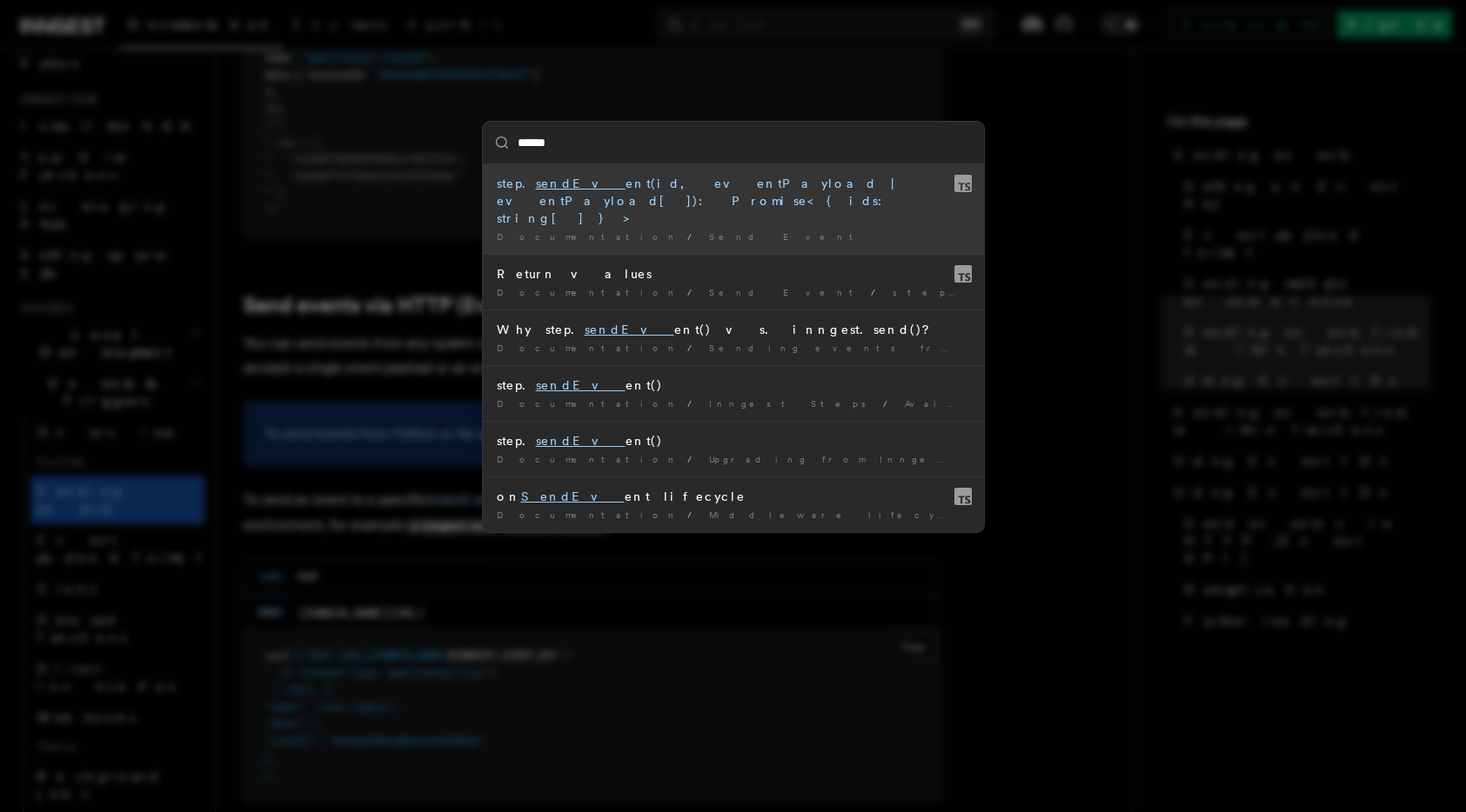
type input "*****"
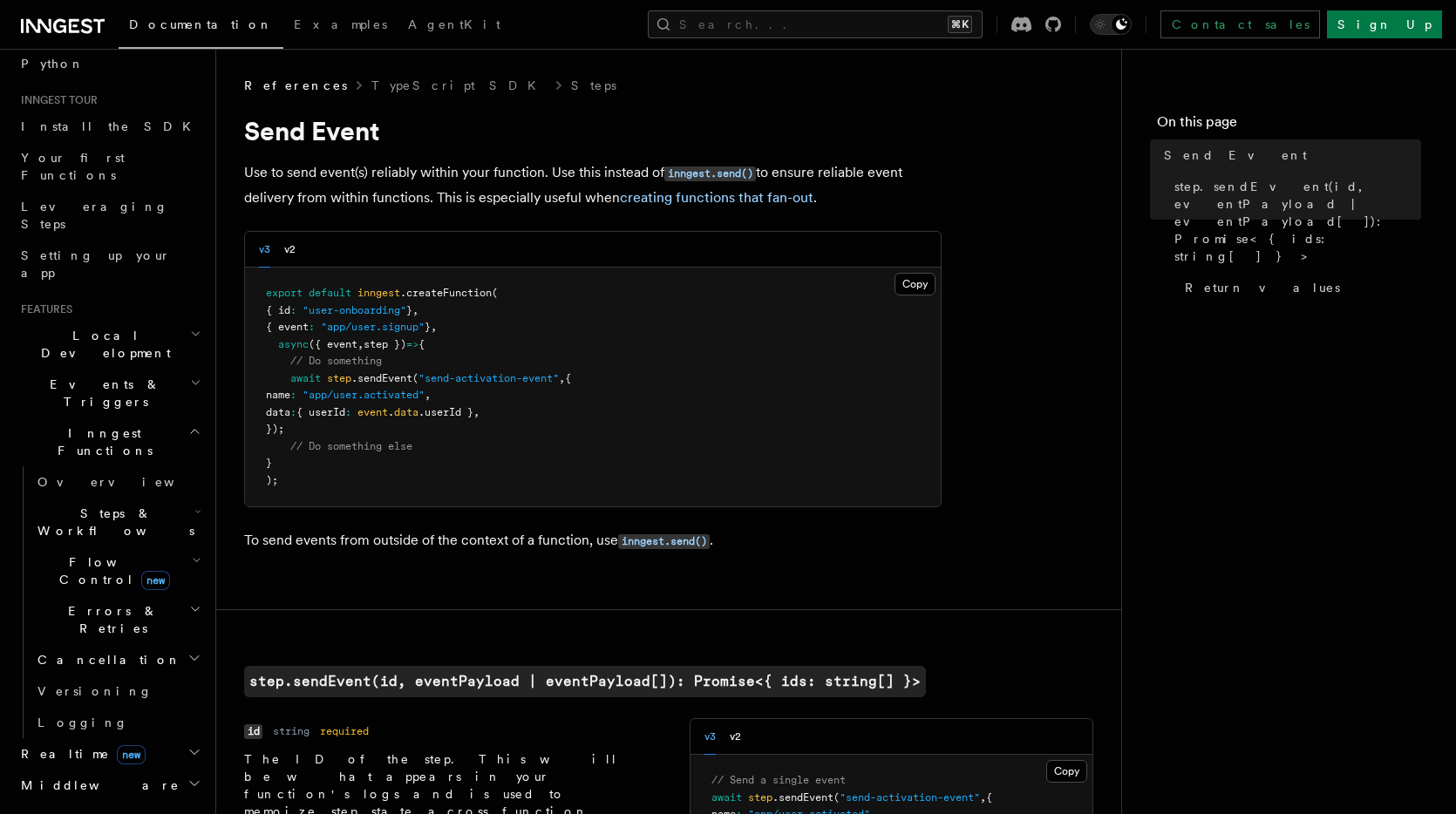
drag, startPoint x: 286, startPoint y: 382, endPoint x: 343, endPoint y: 425, distance: 71.4
click at [343, 425] on pre "export default inngest .createFunction ( { id : "user-onboarding" } , { event :…" at bounding box center [593, 387] width 696 height 239
click at [342, 426] on pre "export default inngest .createFunction ( { id : "user-onboarding" } , { event :…" at bounding box center [593, 387] width 696 height 239
drag, startPoint x: 315, startPoint y: 427, endPoint x: 312, endPoint y: 383, distance: 44.1
click at [312, 383] on pre "export default inngest .createFunction ( { id : "user-onboarding" } , { event :…" at bounding box center [593, 387] width 696 height 239
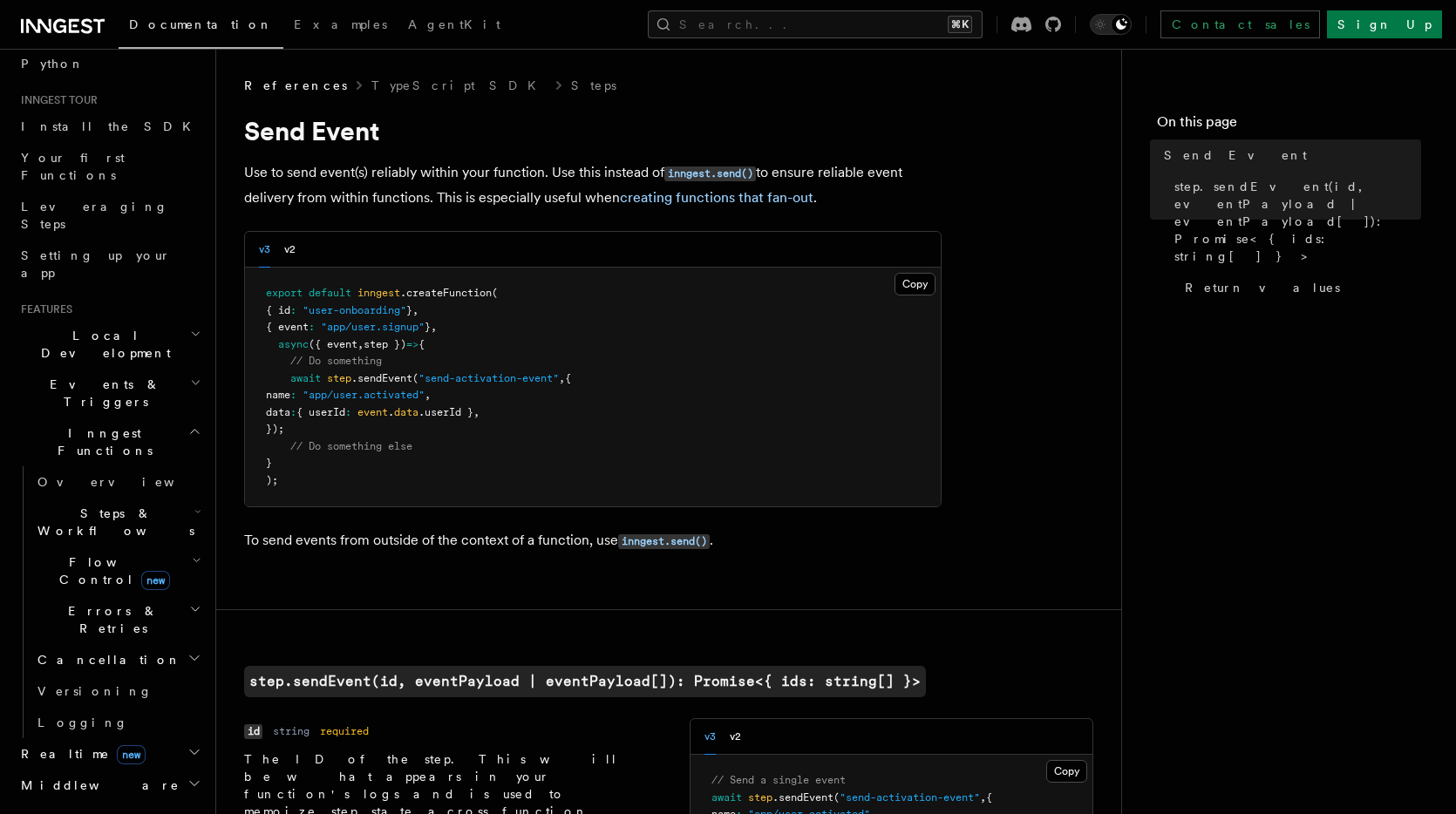
click at [349, 380] on span "step" at bounding box center [339, 379] width 25 height 12
drag, startPoint x: 328, startPoint y: 380, endPoint x: 415, endPoint y: 382, distance: 87.0
click at [415, 382] on span "await step .sendEvent ( "send-activation-event" , {" at bounding box center [418, 379] width 305 height 12
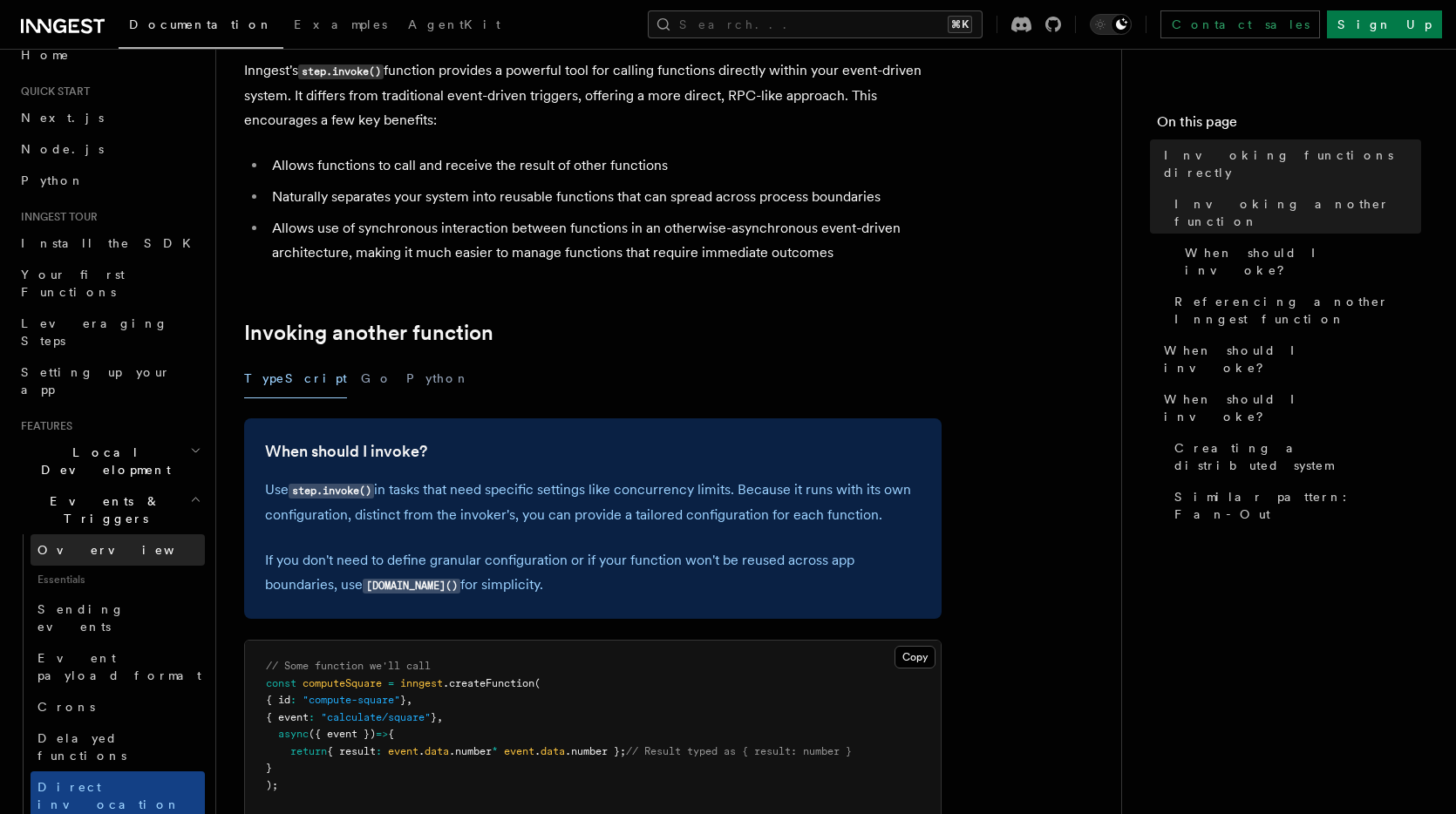
scroll to position [26, 0]
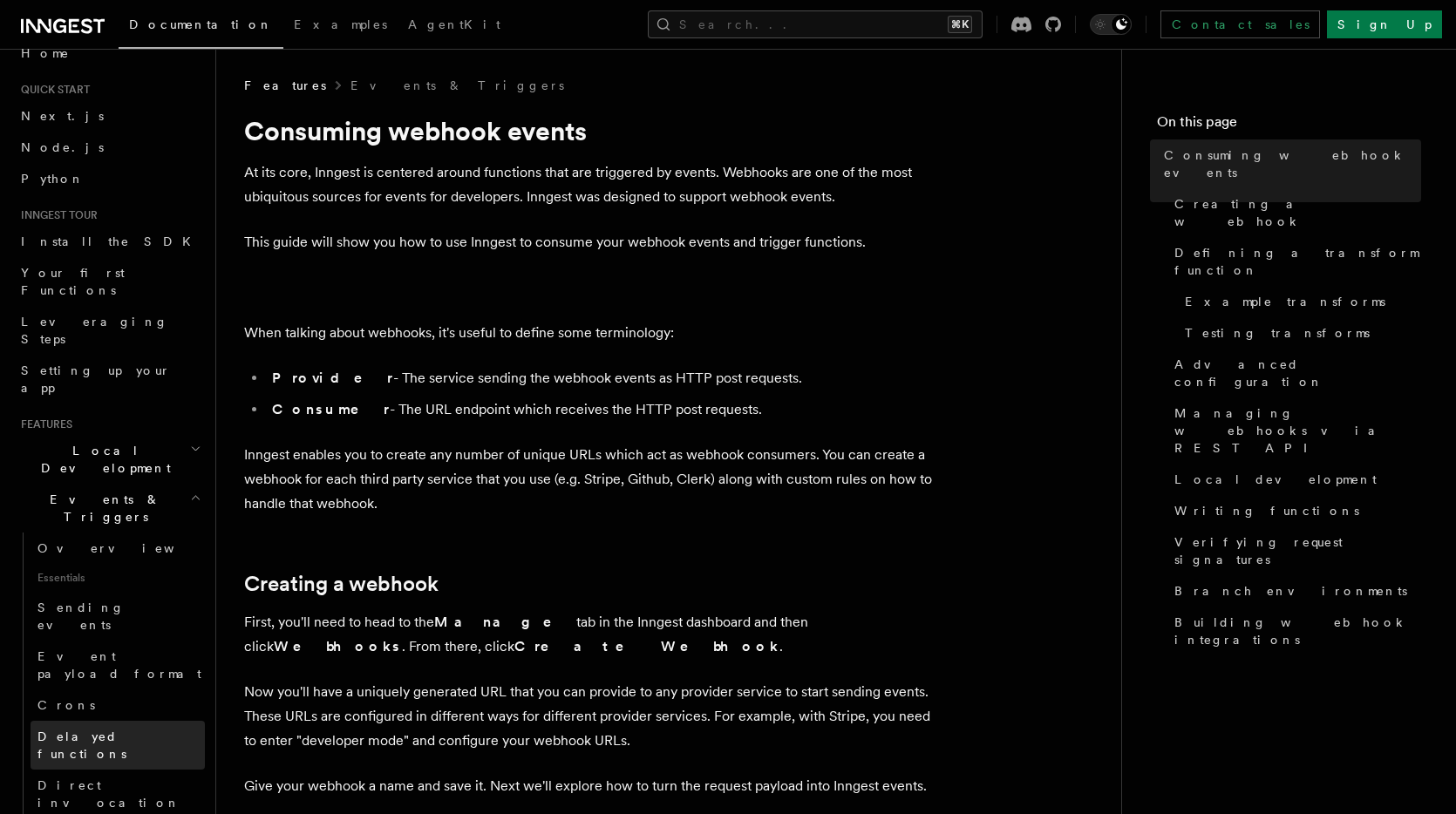
scroll to position [29, 0]
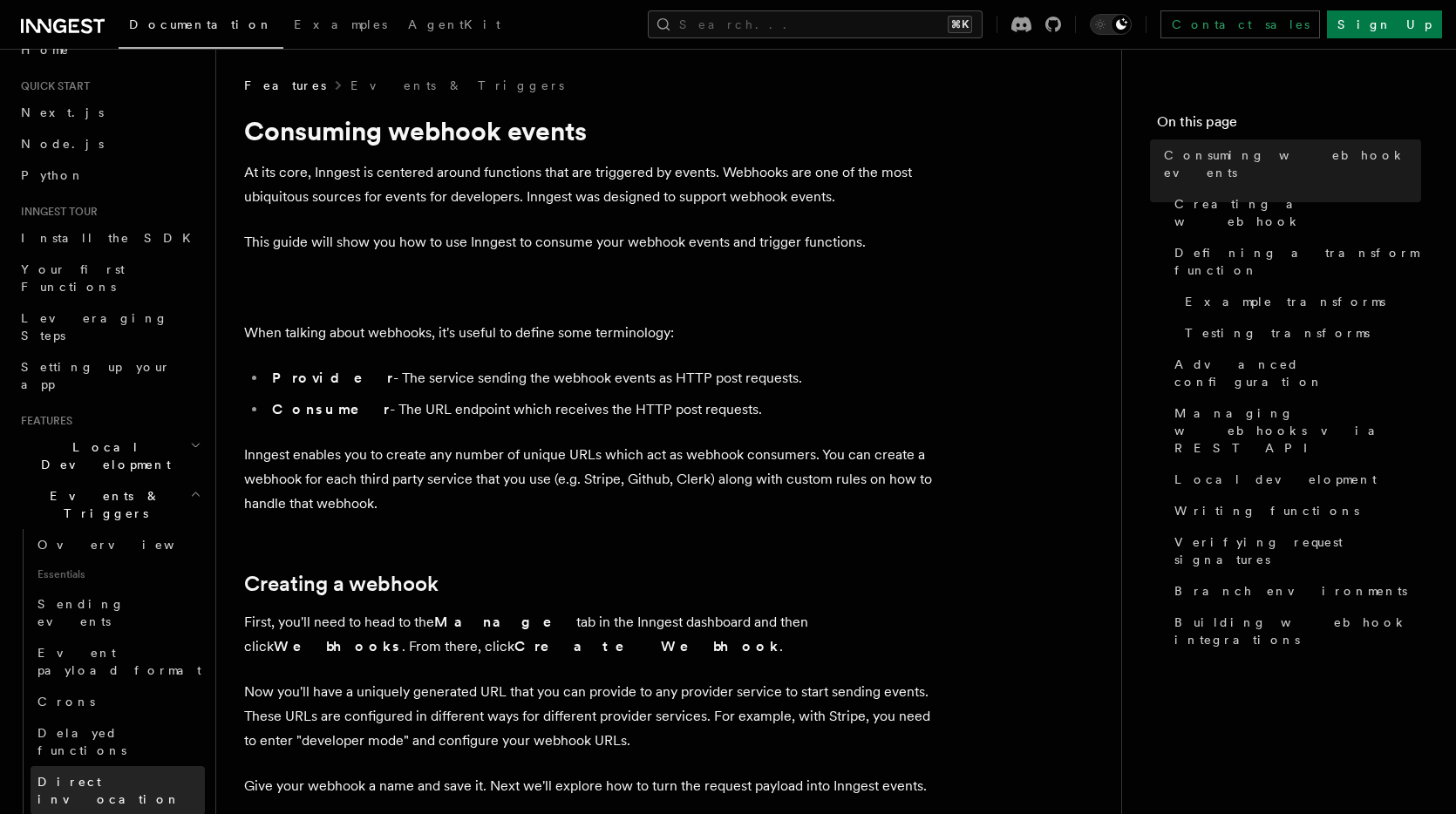
click at [98, 775] on span "Direct invocation" at bounding box center [109, 790] width 143 height 31
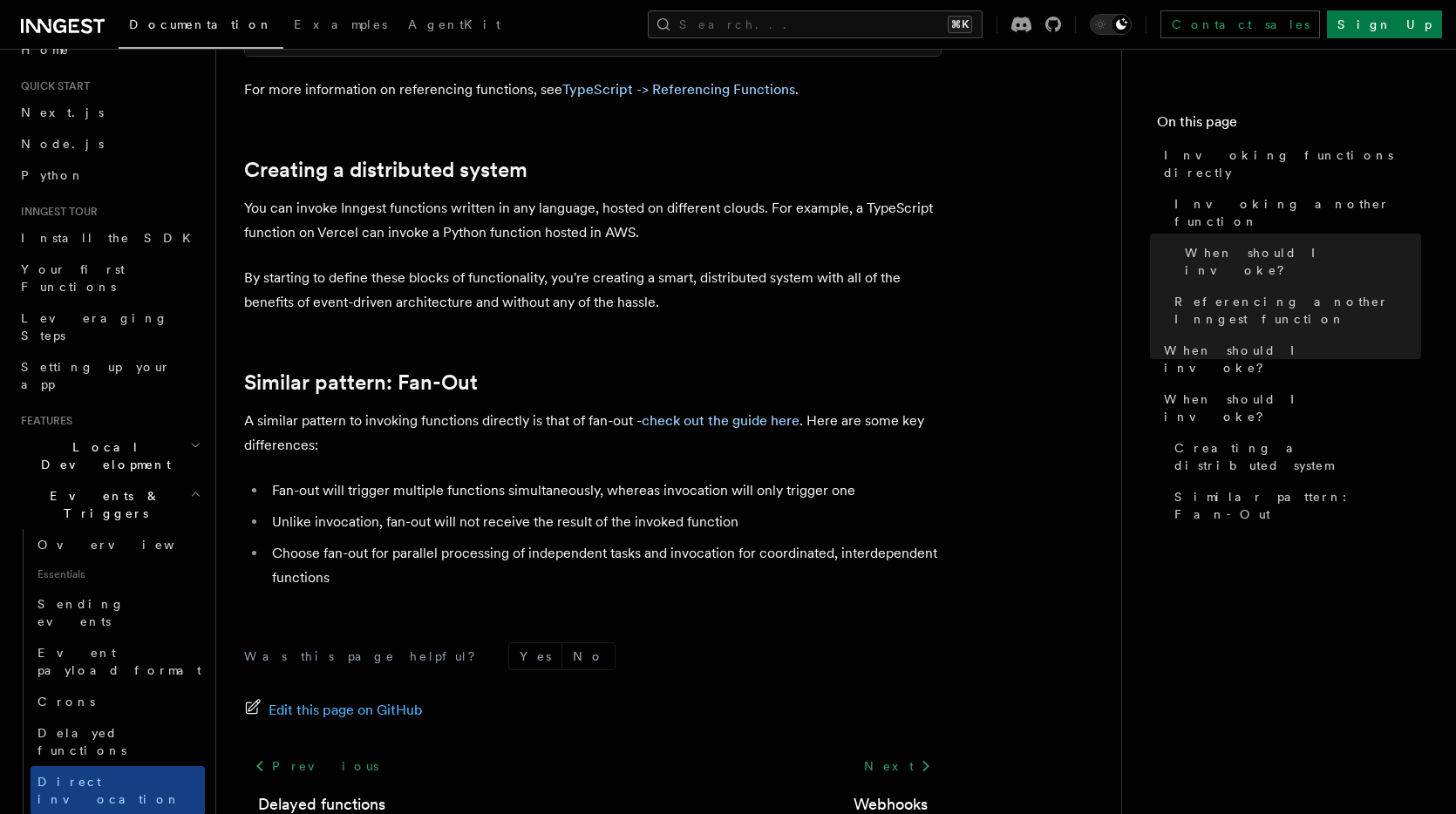
scroll to position [2292, 0]
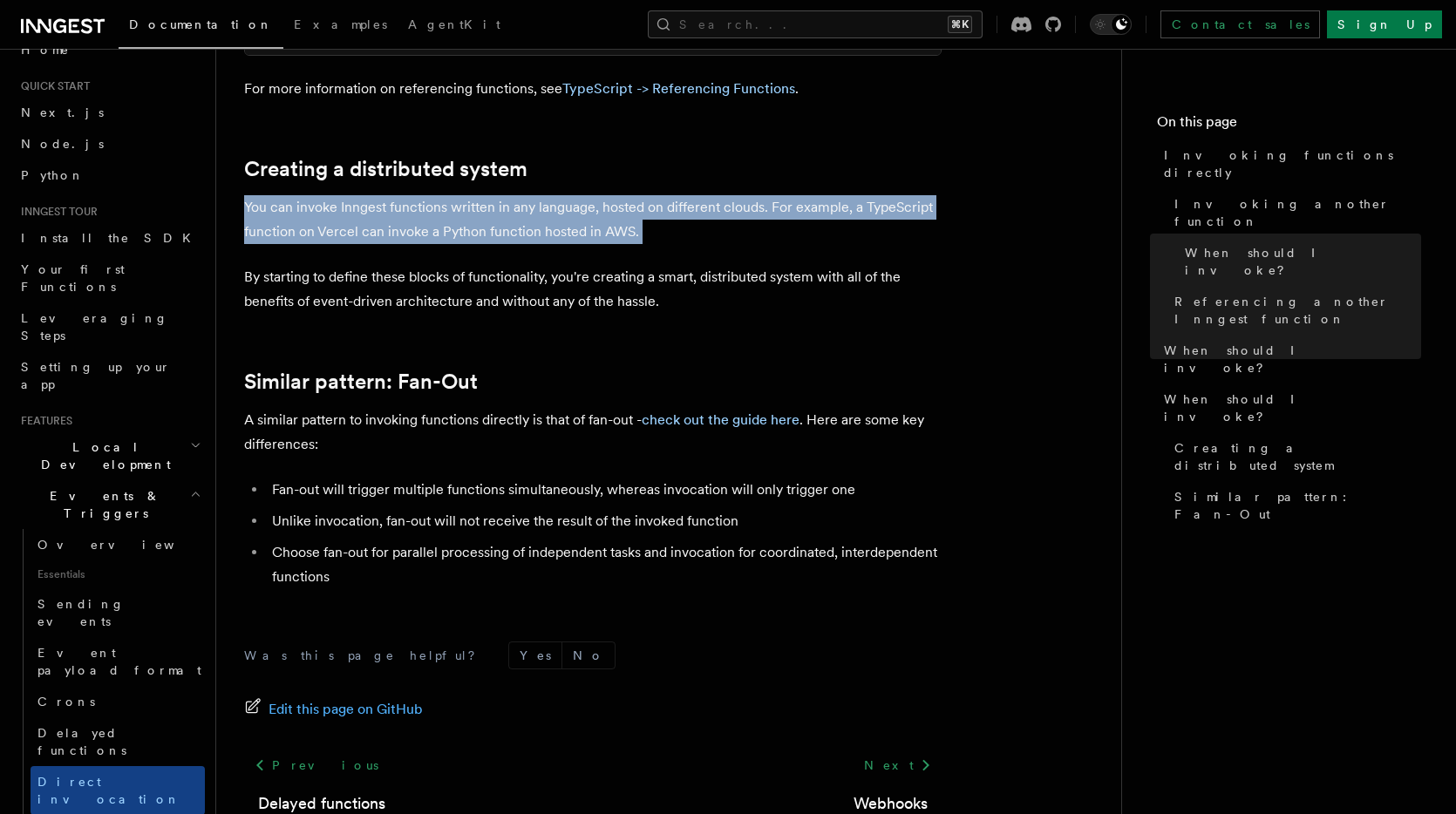
drag, startPoint x: 245, startPoint y: 206, endPoint x: 646, endPoint y: 246, distance: 403.0
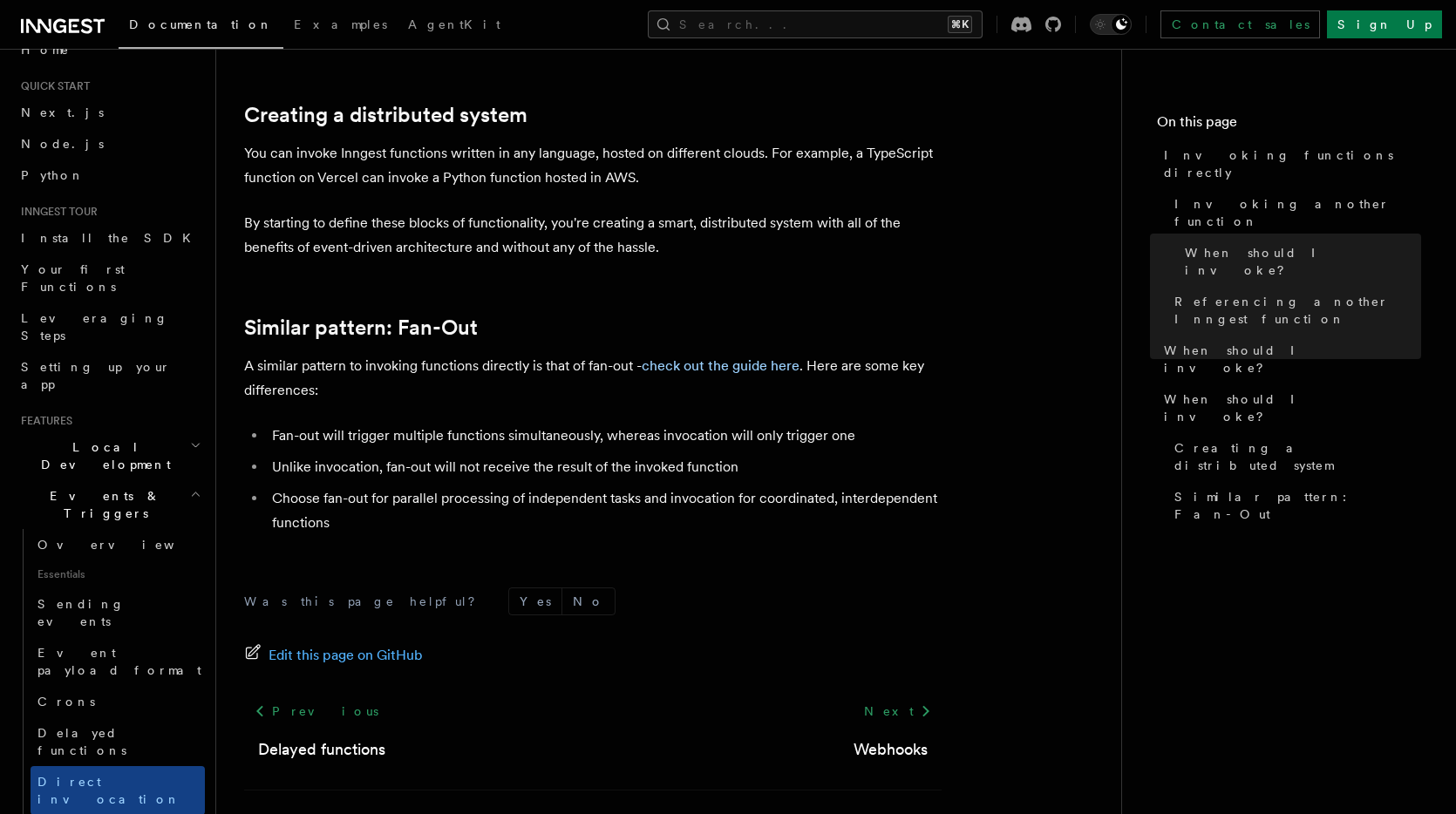
scroll to position [2346, 0]
click at [715, 357] on link "check out the guide here" at bounding box center [720, 365] width 158 height 17
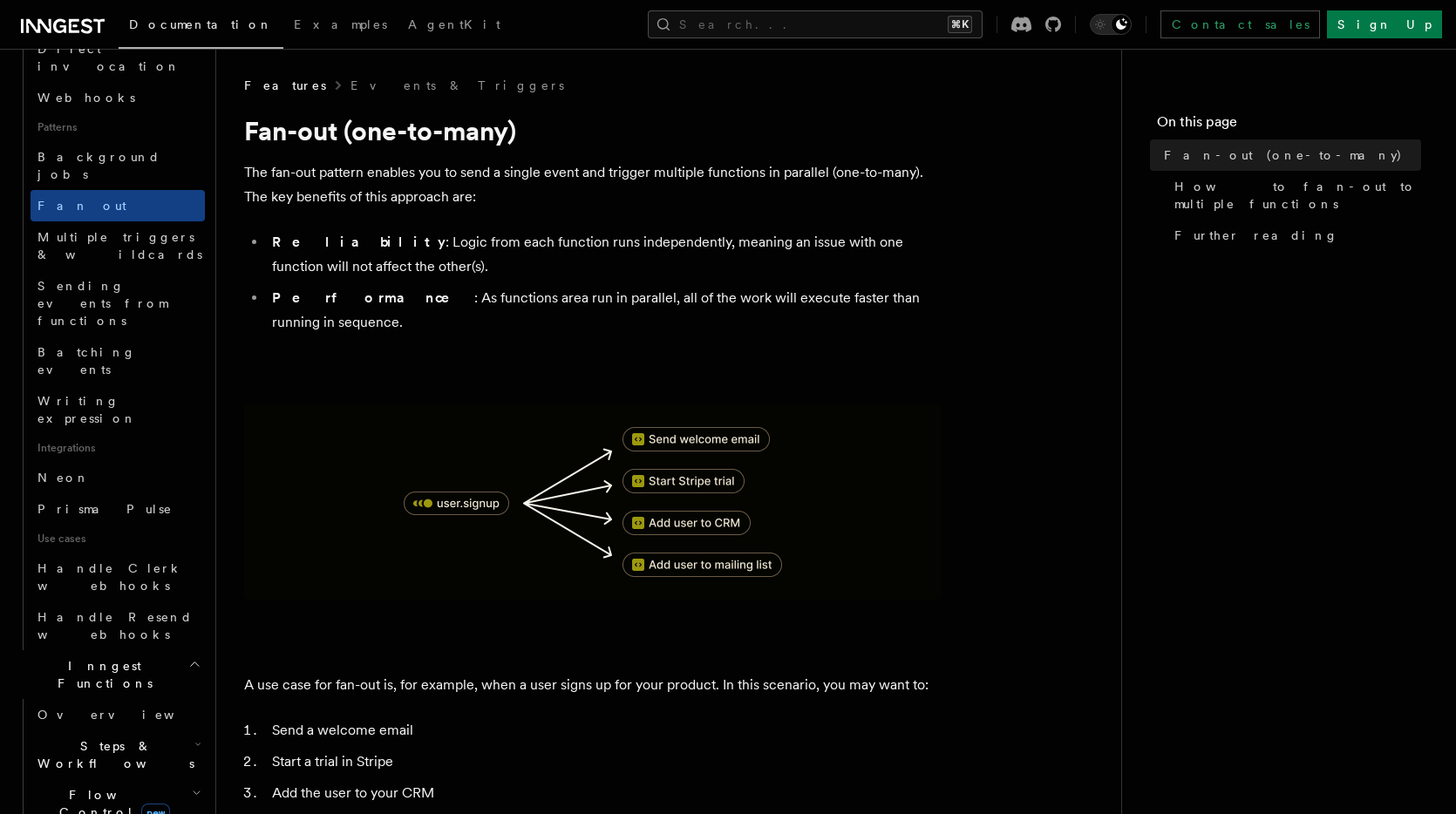
scroll to position [768, 0]
click at [153, 773] on h2 "Flow Control new" at bounding box center [117, 797] width 174 height 49
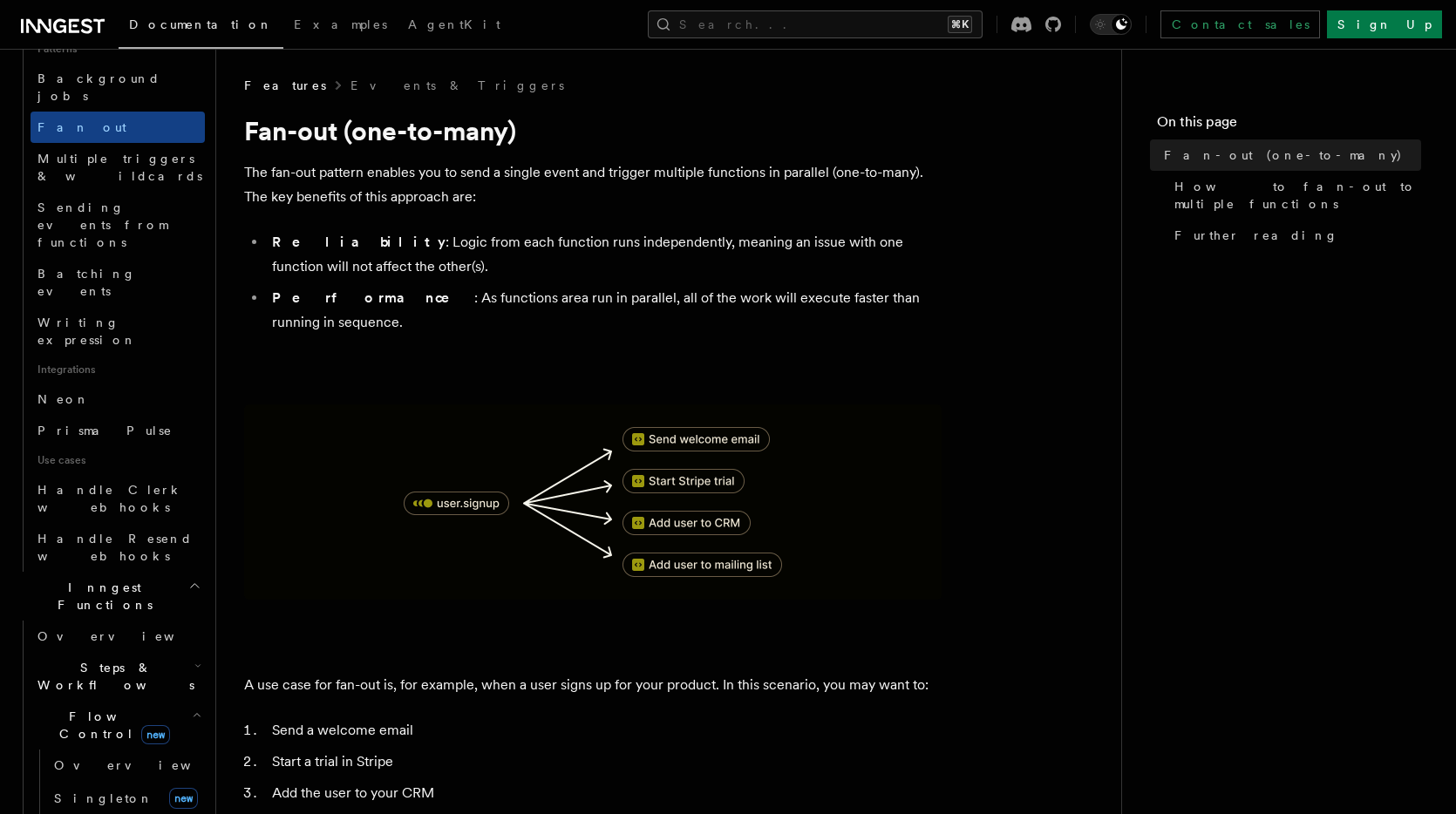
scroll to position [844, 0]
click at [196, 662] on icon "button" at bounding box center [198, 663] width 4 height 3
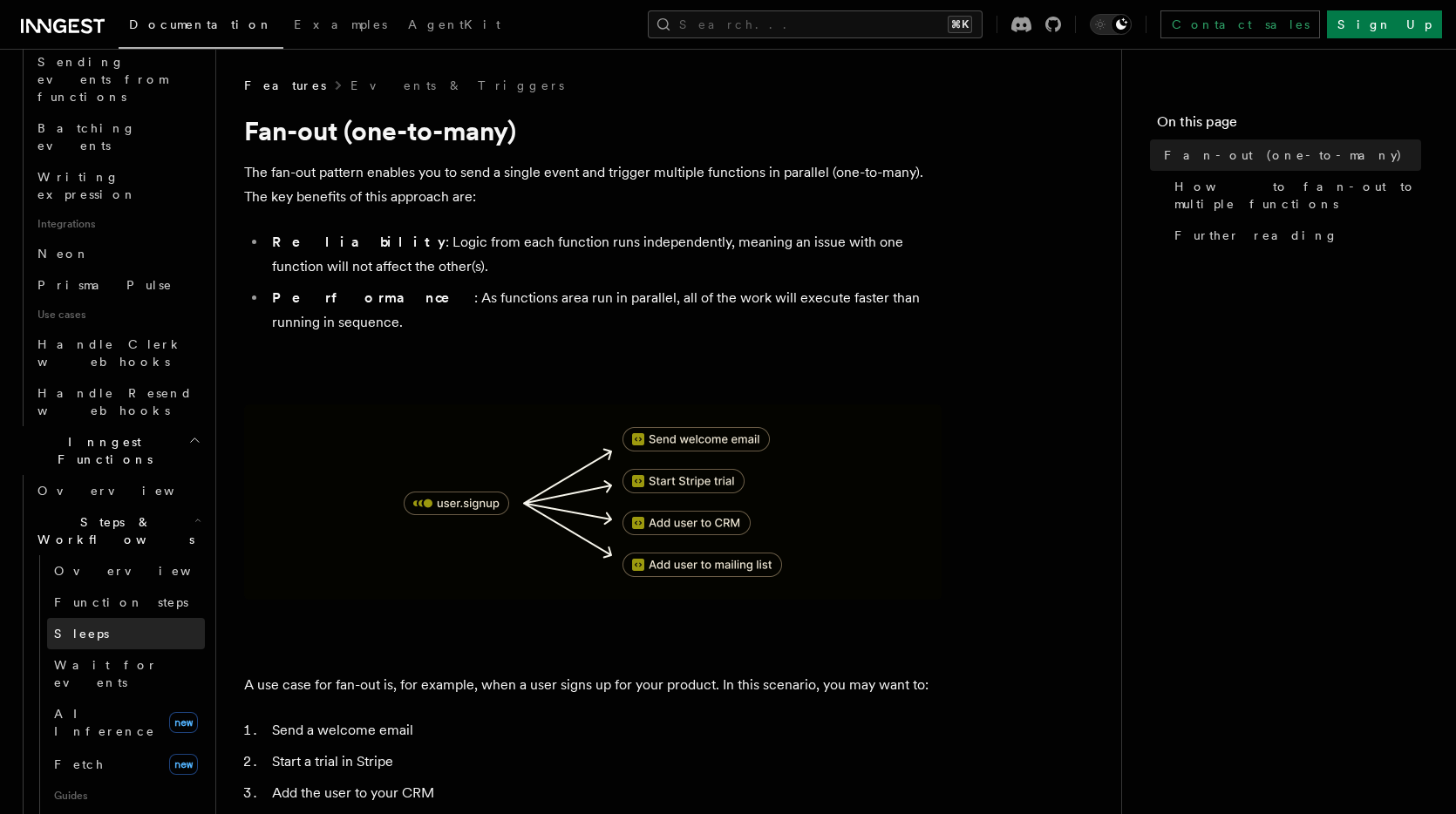
scroll to position [982, 0]
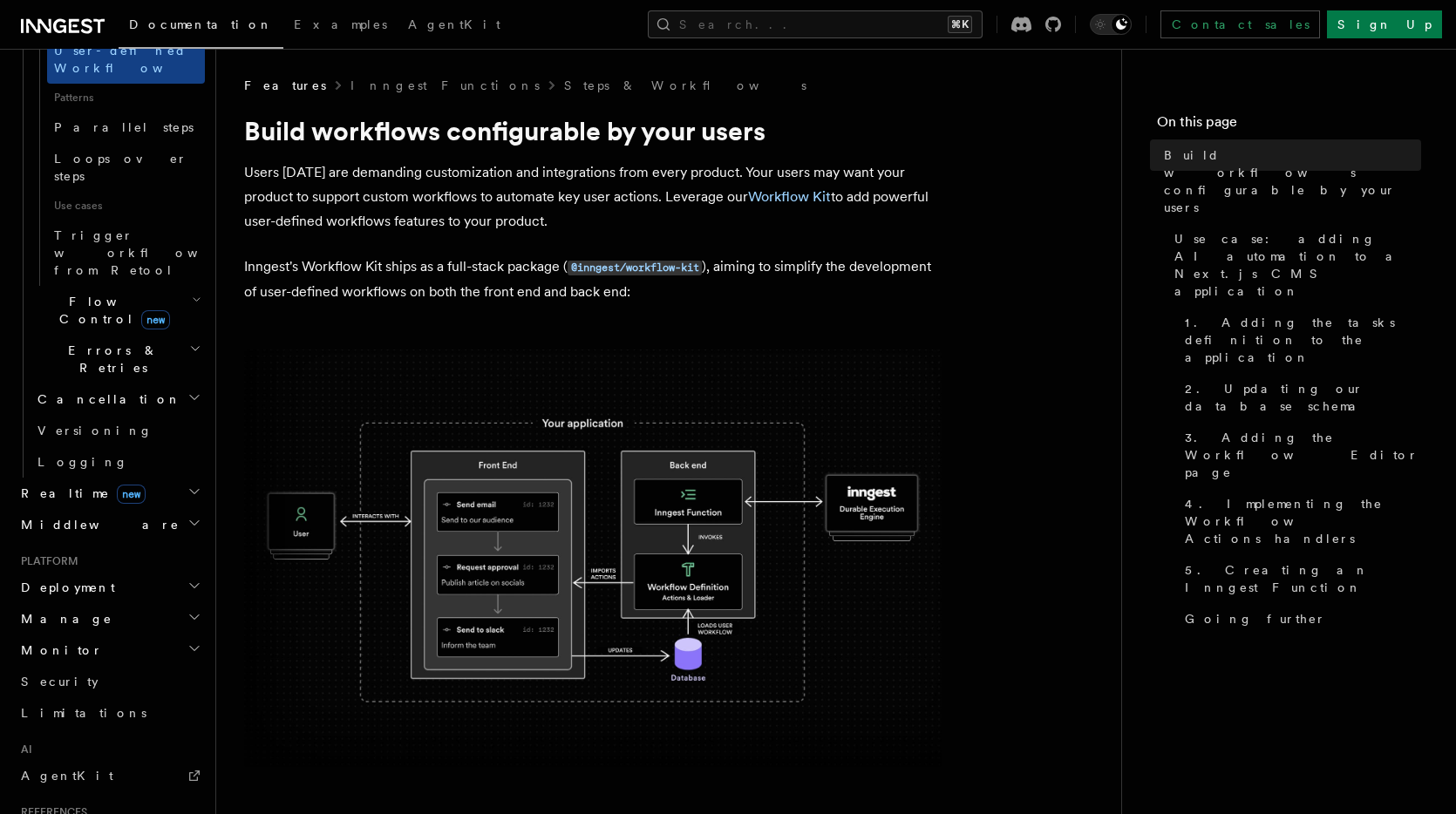
scroll to position [952, 0]
